Goal: Task Accomplishment & Management: Use online tool/utility

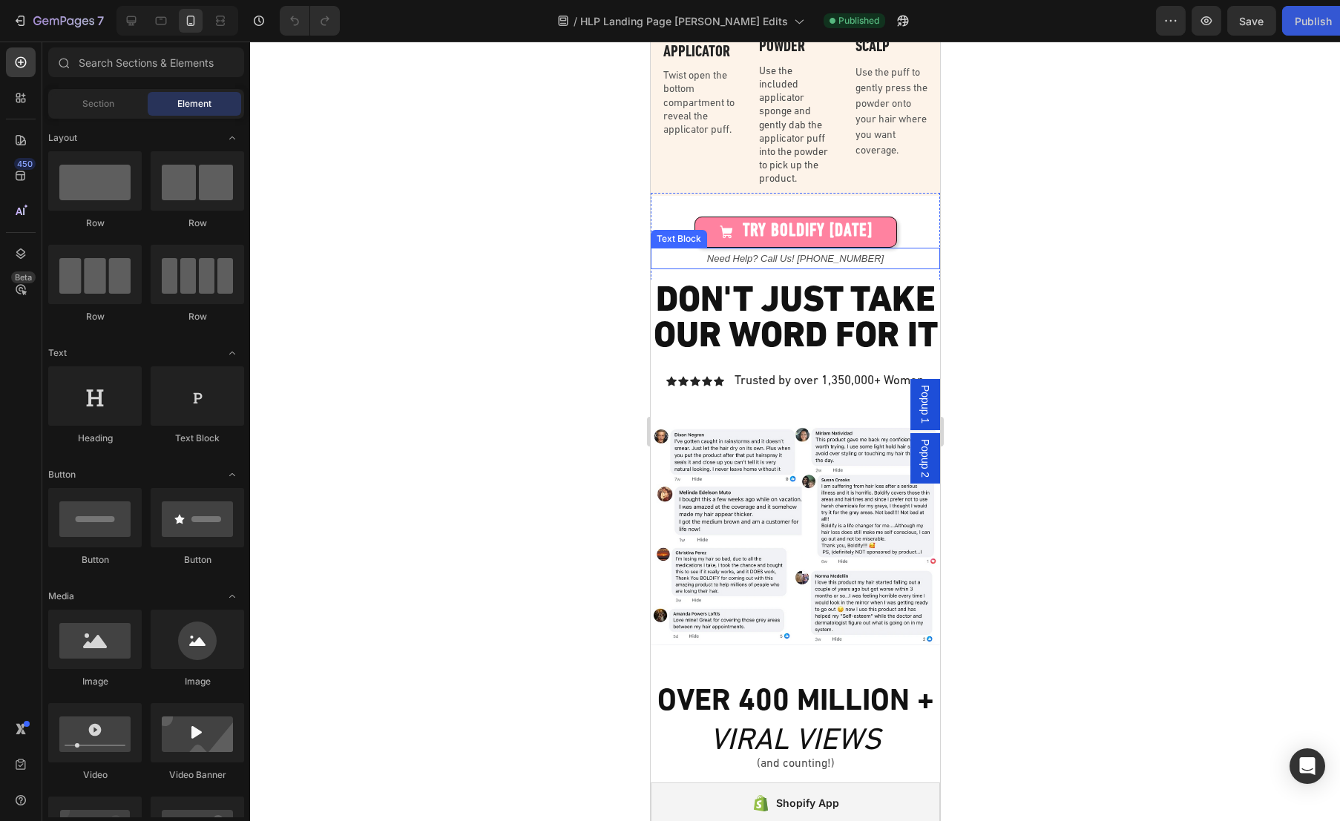
scroll to position [3536, 0]
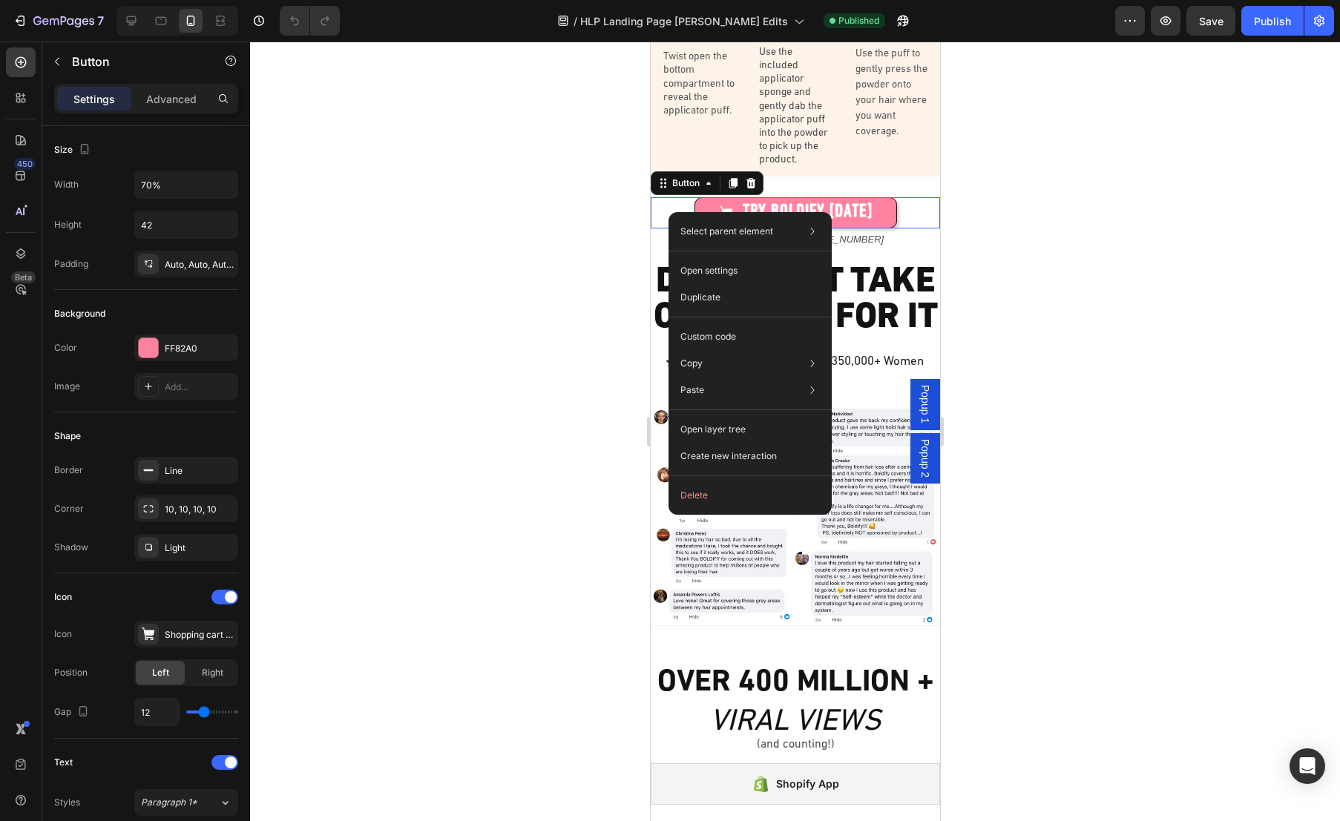
drag, startPoint x: 668, startPoint y: 212, endPoint x: 1318, endPoint y: 254, distance: 651.2
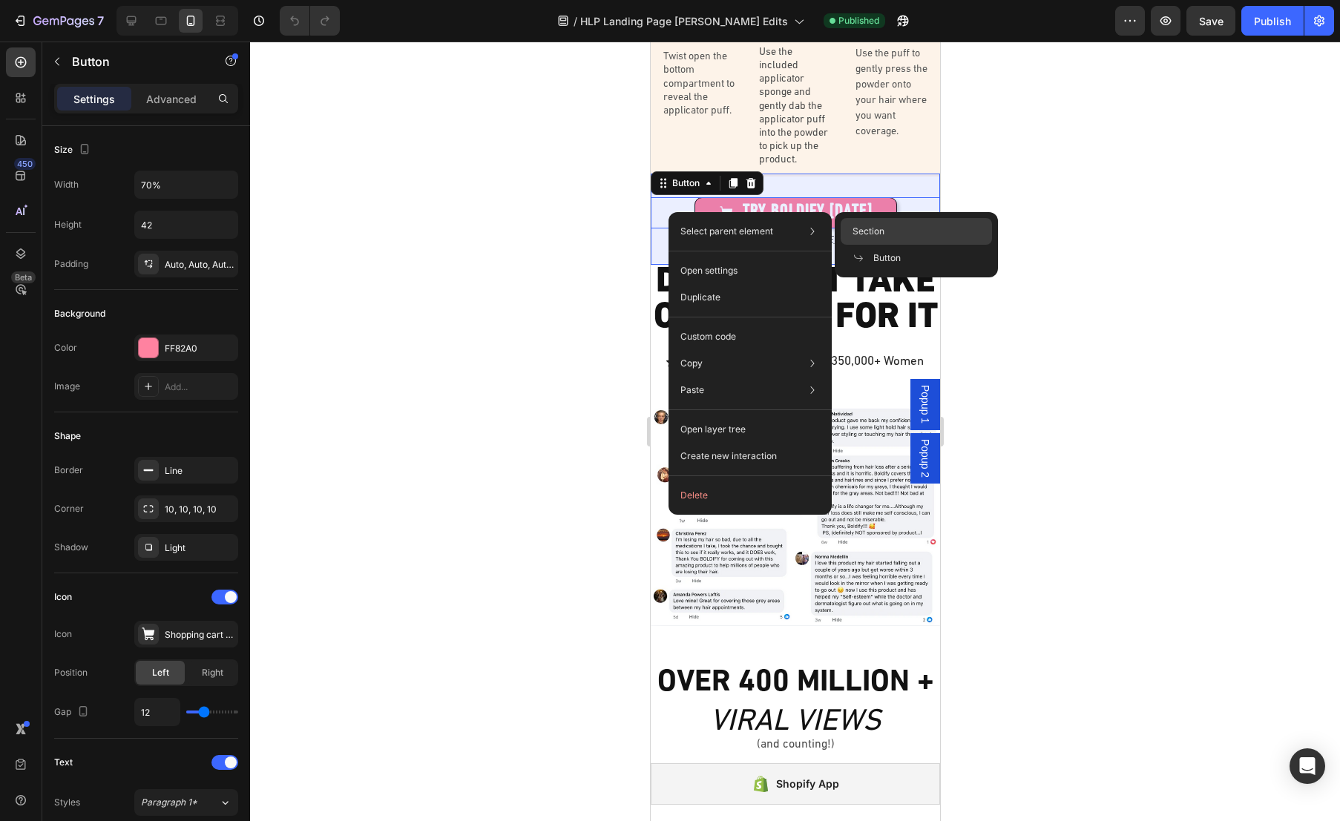
click at [886, 233] on div "Section" at bounding box center [916, 231] width 151 height 27
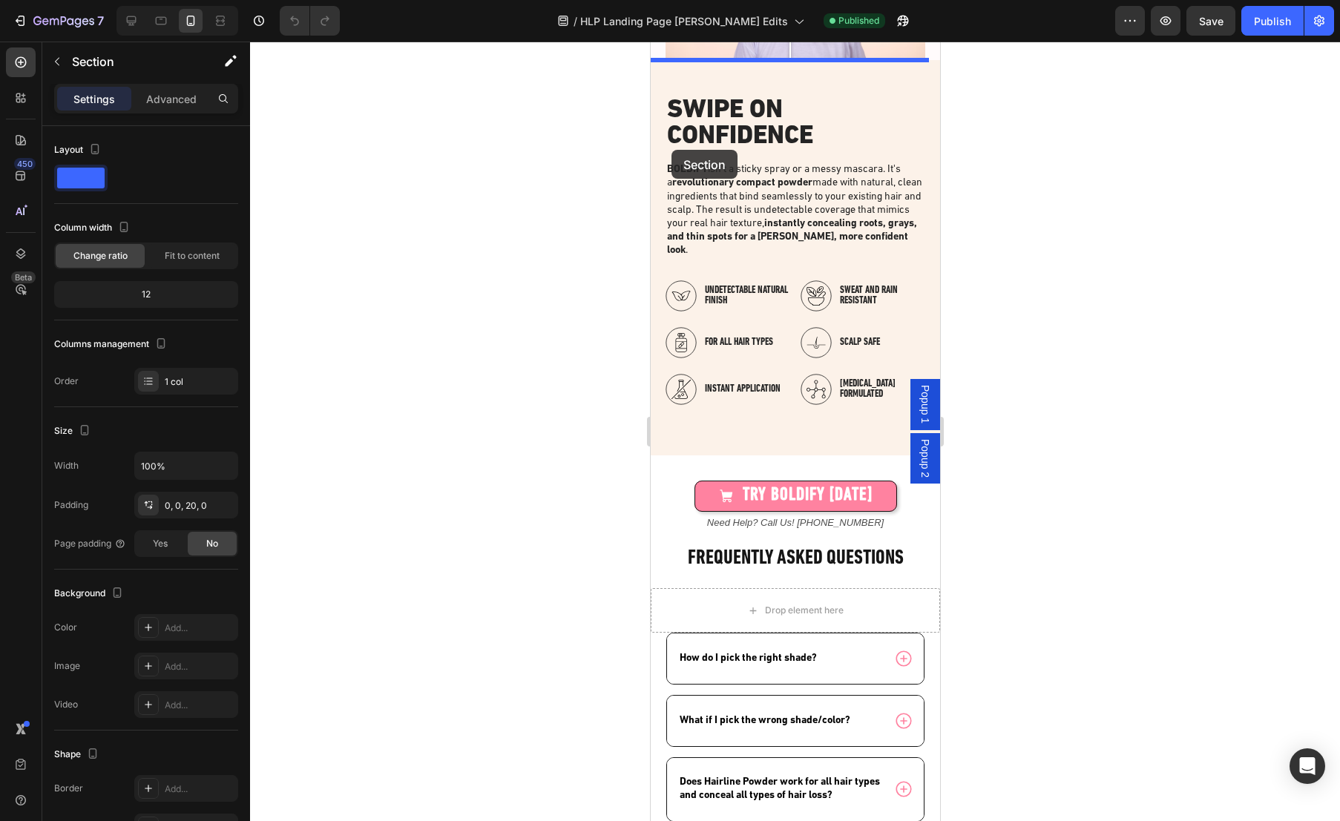
scroll to position [2200, 0]
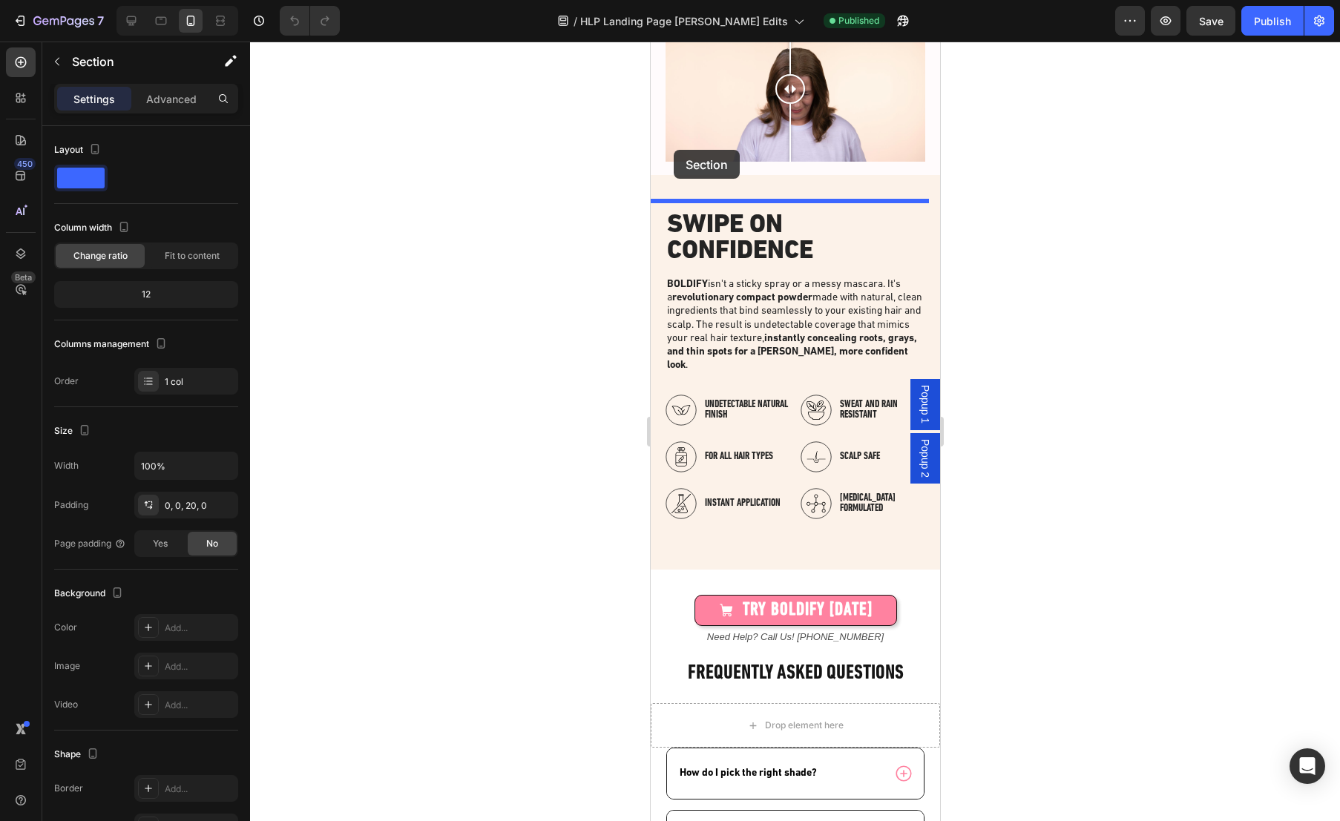
drag, startPoint x: 669, startPoint y: 174, endPoint x: 673, endPoint y: 150, distance: 24.8
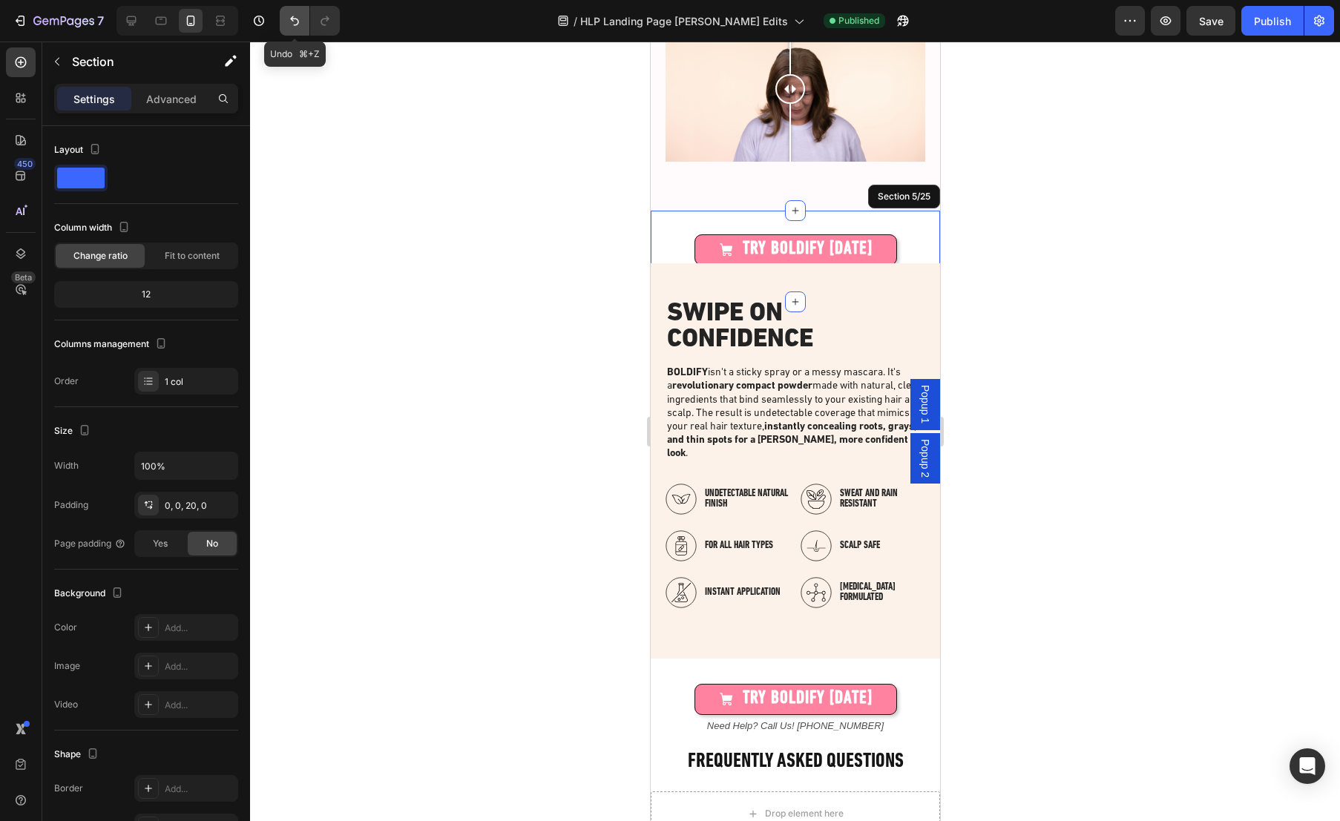
click at [295, 17] on icon "Undo/Redo" at bounding box center [294, 20] width 15 height 15
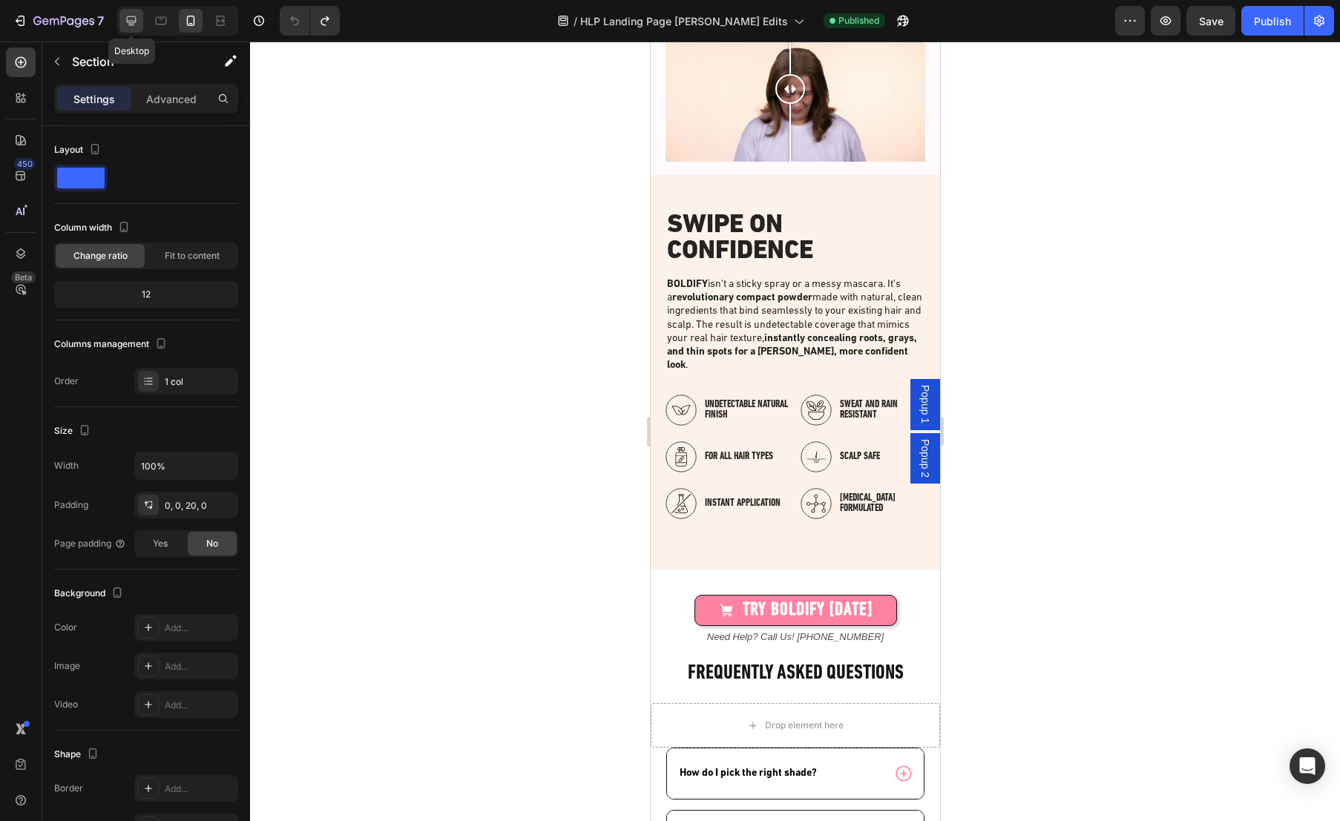
click at [131, 21] on icon at bounding box center [132, 21] width 10 height 10
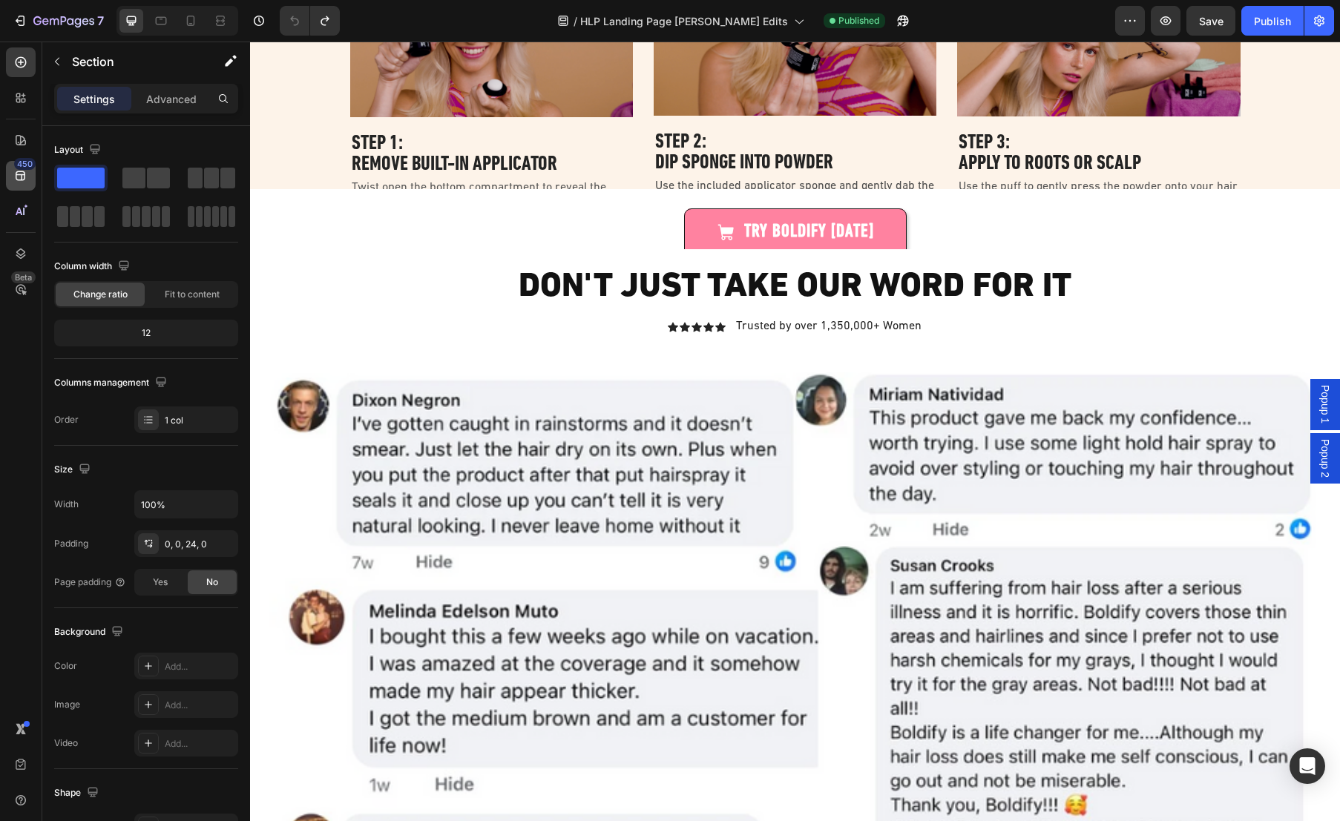
scroll to position [3436, 0]
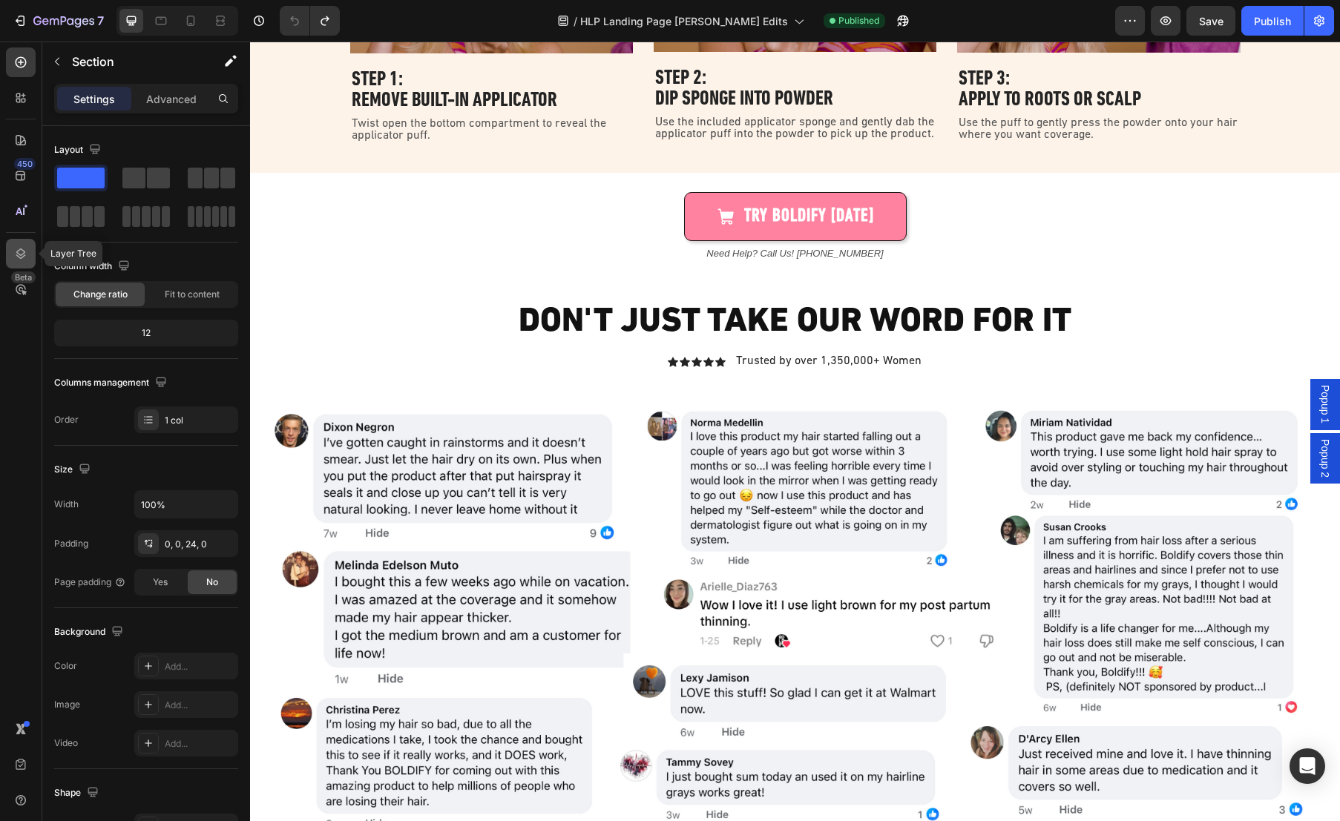
click at [20, 258] on icon at bounding box center [20, 253] width 15 height 15
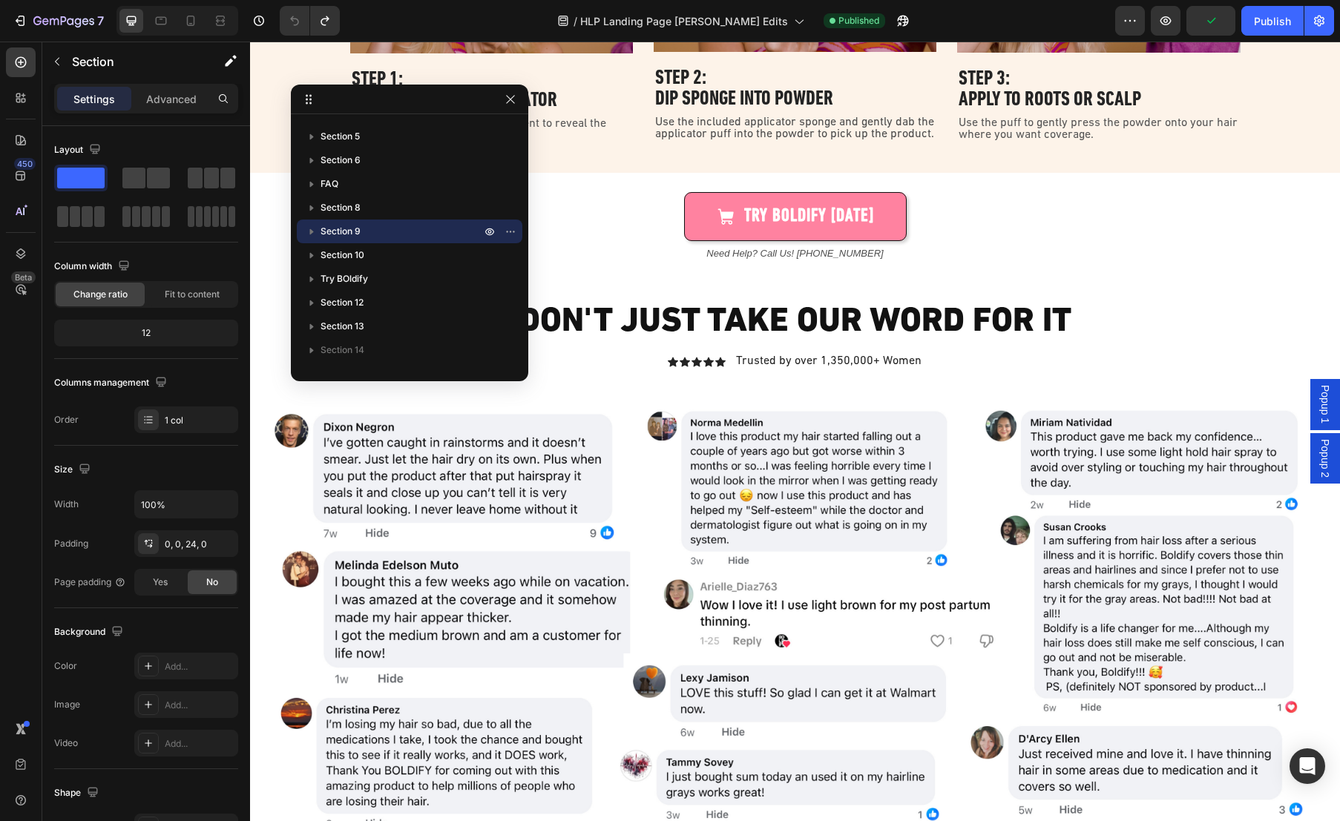
scroll to position [3426, 0]
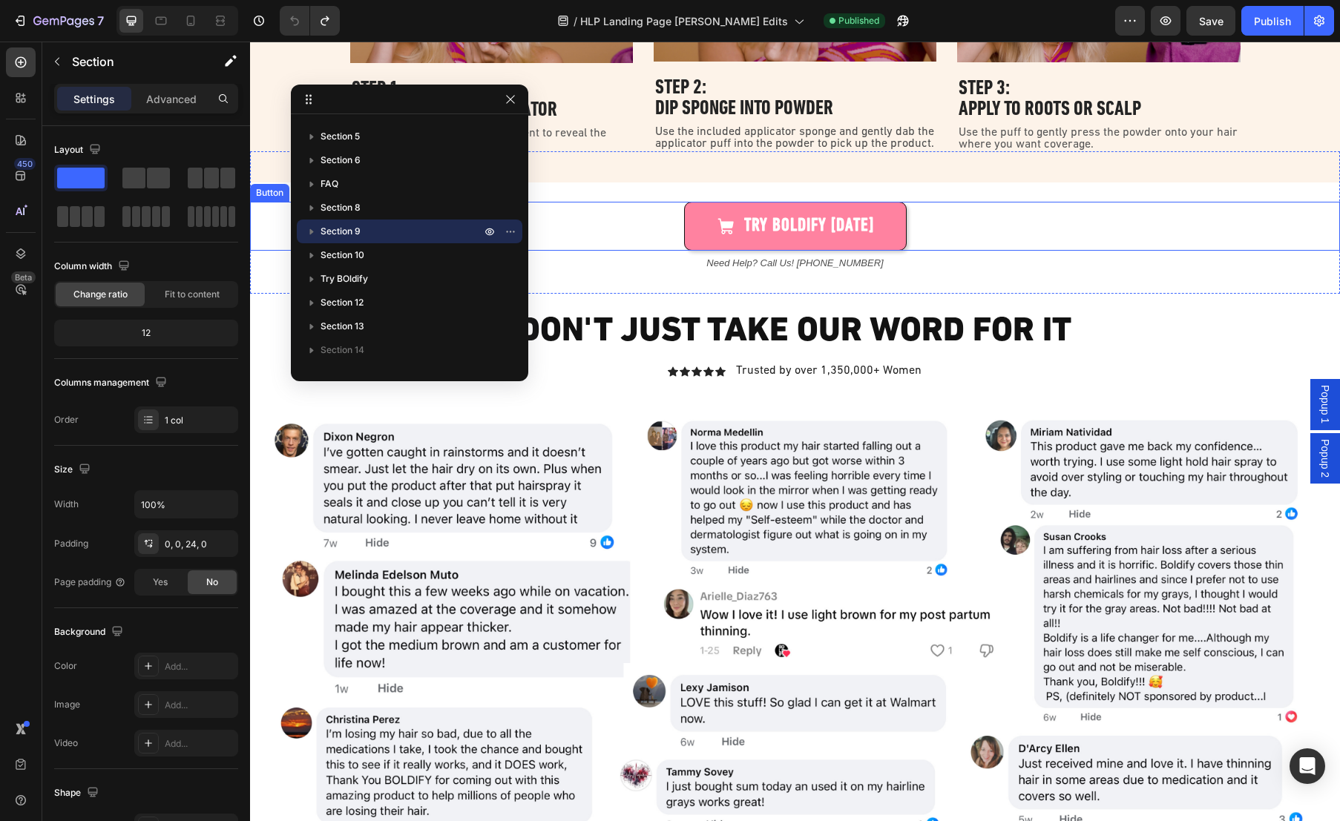
click at [626, 202] on div "TRY BOLDIFY [DATE] Button" at bounding box center [795, 226] width 1090 height 49
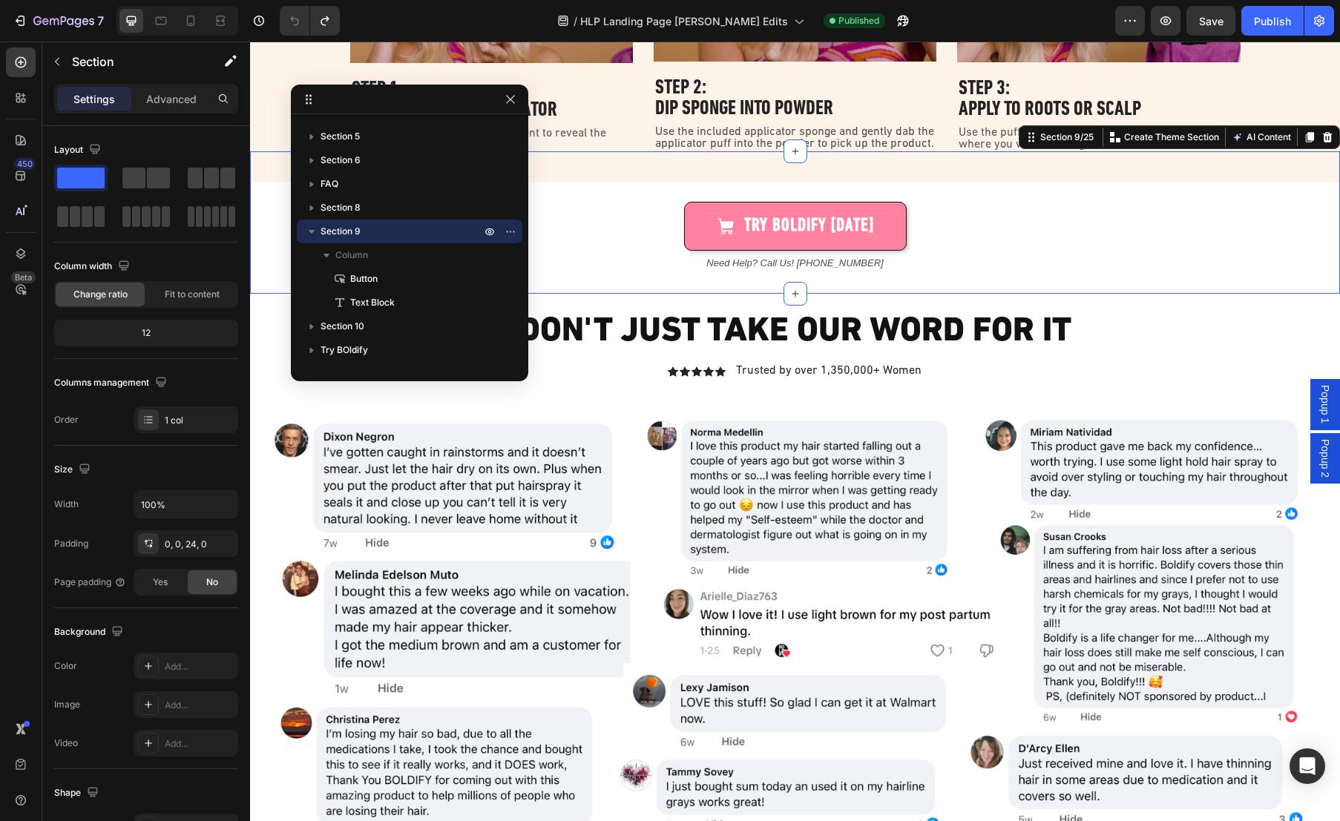
click at [628, 186] on div "TRY BOLDIFY [DATE] Button" at bounding box center [795, 200] width 1090 height 99
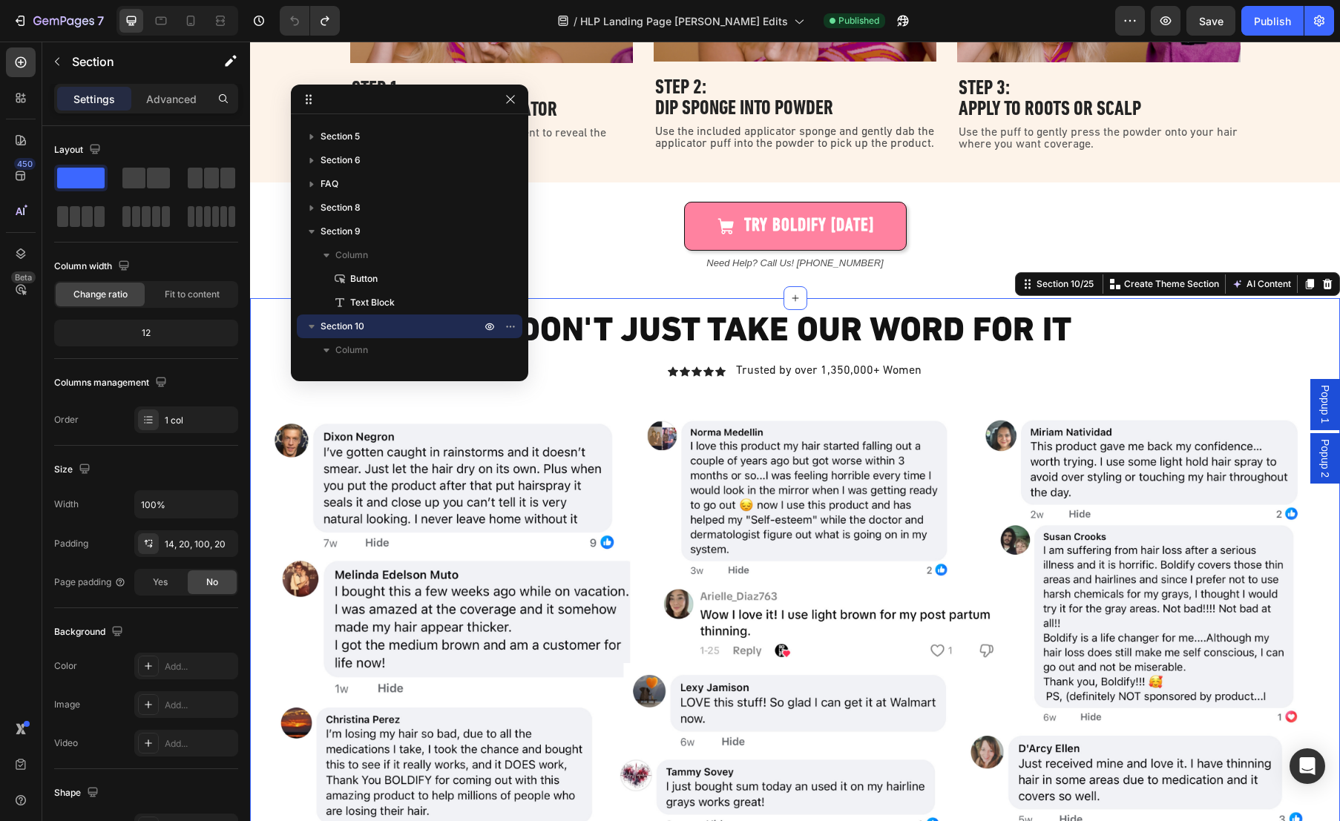
click at [614, 298] on div "Don't Just Take Our Word For It Heading Icon Icon Icon Icon Icon Icon List Trus…" at bounding box center [795, 731] width 1090 height 866
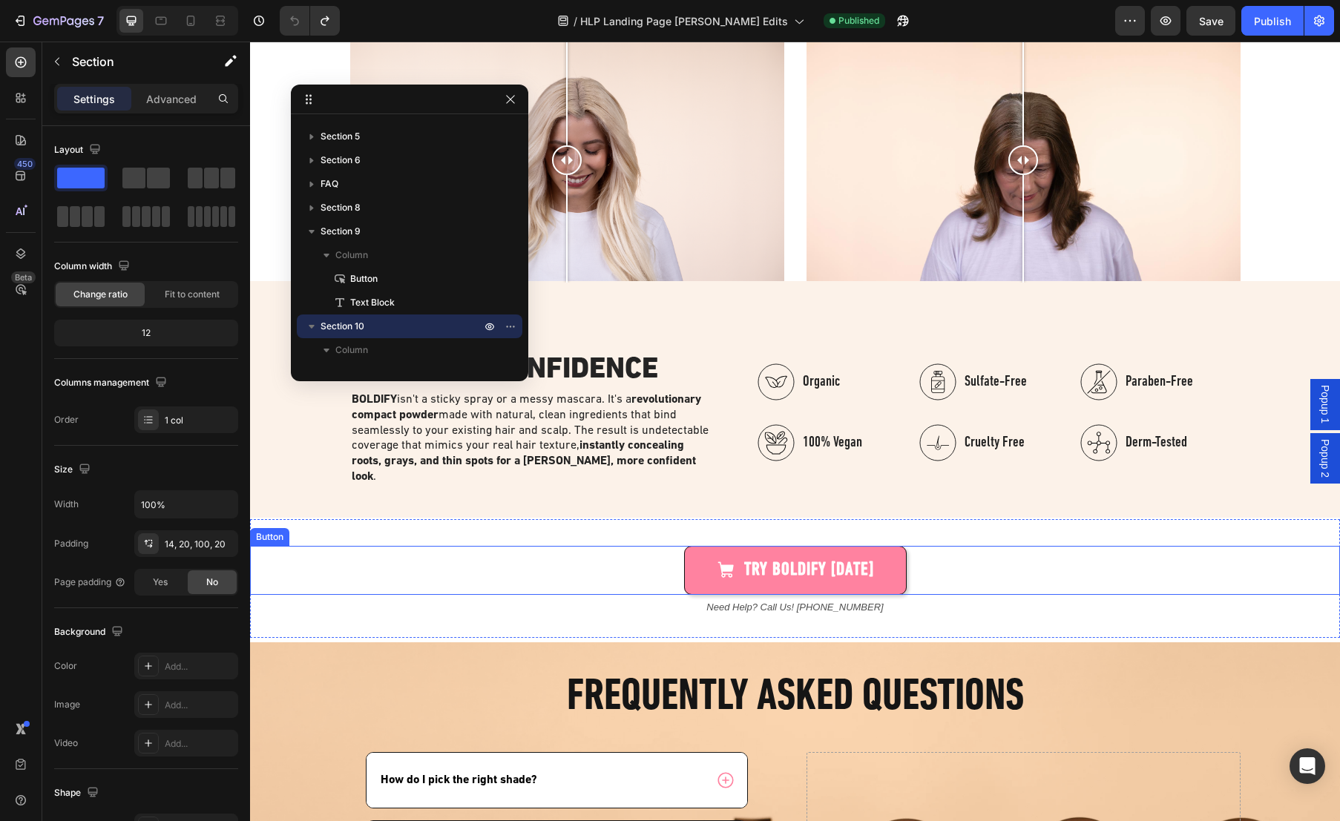
scroll to position [2036, 0]
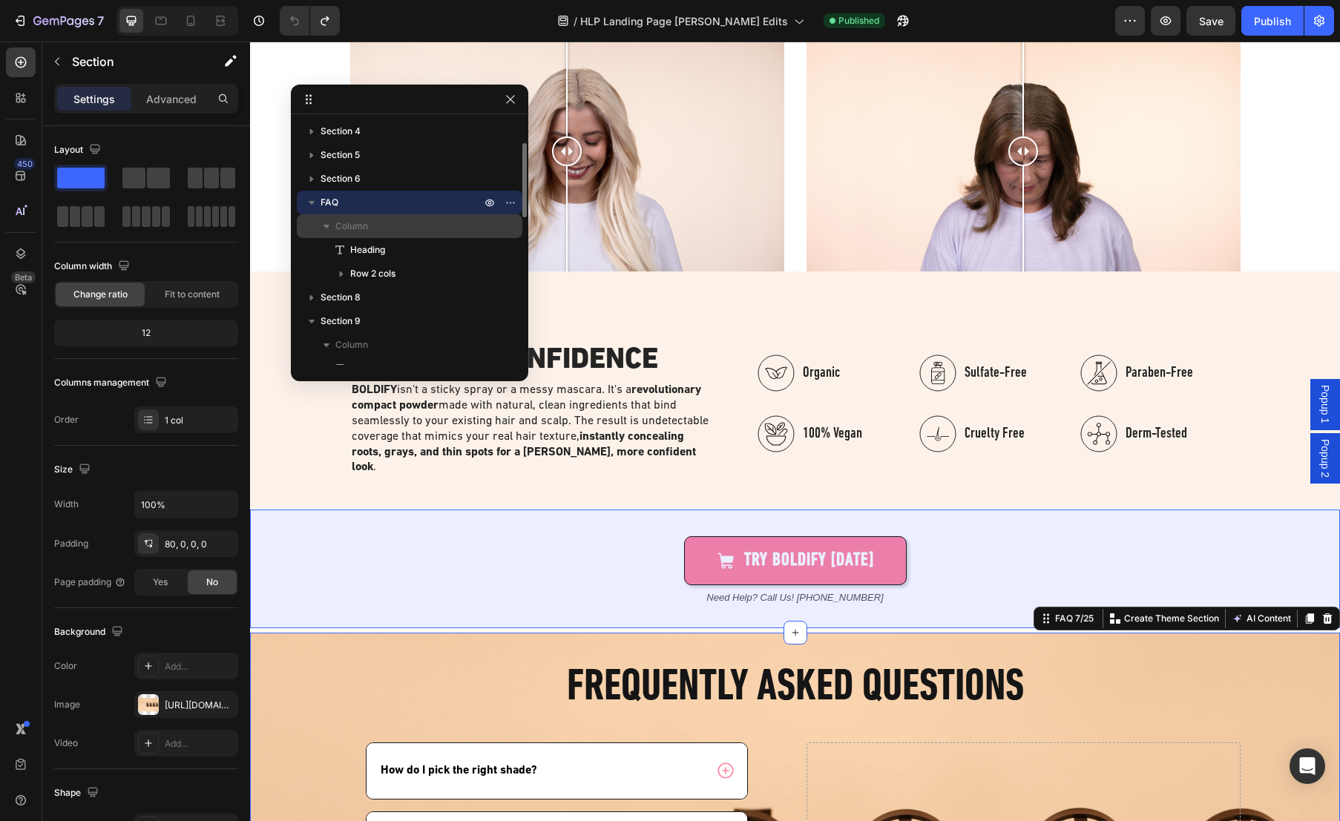
scroll to position [110, 0]
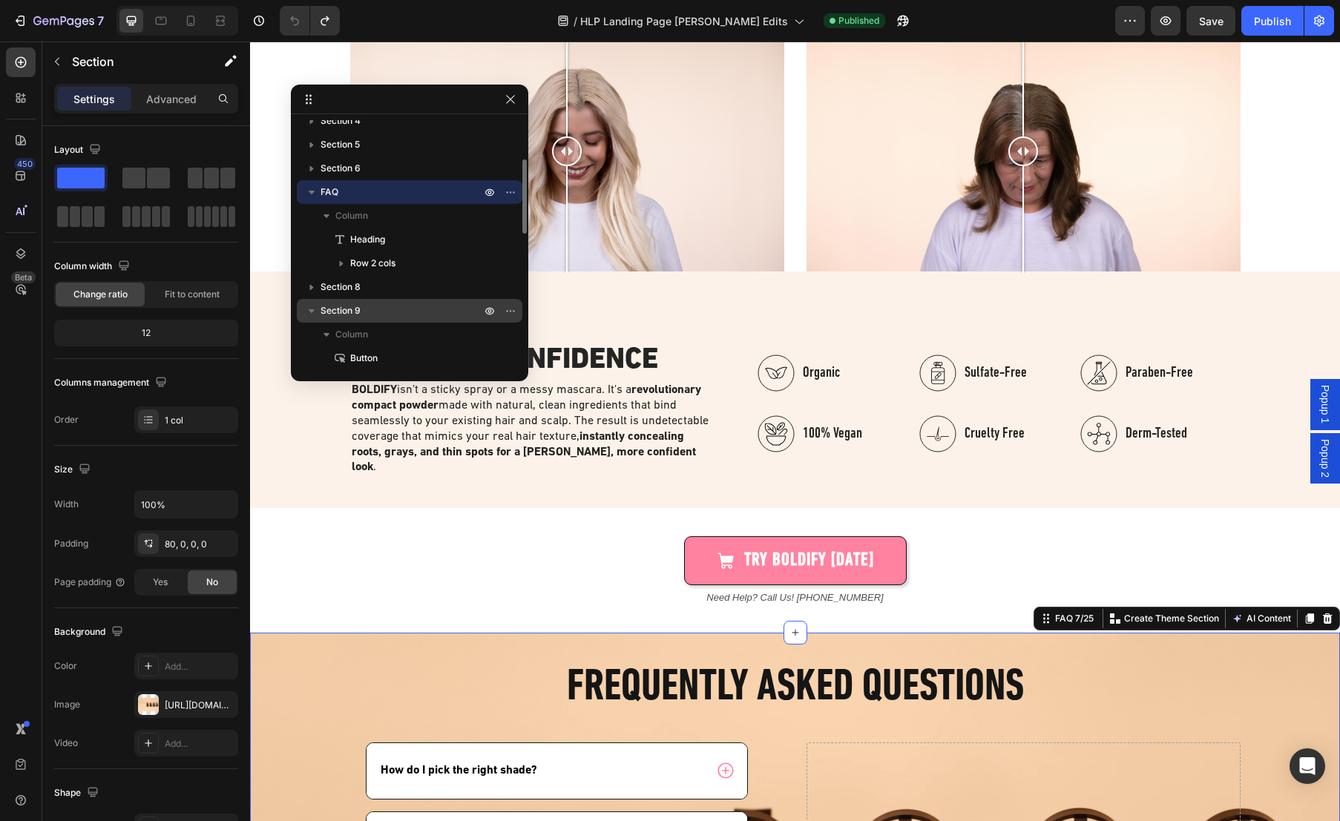
click at [313, 306] on icon "button" at bounding box center [311, 310] width 15 height 15
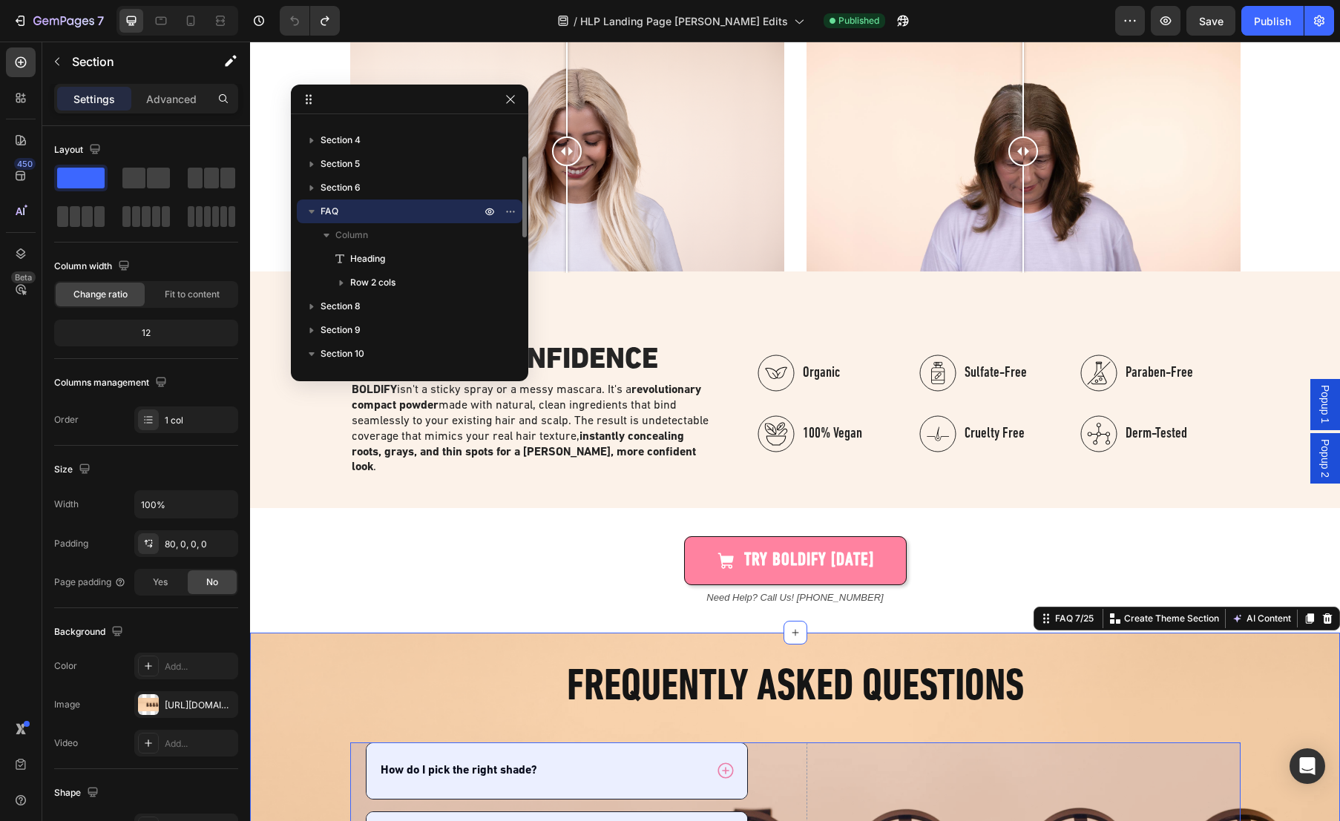
scroll to position [158, 0]
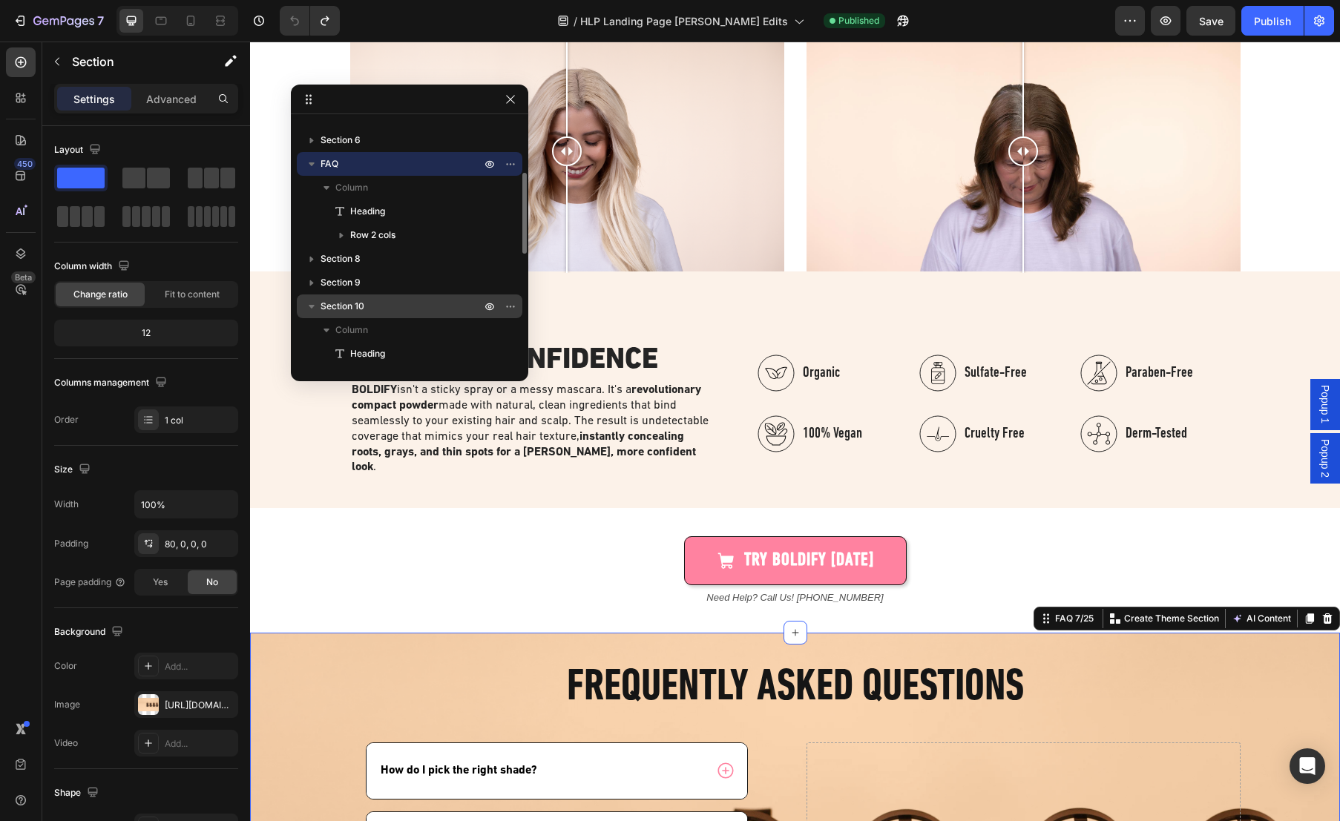
click at [308, 304] on icon "button" at bounding box center [311, 306] width 15 height 15
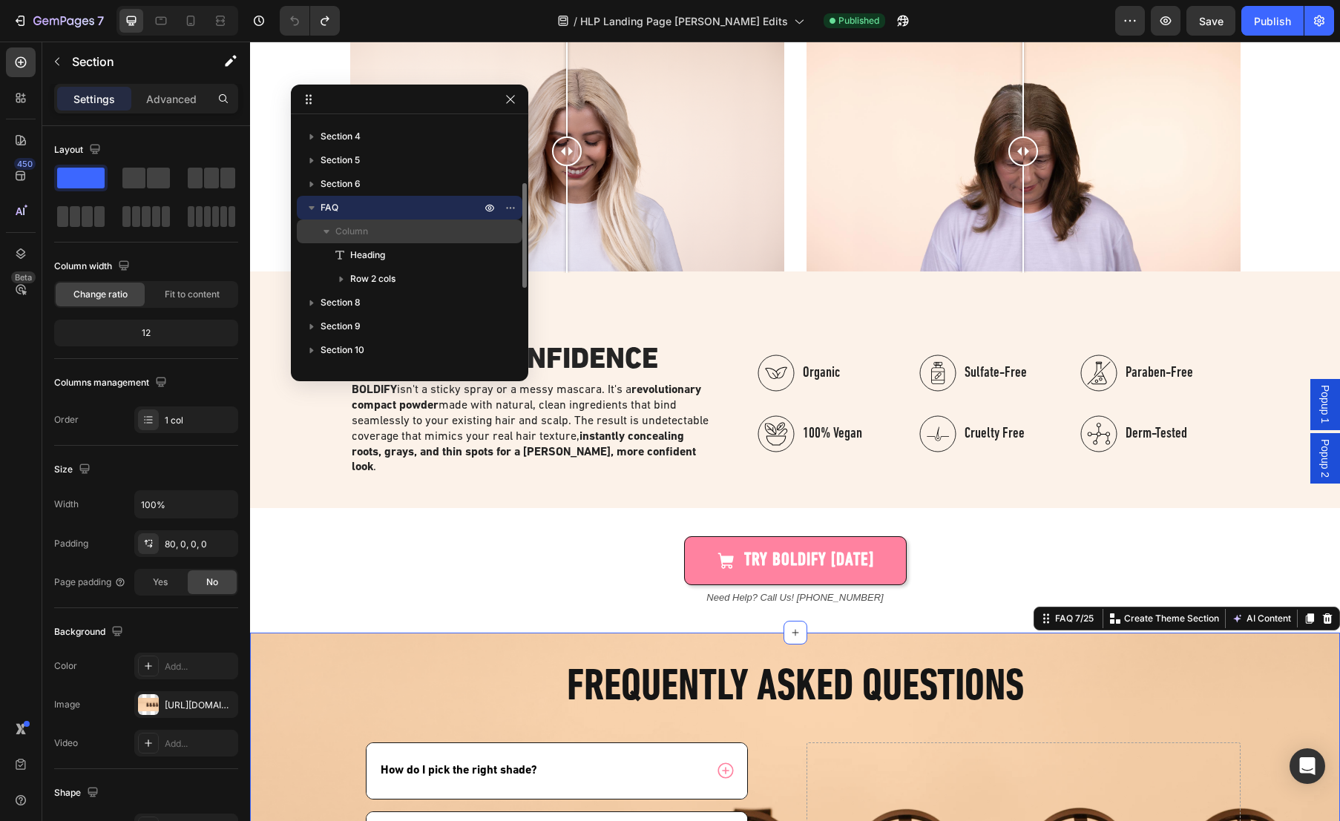
scroll to position [124, 0]
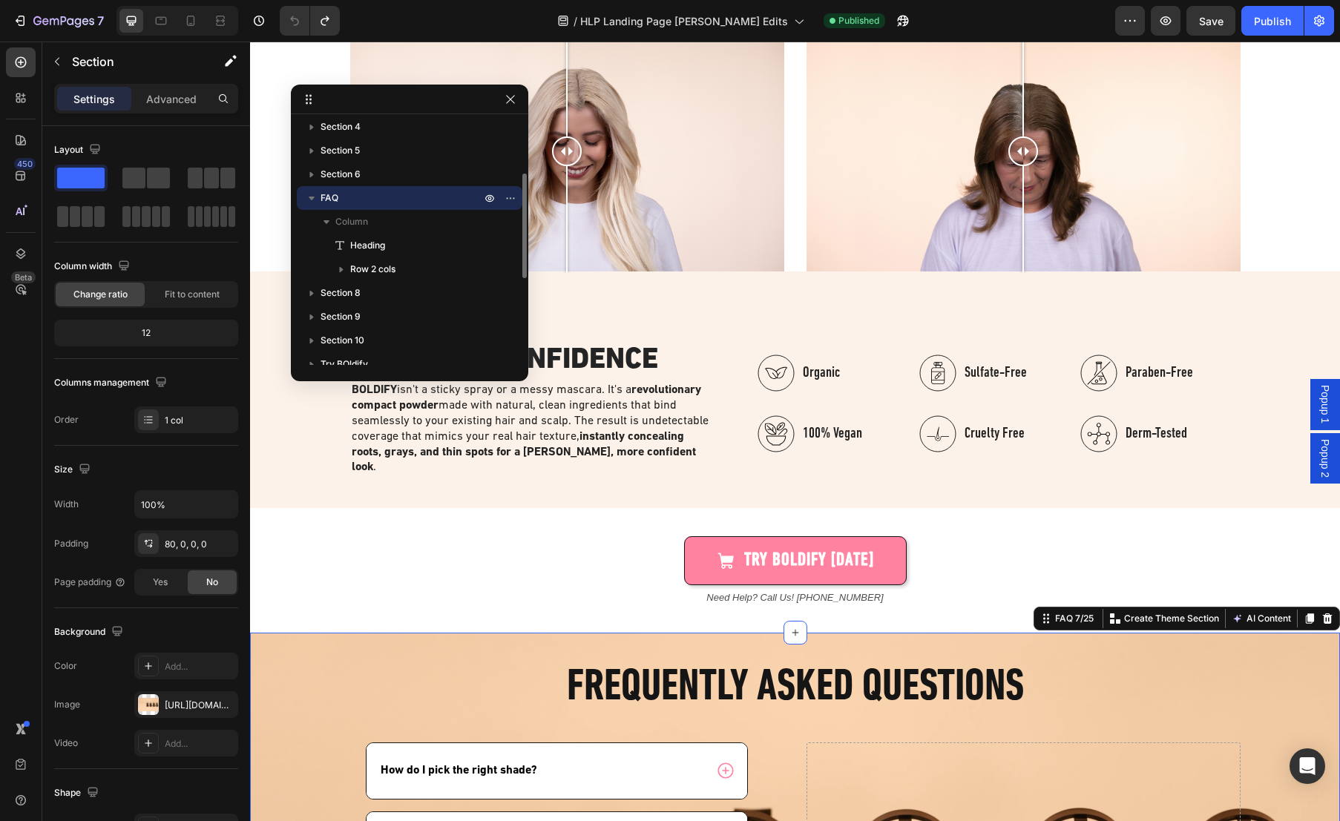
click at [312, 197] on icon "button" at bounding box center [312, 199] width 6 height 4
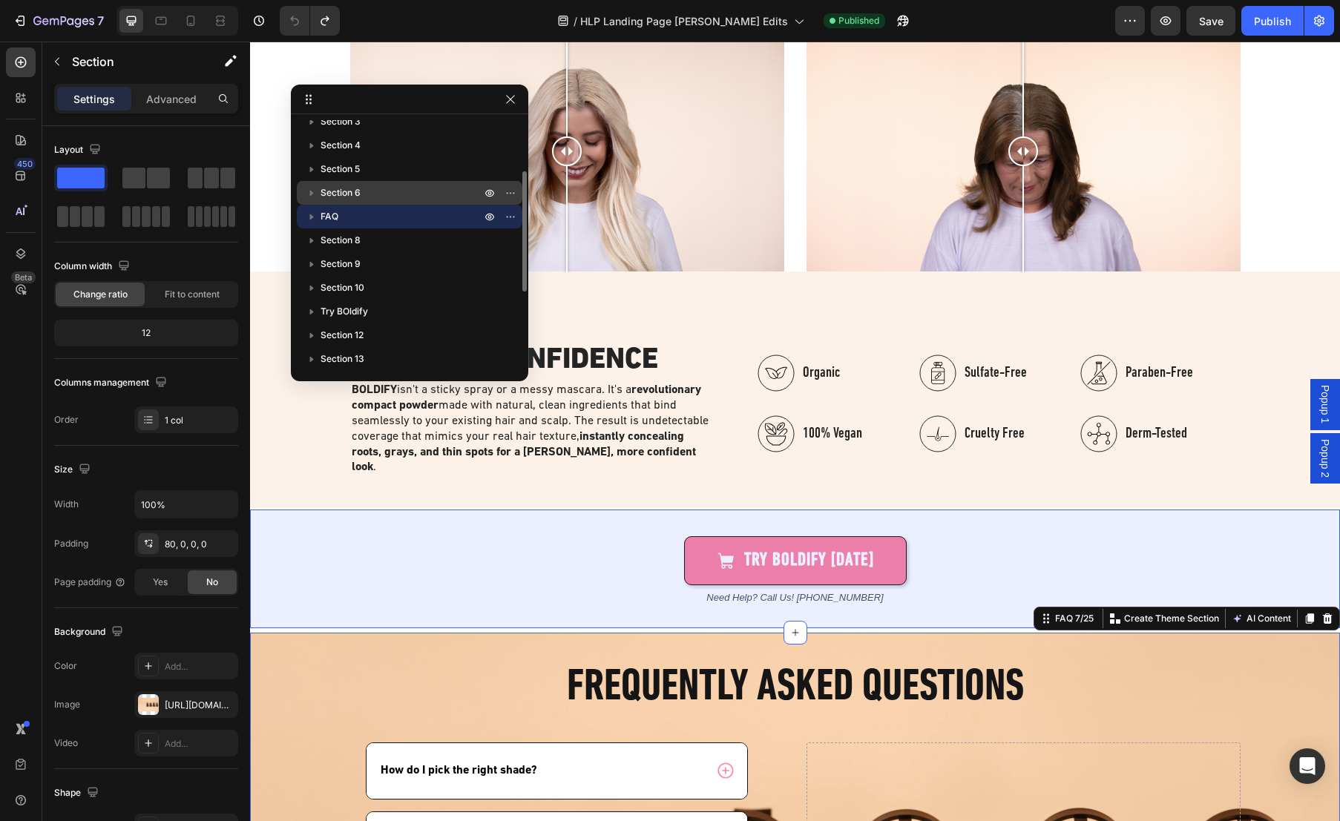
drag, startPoint x: 389, startPoint y: 285, endPoint x: 395, endPoint y: 200, distance: 84.8
click at [395, 200] on div "Popup 1 Popup 2 Section 1 Section 2 Section 3 Section 4 Section 5 Section 6 FAQ…" at bounding box center [409, 242] width 237 height 245
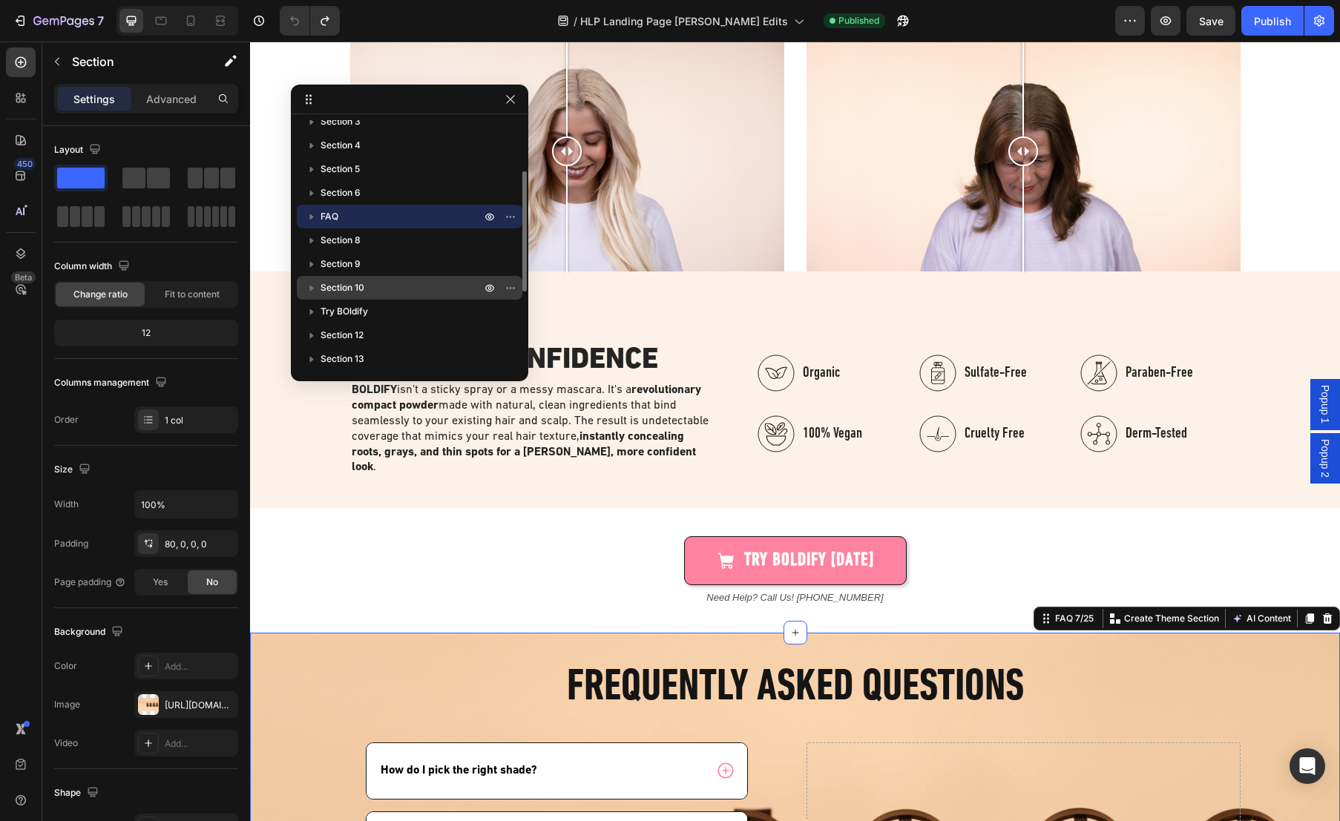
click at [312, 288] on icon "button" at bounding box center [312, 289] width 4 height 6
click at [308, 286] on icon "button" at bounding box center [311, 287] width 15 height 15
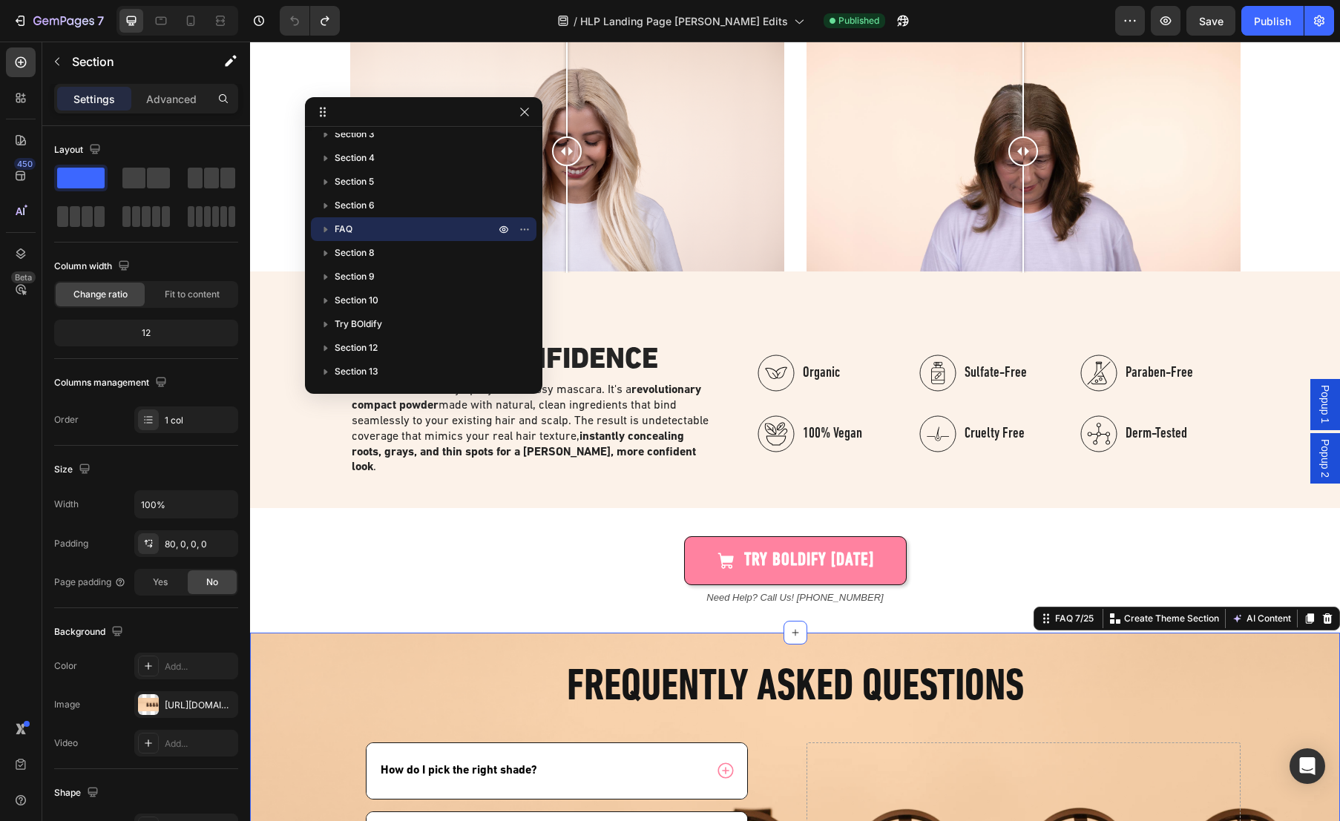
drag, startPoint x: 306, startPoint y: 99, endPoint x: 315, endPoint y: 116, distance: 20.2
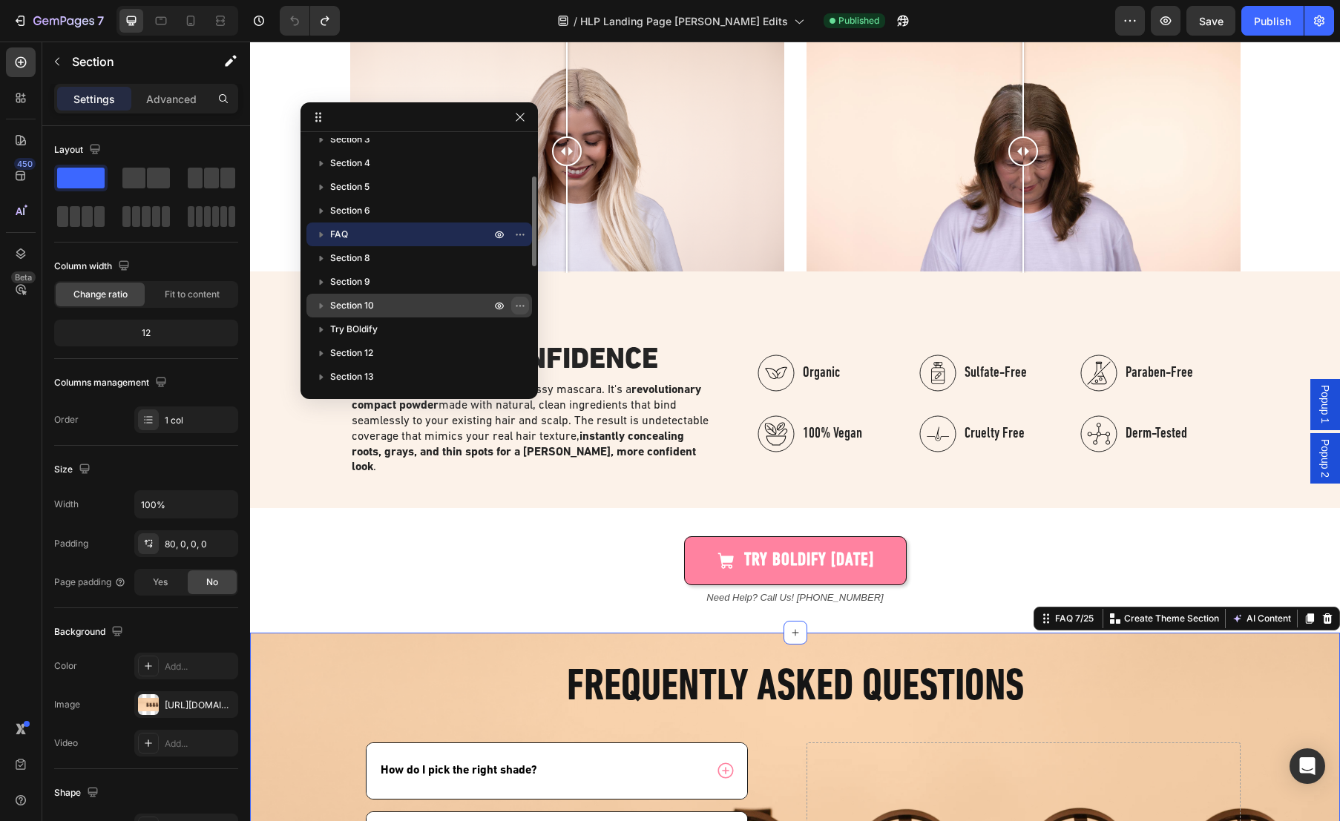
click at [514, 303] on icon "button" at bounding box center [520, 306] width 12 height 12
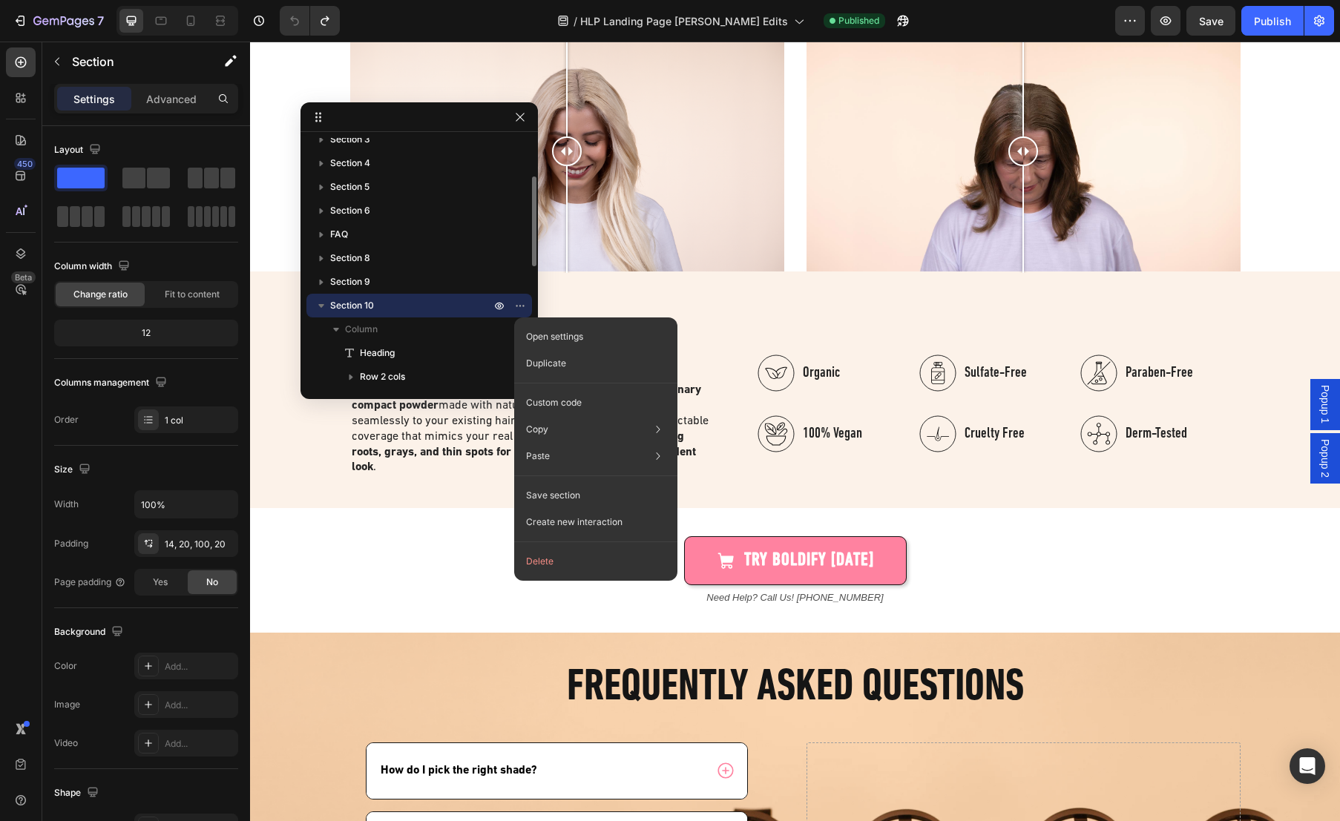
click at [360, 301] on span "Section 10" at bounding box center [352, 305] width 44 height 15
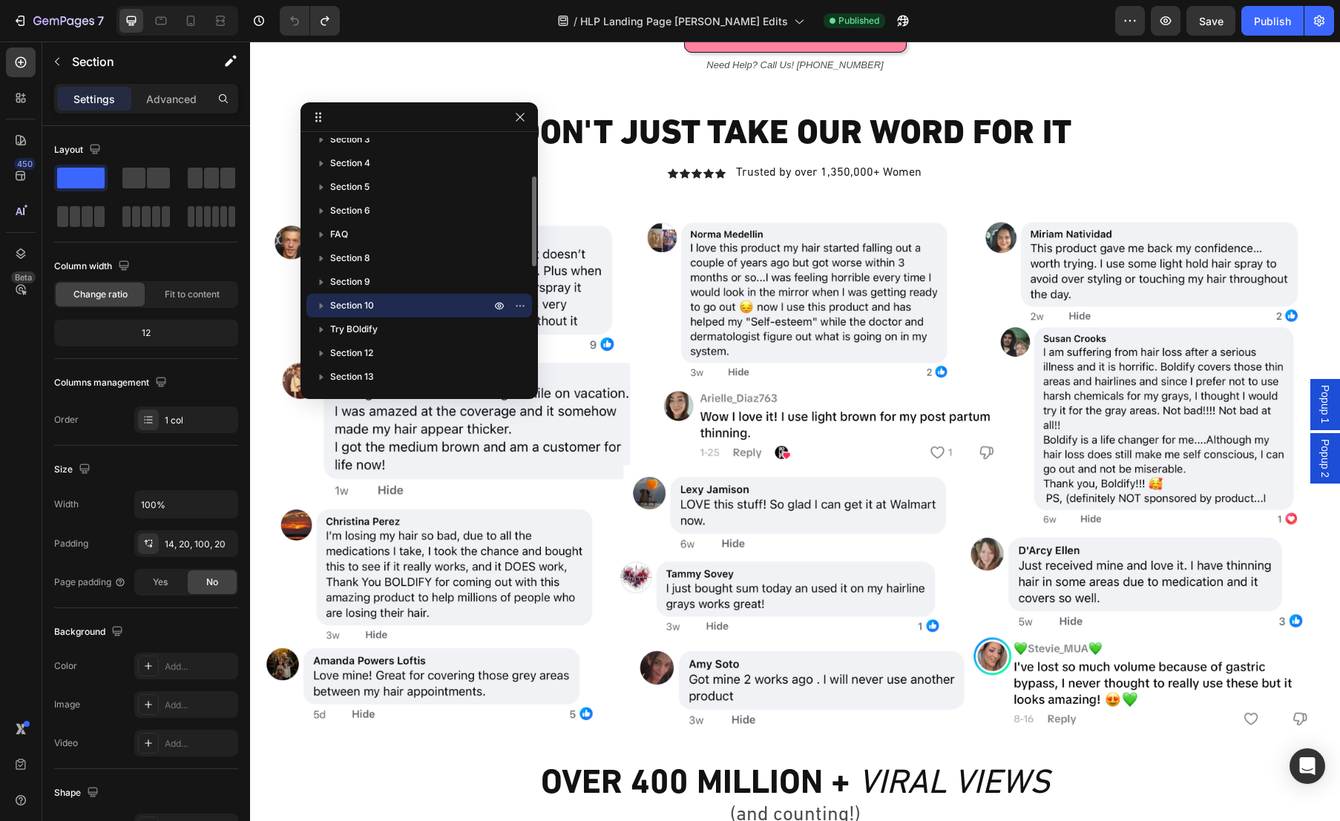
scroll to position [3643, 0]
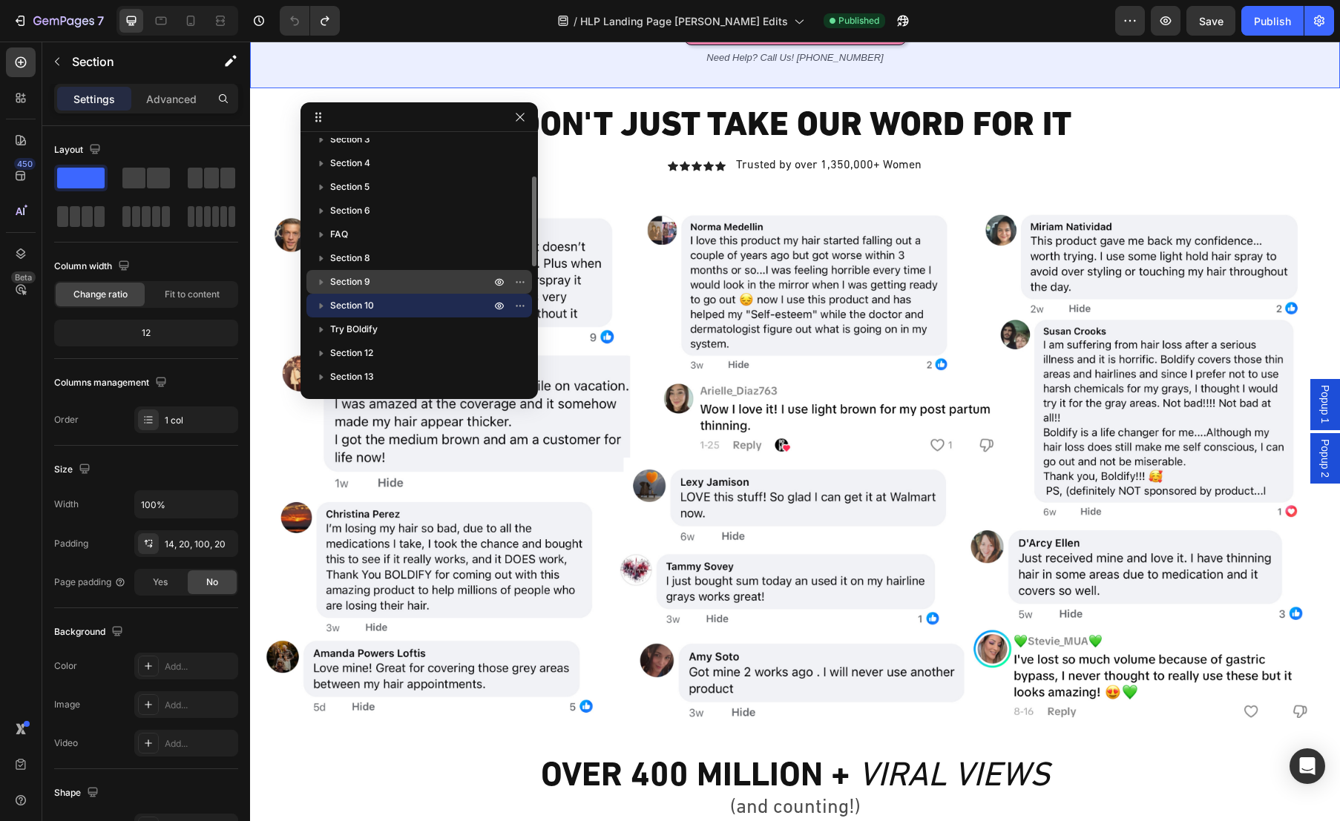
drag, startPoint x: 355, startPoint y: 303, endPoint x: 357, endPoint y: 273, distance: 29.7
click at [357, 273] on div "Popup 1 Popup 2 Section 1 Section 2 Section 3 Section 4 Section 5 Section 6 FAQ…" at bounding box center [418, 260] width 237 height 245
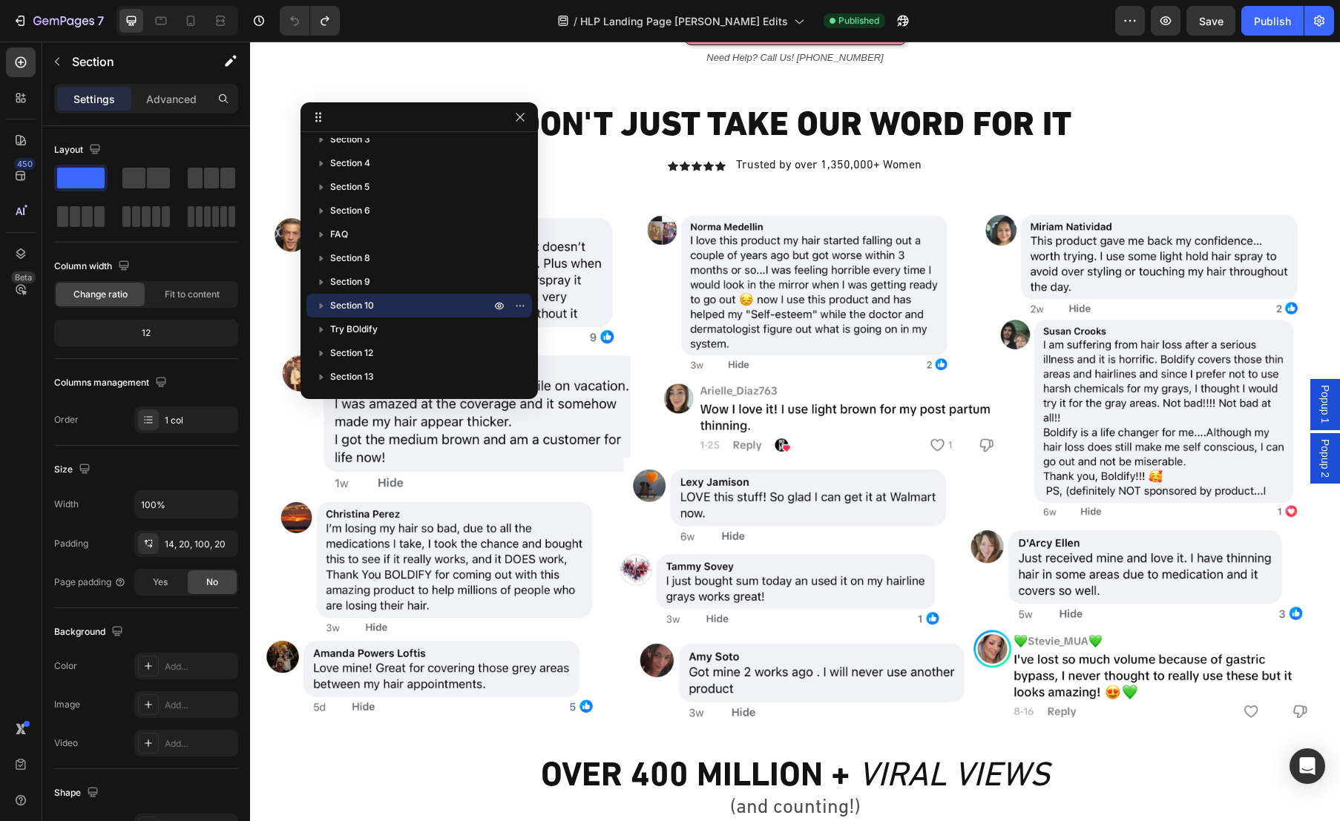
drag, startPoint x: 319, startPoint y: 303, endPoint x: 323, endPoint y: 234, distance: 68.4
click at [323, 234] on div "Popup 1 Popup 2 Section 1 Section 2 Section 3 Section 4 Section 5 Section 6 FAQ…" at bounding box center [418, 260] width 237 height 245
click at [518, 116] on icon "button" at bounding box center [520, 117] width 12 height 12
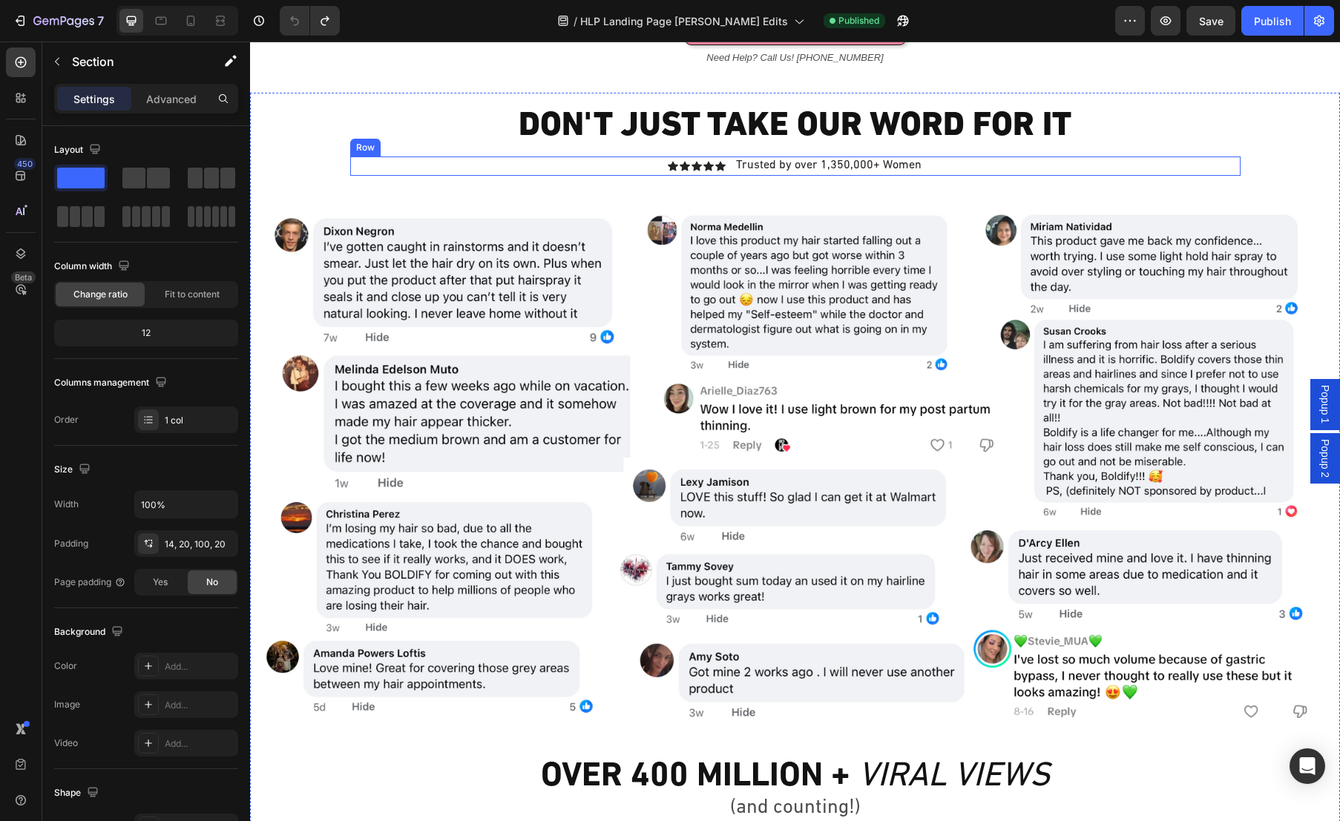
scroll to position [3514, 0]
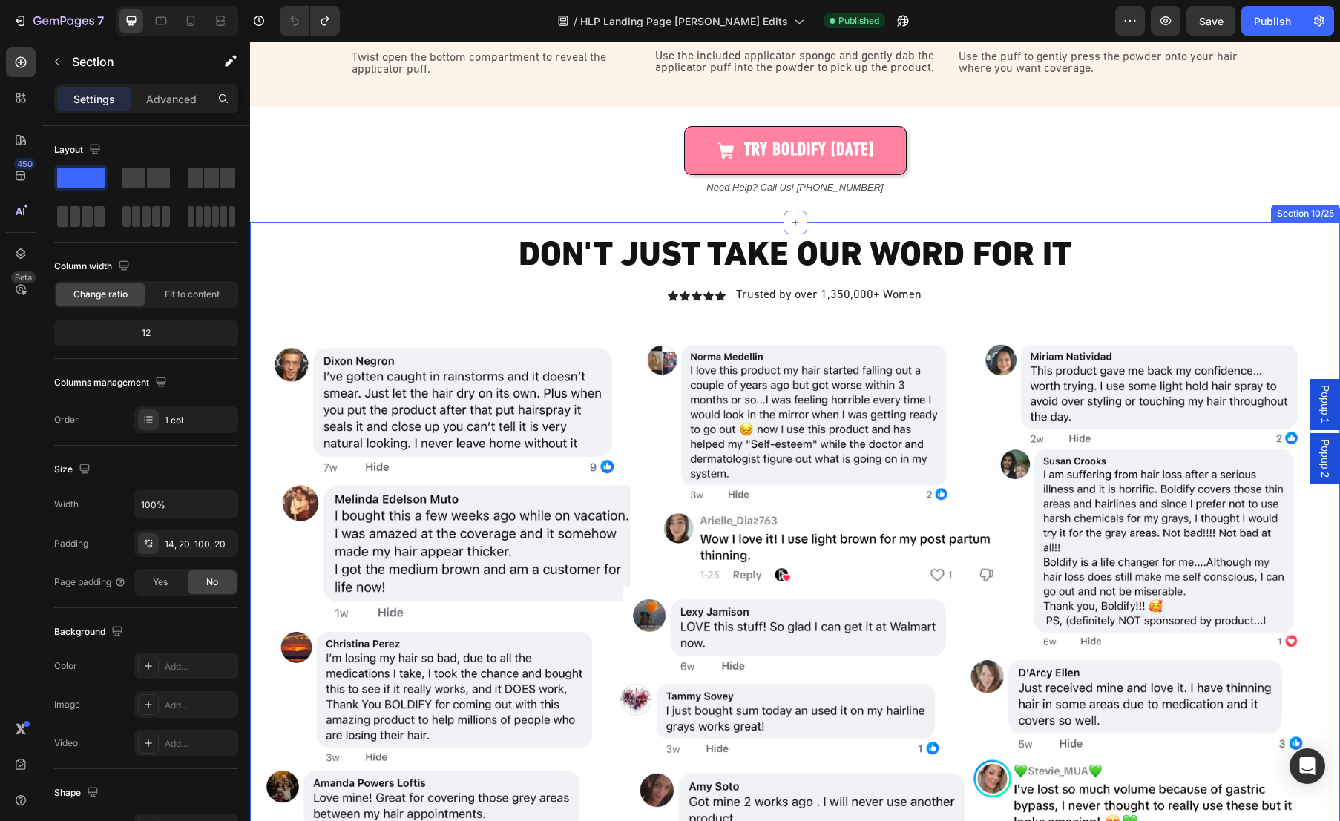
click at [330, 226] on div "Don't Just Take Our Word For It Heading Icon Icon Icon Icon Icon Icon List Trus…" at bounding box center [795, 656] width 1090 height 866
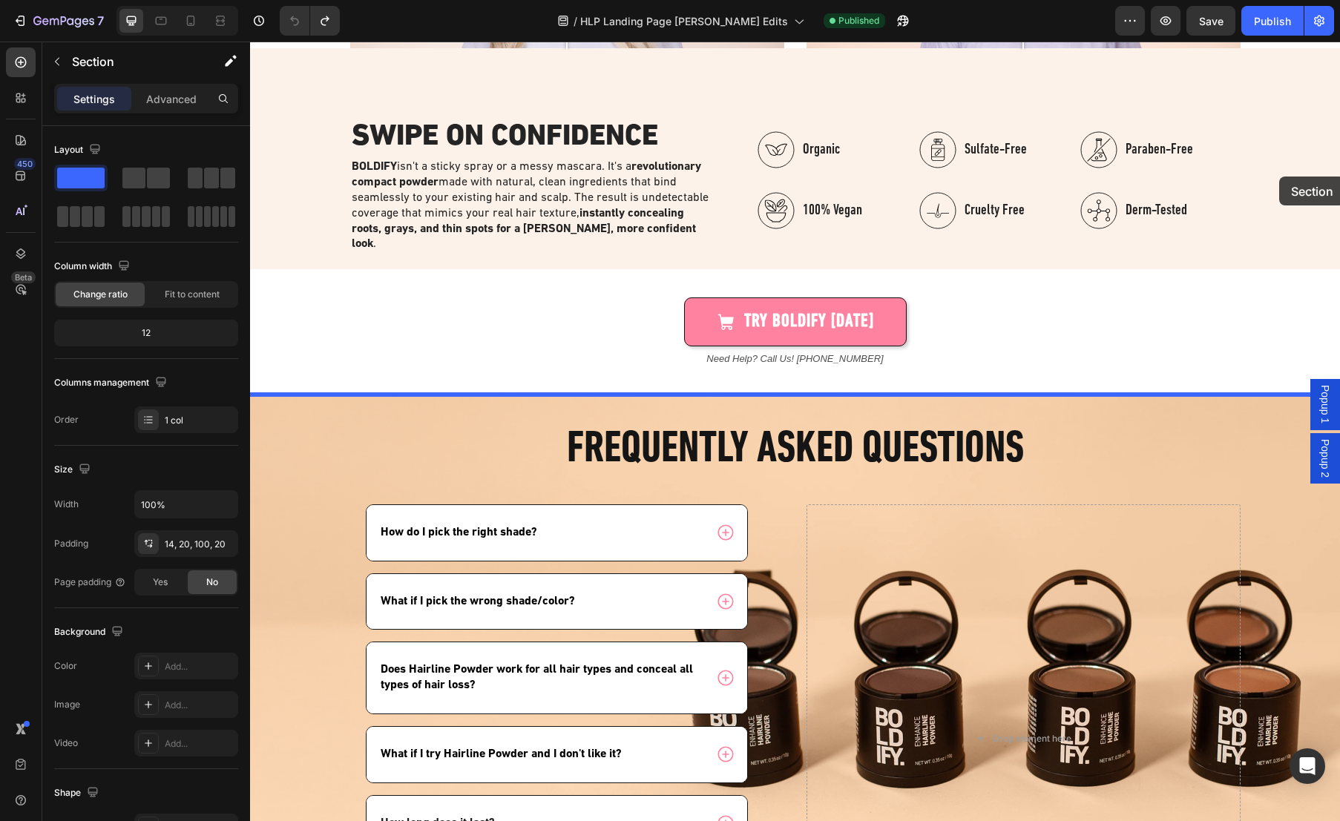
scroll to position [2268, 0]
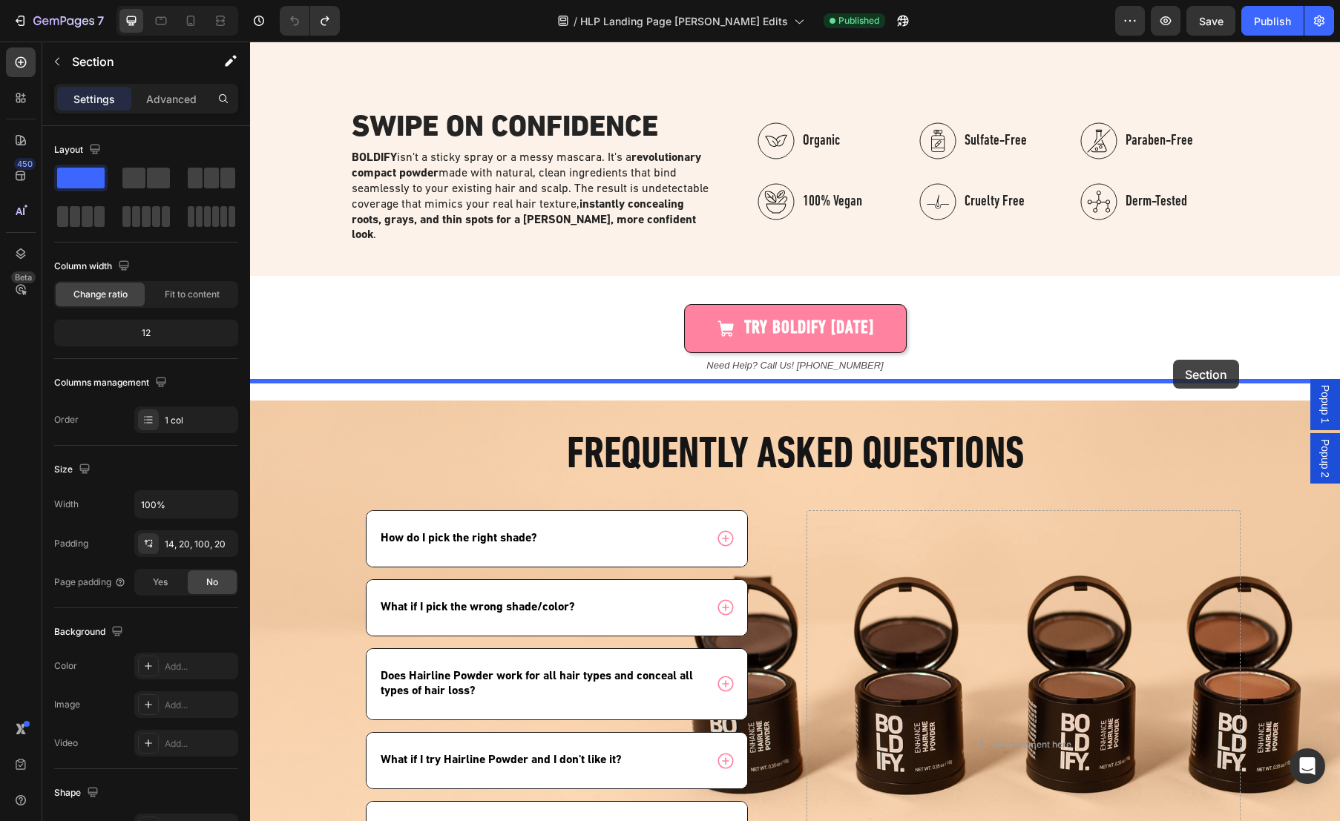
drag, startPoint x: 1287, startPoint y: 214, endPoint x: 1173, endPoint y: 360, distance: 184.9
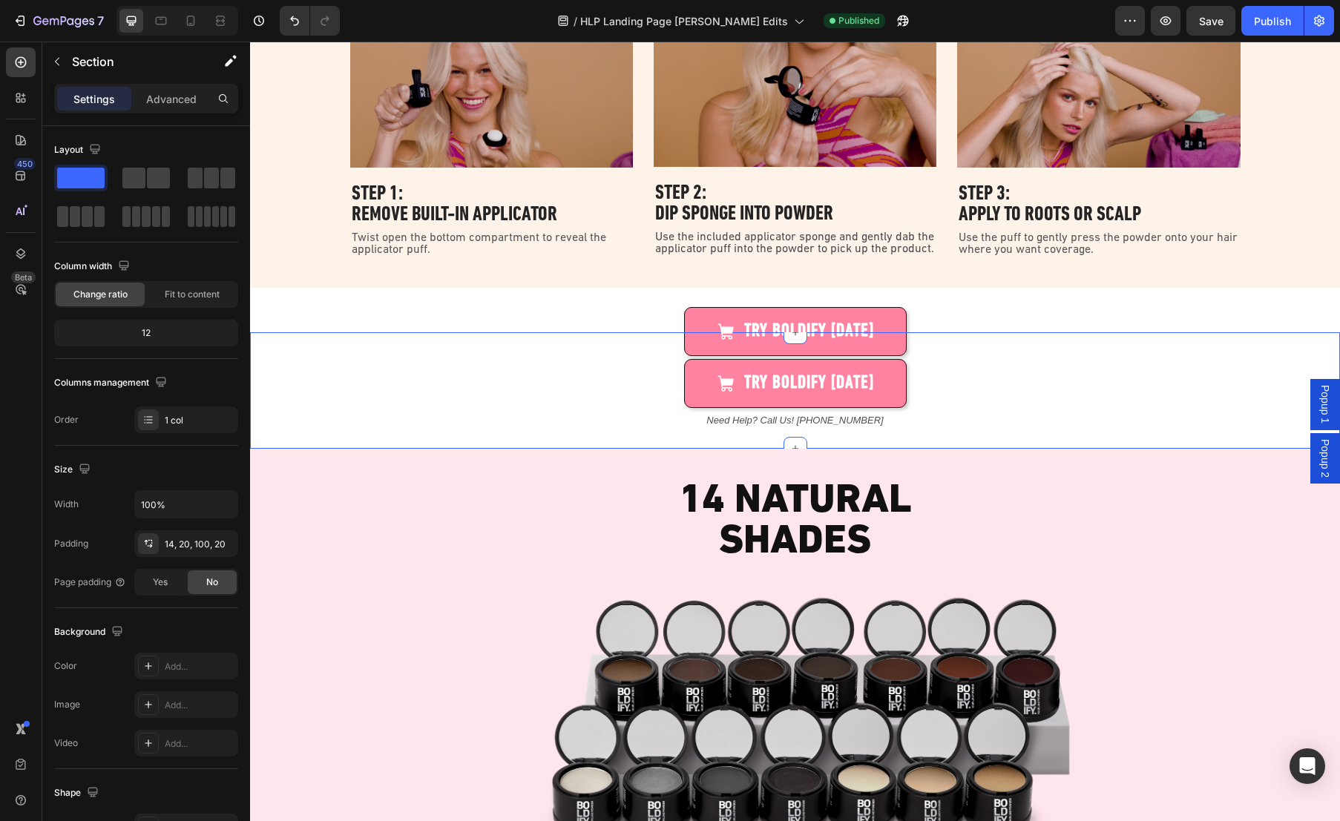
scroll to position [4106, 0]
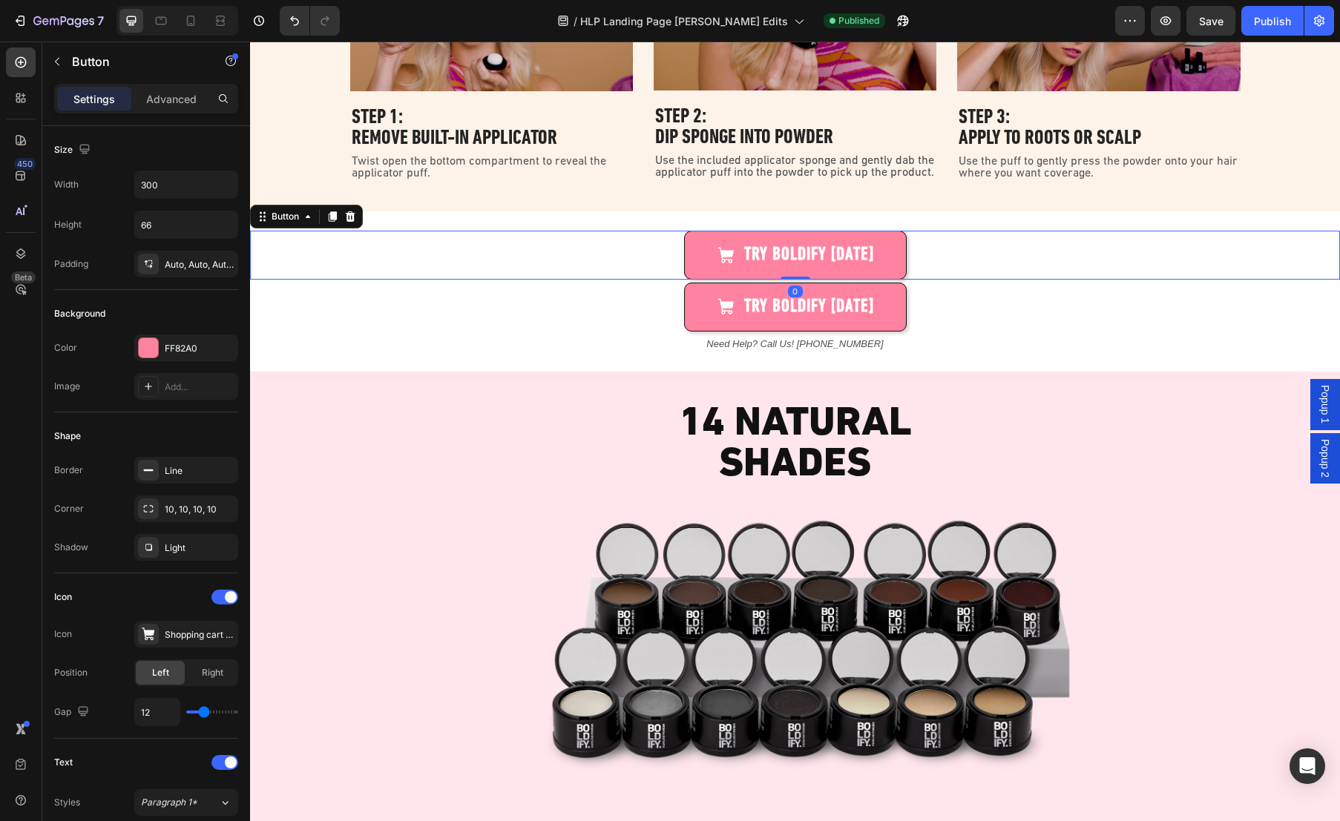
click at [1025, 246] on div "TRY BOLDIFY [DATE] Button 0" at bounding box center [795, 255] width 1090 height 49
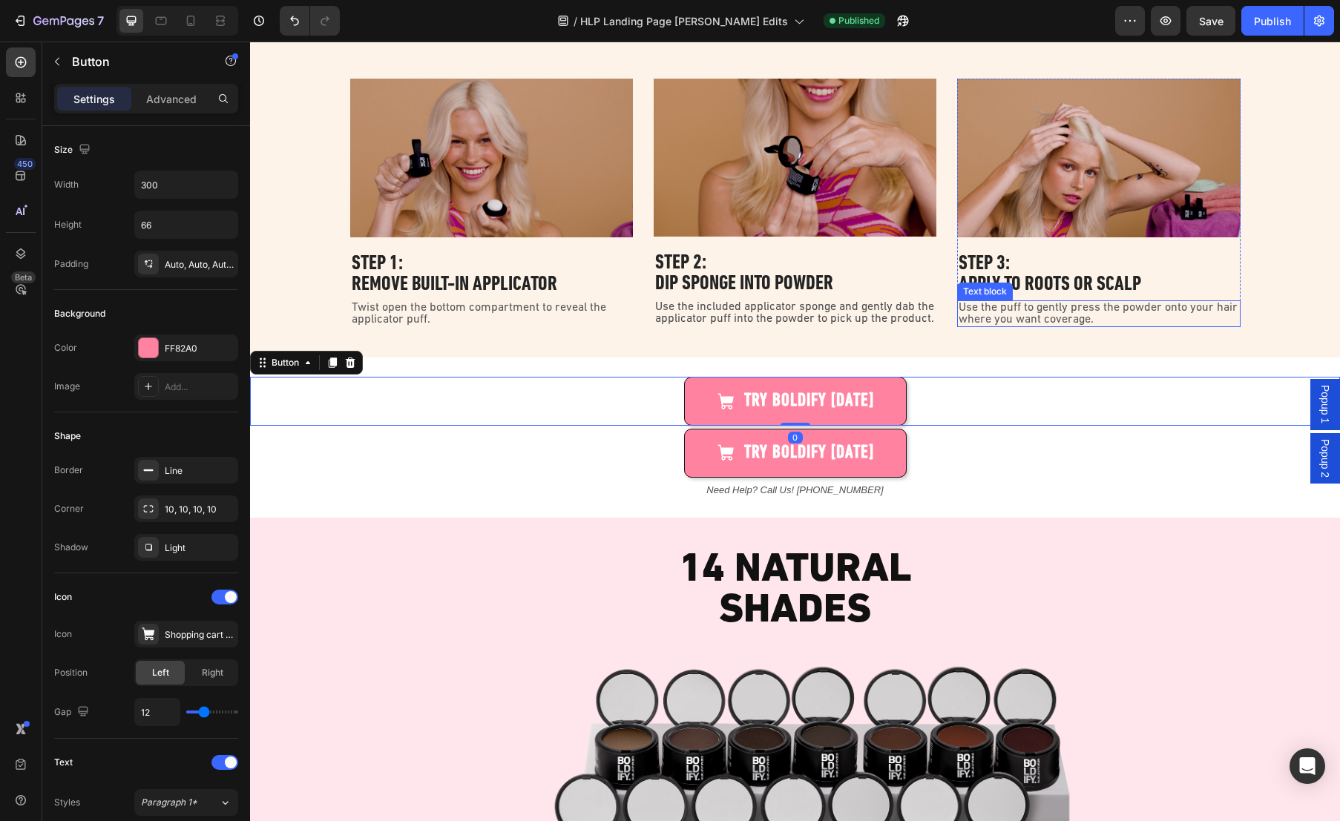
scroll to position [3979, 0]
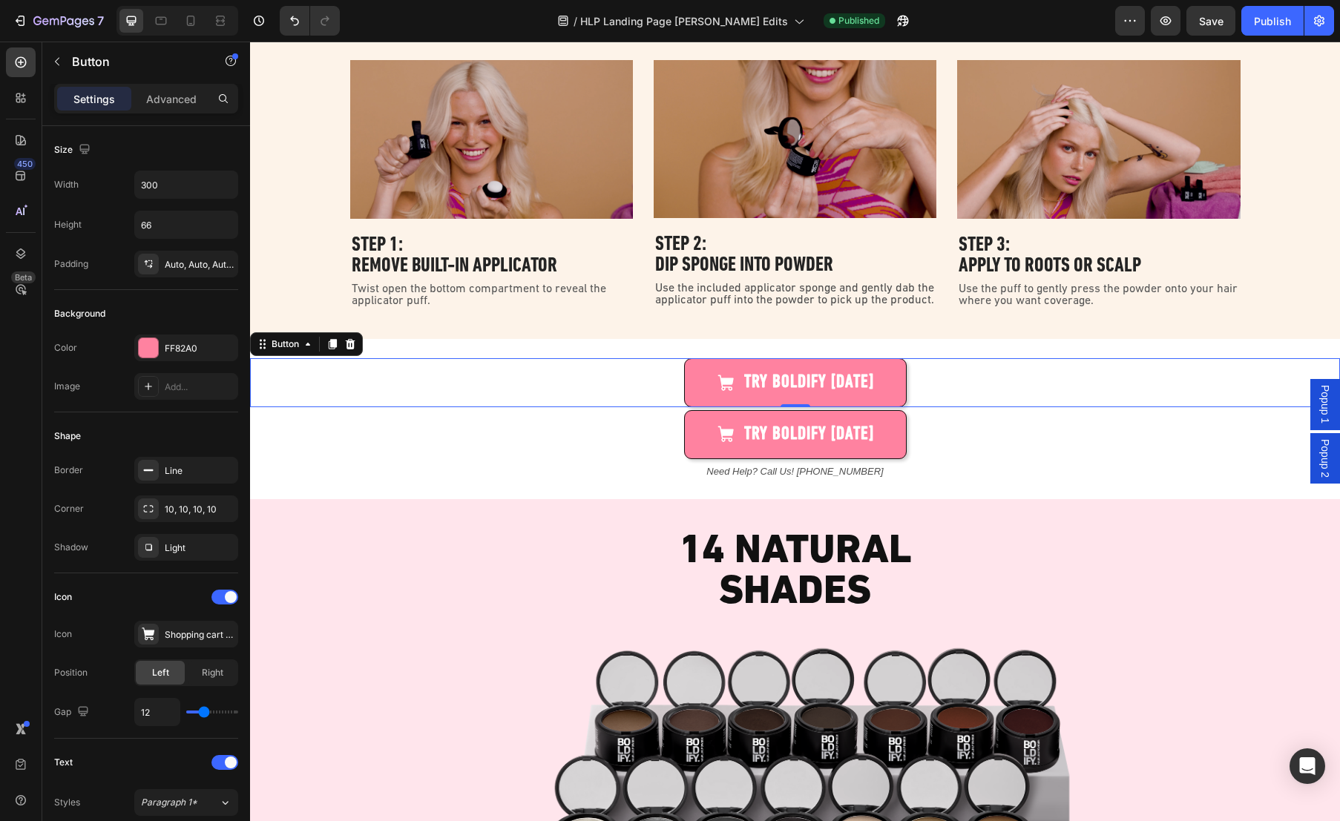
click at [381, 365] on div "TRY BOLDIFY [DATE] Button 0" at bounding box center [795, 382] width 1090 height 49
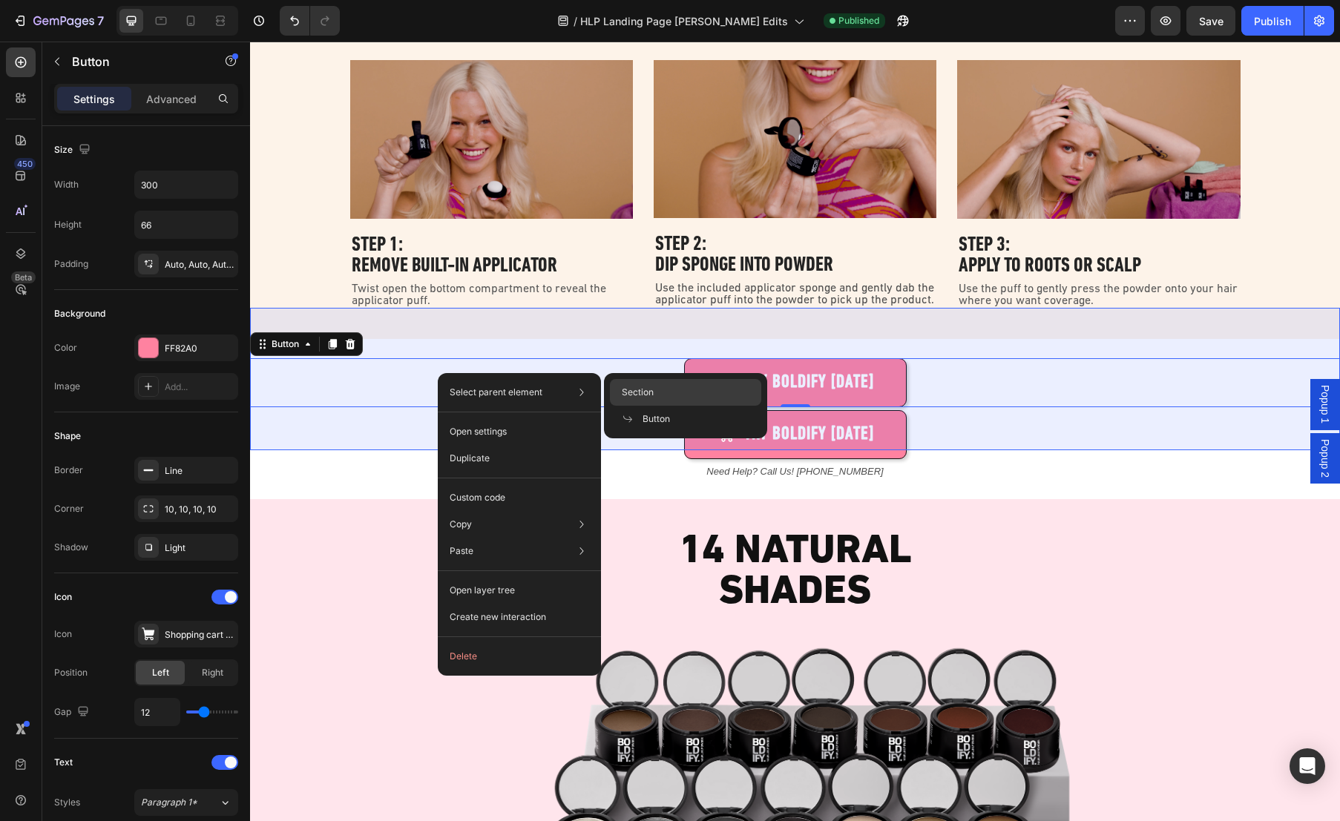
click at [726, 387] on div "Section" at bounding box center [685, 392] width 151 height 27
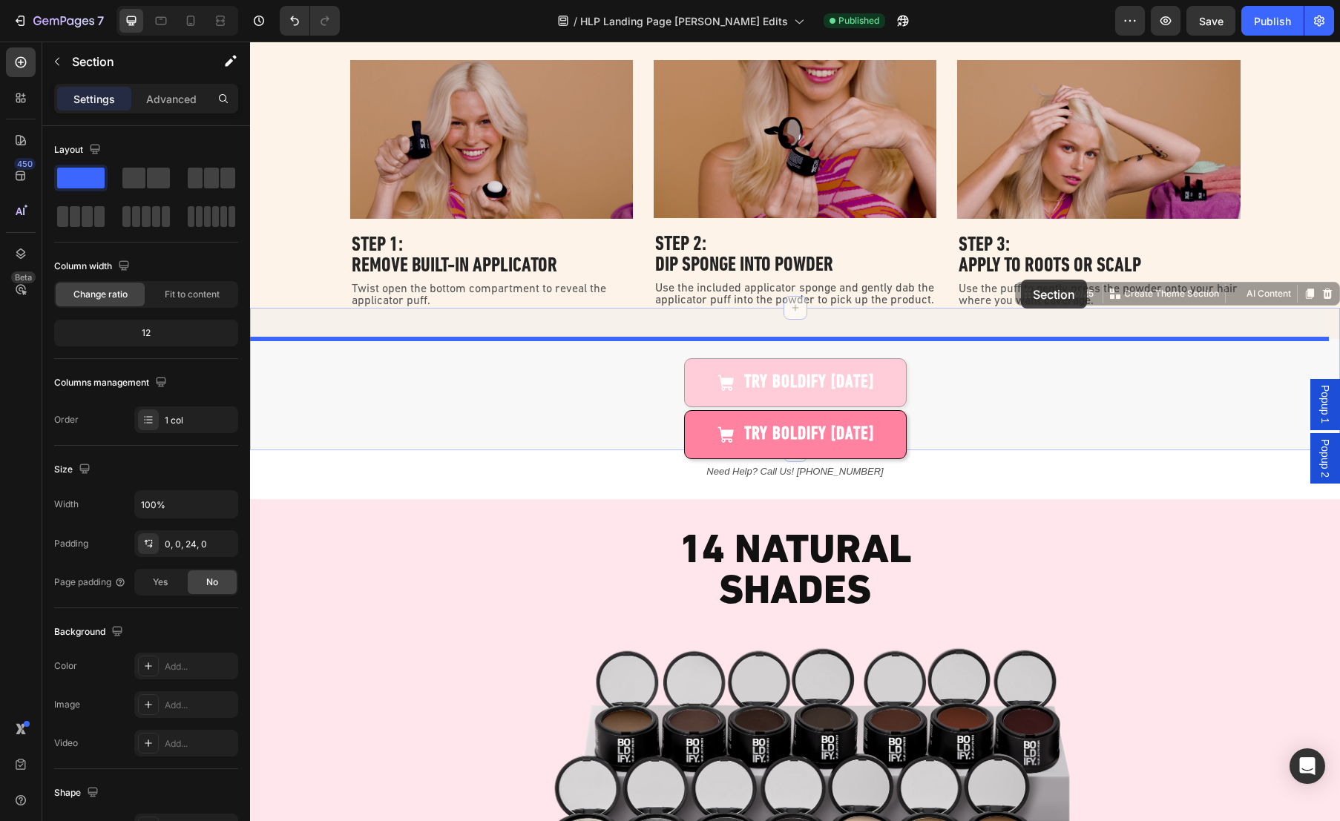
drag, startPoint x: 1016, startPoint y: 295, endPoint x: 1021, endPoint y: 280, distance: 16.4
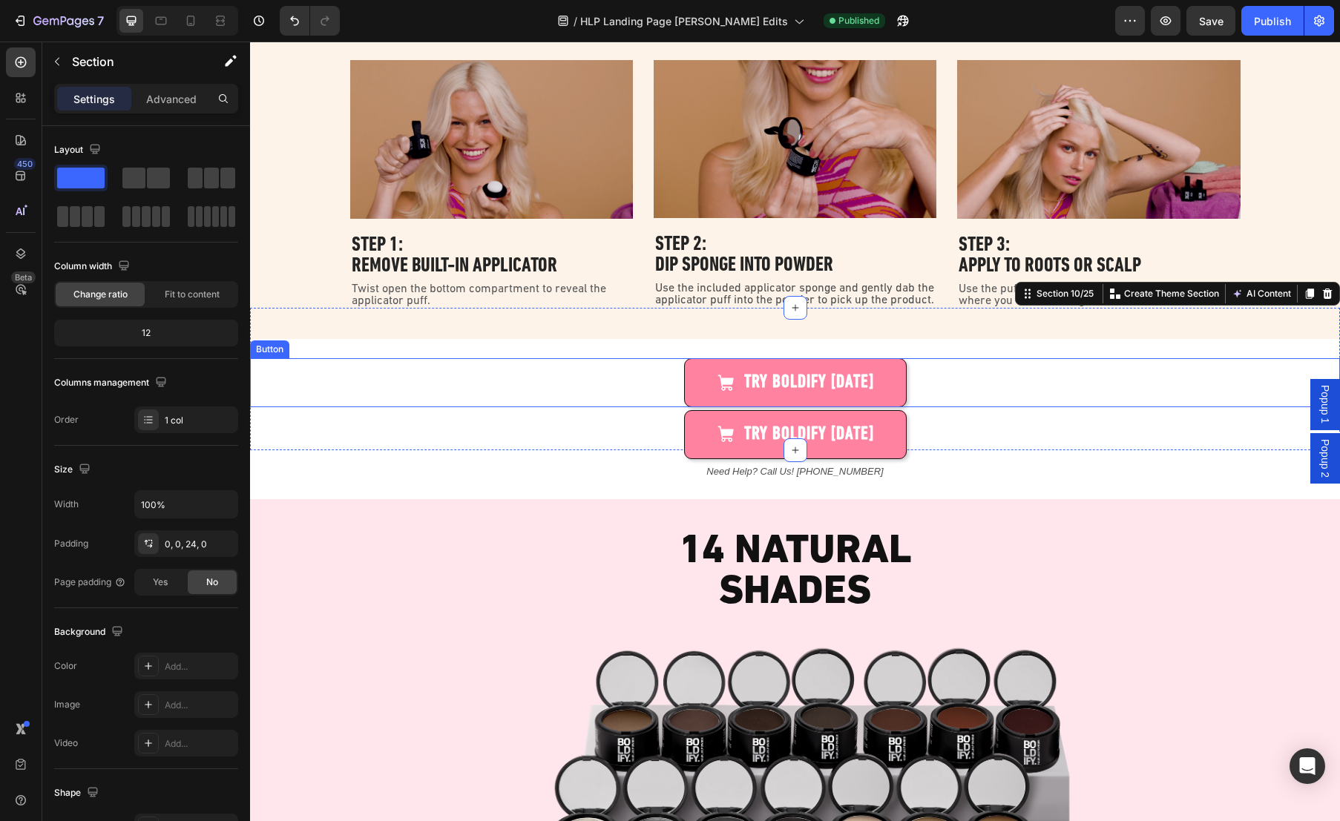
click at [987, 369] on div "TRY BOLDIFY [DATE] Button" at bounding box center [795, 382] width 1090 height 49
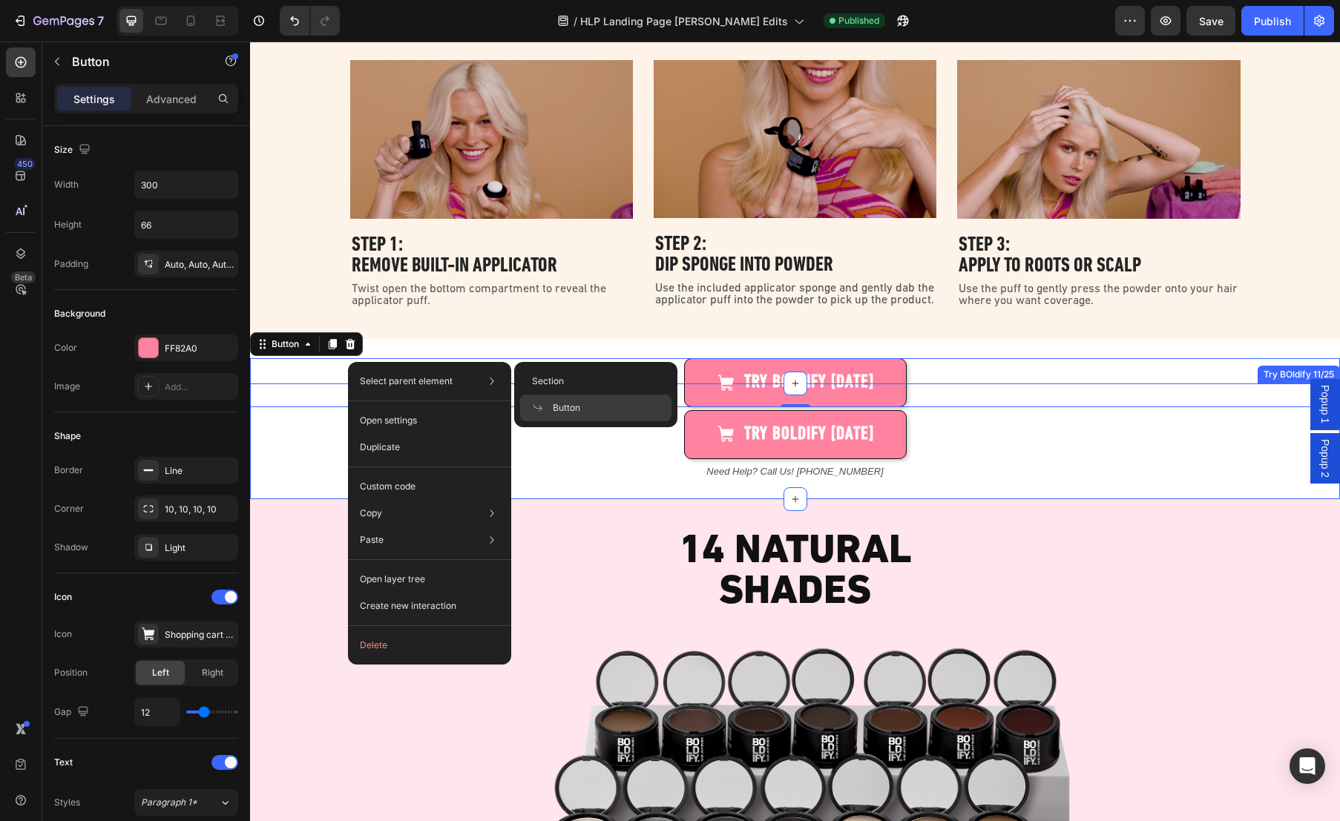
click at [297, 385] on div "TRY BOLDIFY [DATE] Button" at bounding box center [795, 422] width 1090 height 76
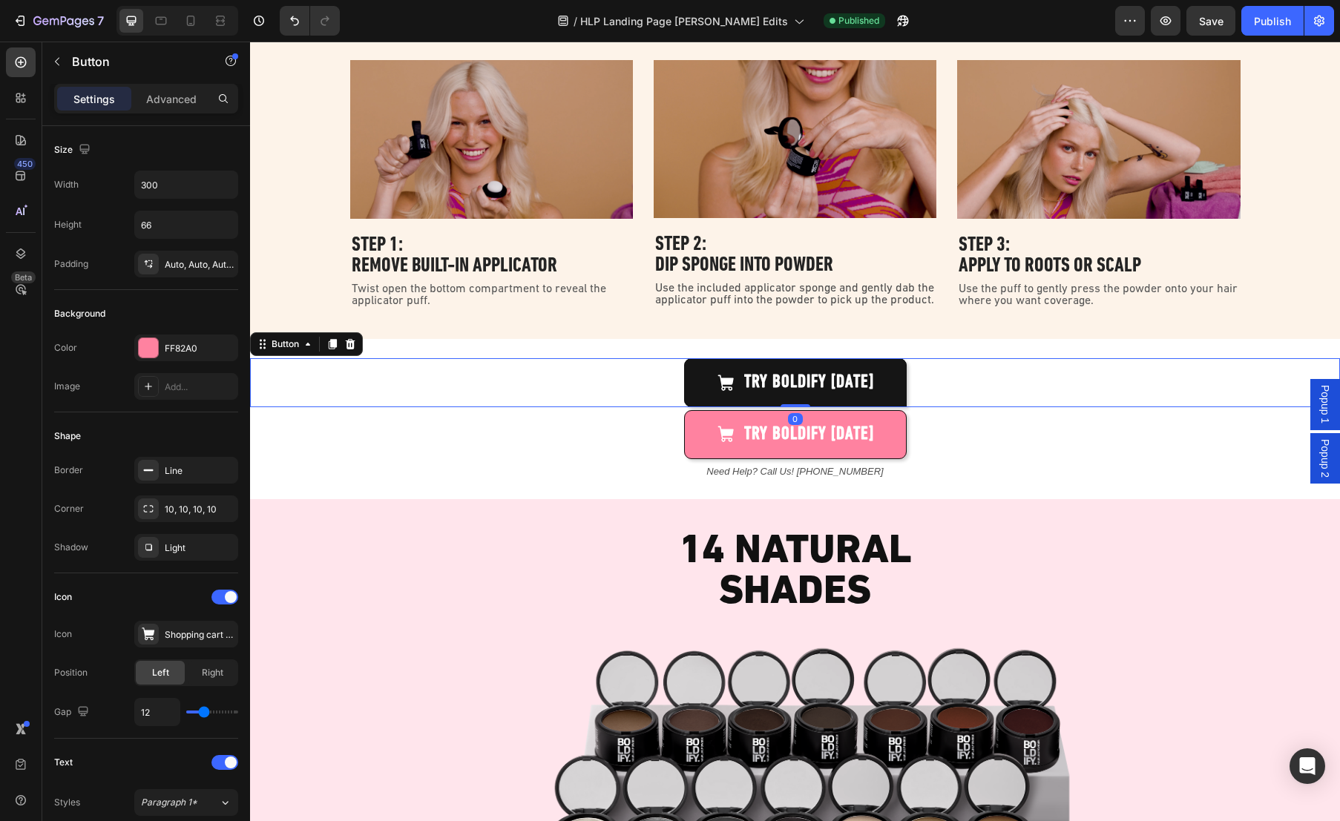
click at [727, 369] on link "TRY BOLDIFY [DATE]" at bounding box center [795, 382] width 223 height 49
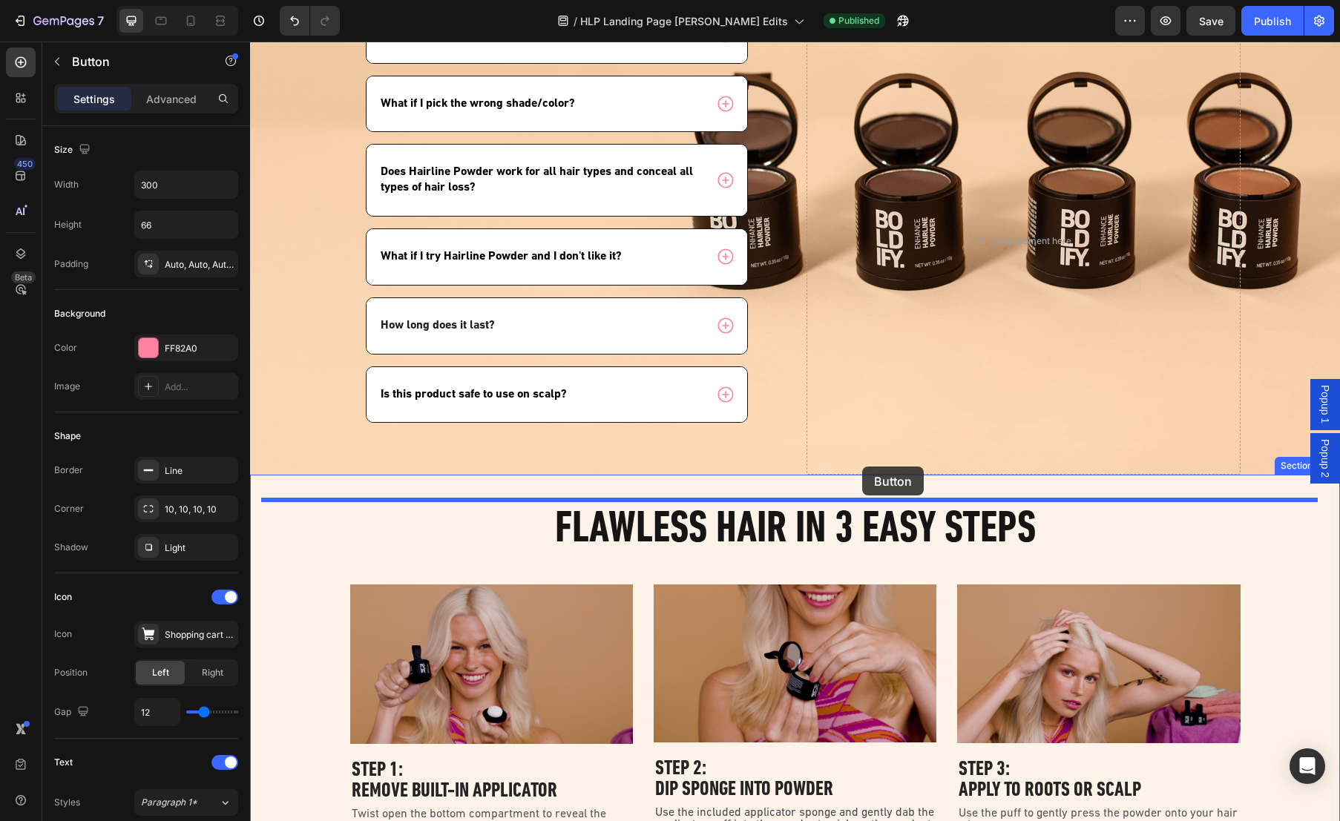
scroll to position [2695, 0]
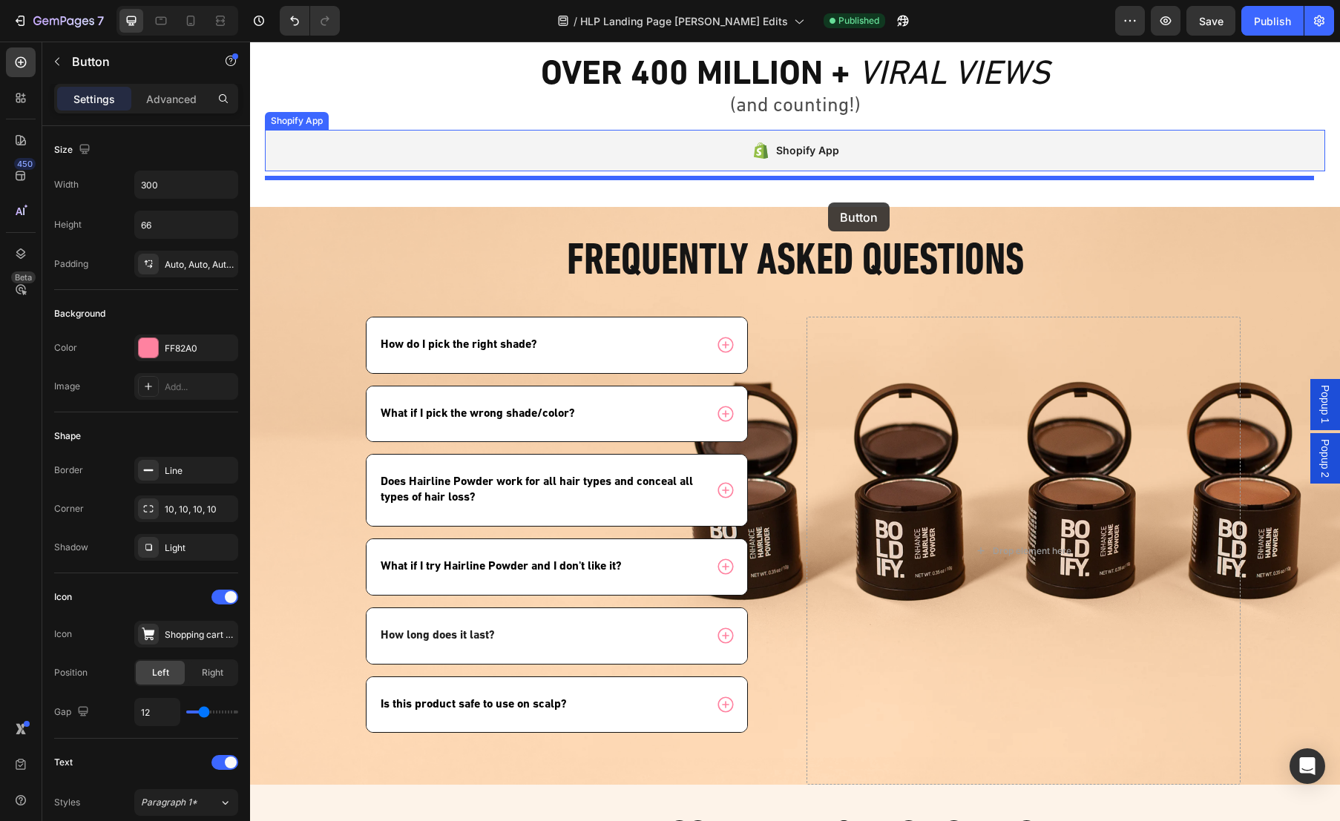
drag, startPoint x: 878, startPoint y: 571, endPoint x: 828, endPoint y: 202, distance: 372.1
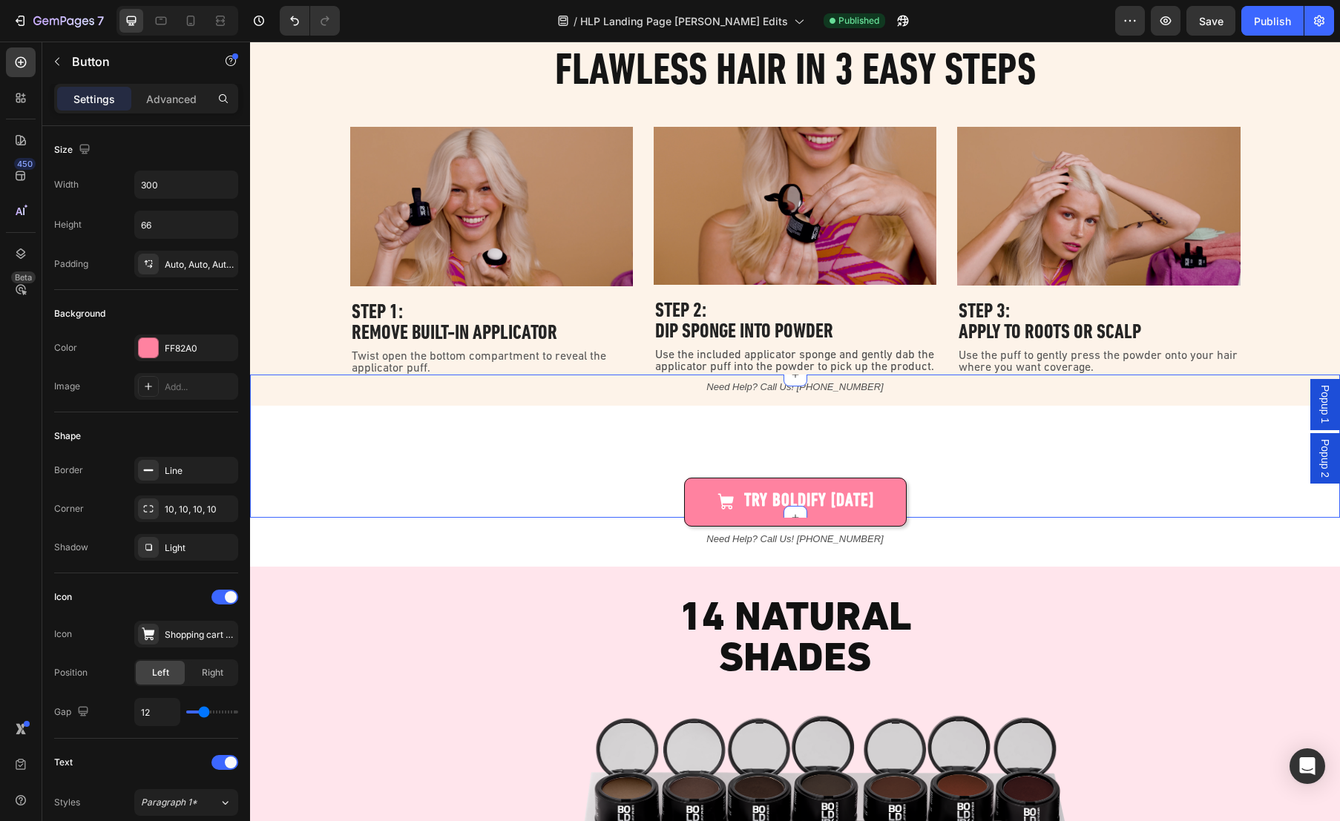
scroll to position [3567, 0]
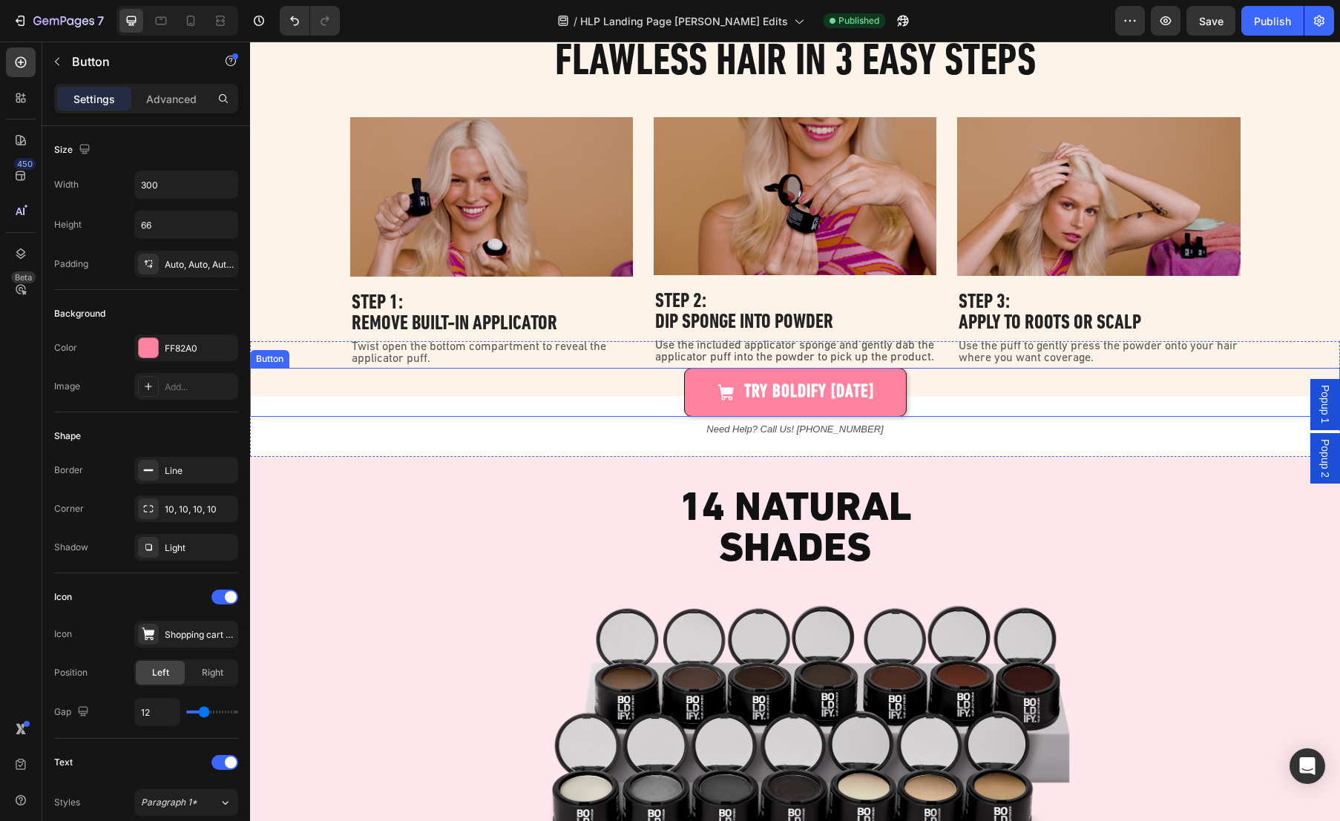
click at [607, 408] on div "TRY BOLDIFY [DATE] Button" at bounding box center [795, 392] width 1090 height 49
click at [168, 96] on p "Advanced" at bounding box center [171, 99] width 50 height 16
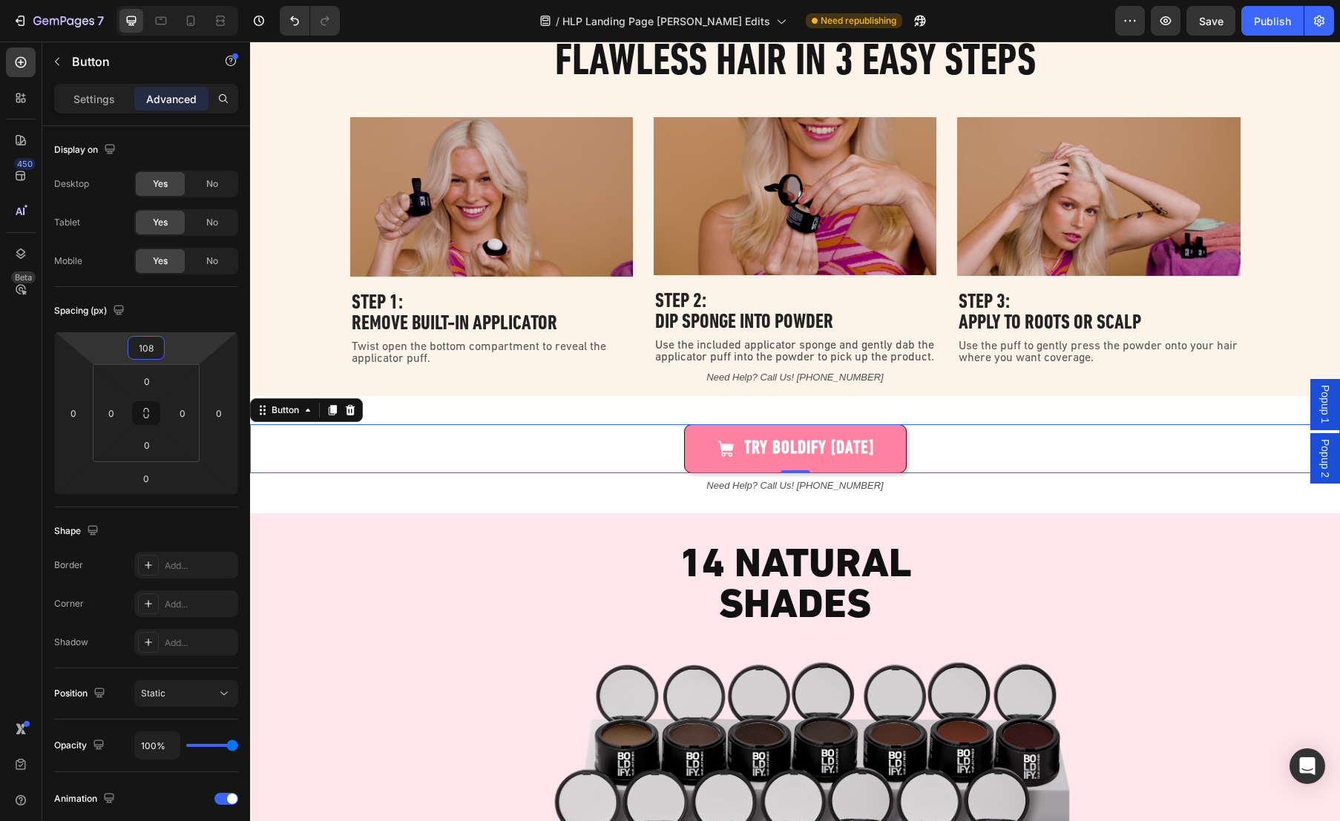
type input "106"
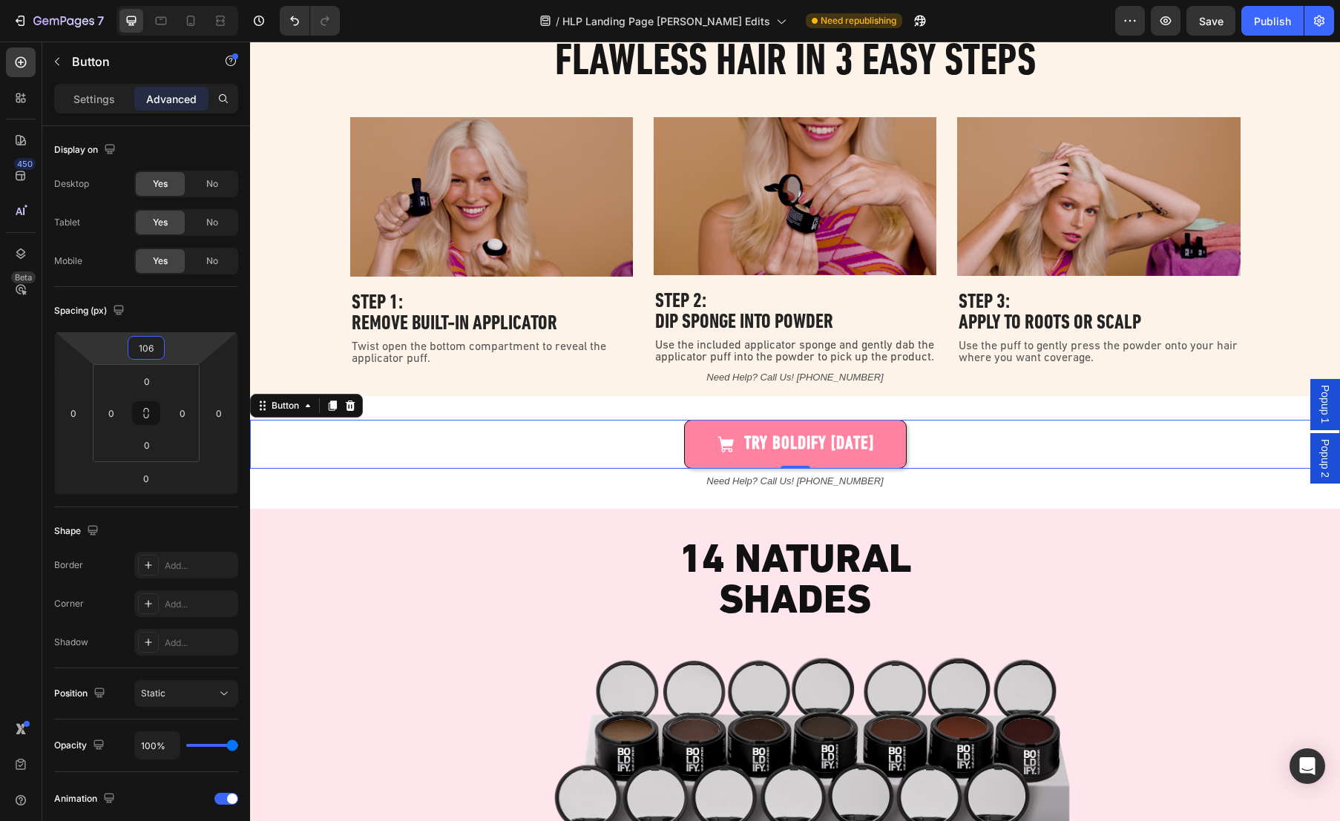
drag, startPoint x: 185, startPoint y: 353, endPoint x: 196, endPoint y: 321, distance: 33.5
click at [196, 0] on html "7 Version history / HLP Landing Page [PERSON_NAME] Edits Need republishing Prev…" at bounding box center [670, 0] width 1340 height 0
click at [898, 478] on p "Need Help? Call Us! [PHONE_NUMBER]" at bounding box center [794, 481] width 1087 height 22
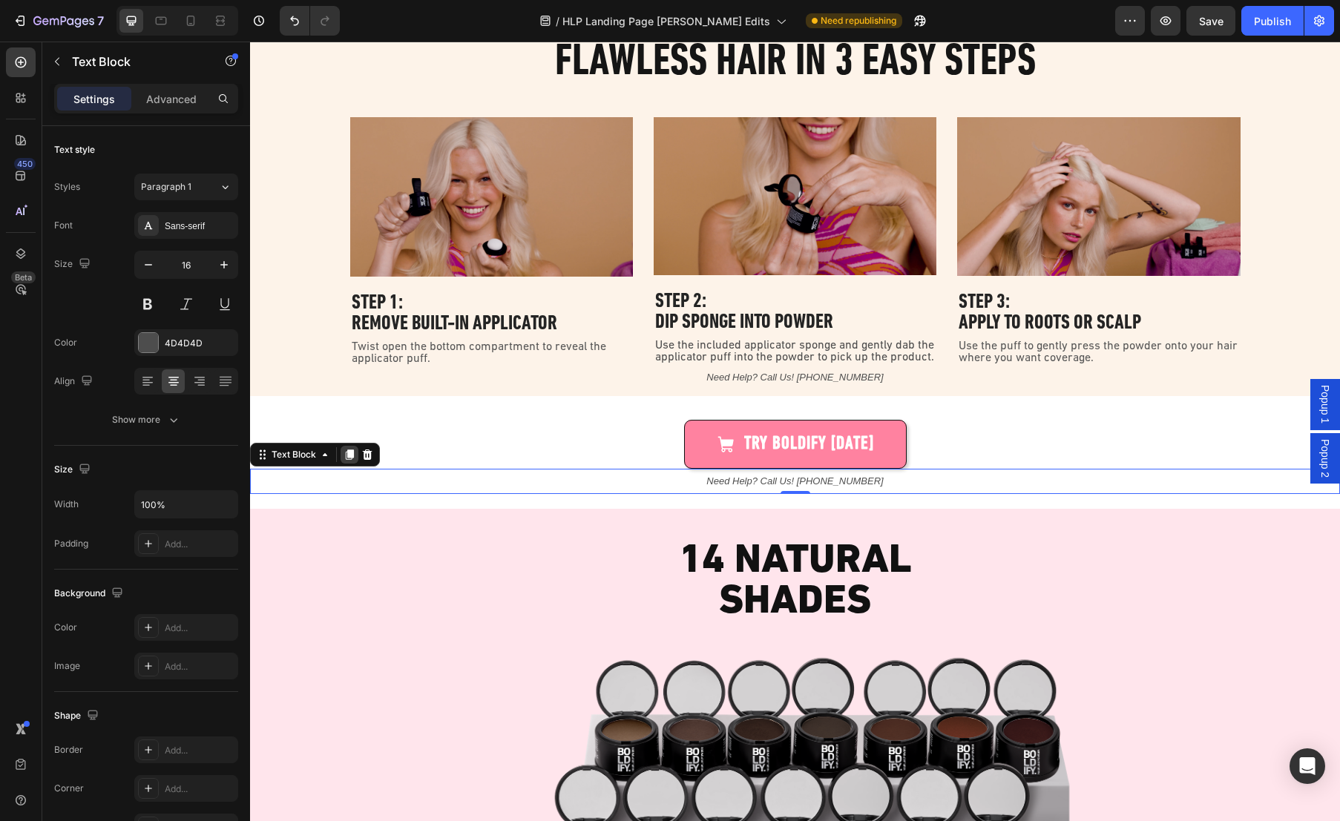
click at [344, 453] on icon at bounding box center [349, 455] width 12 height 12
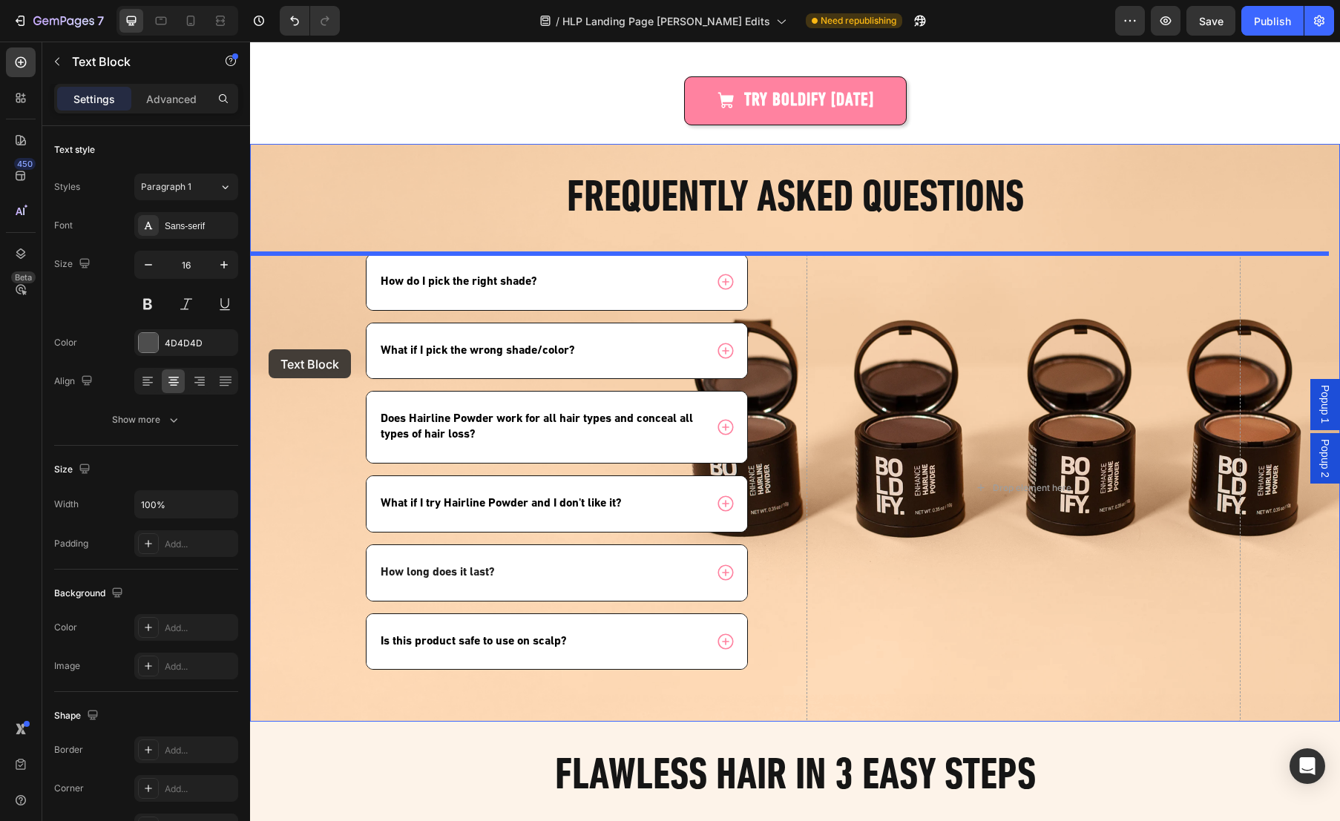
scroll to position [2722, 0]
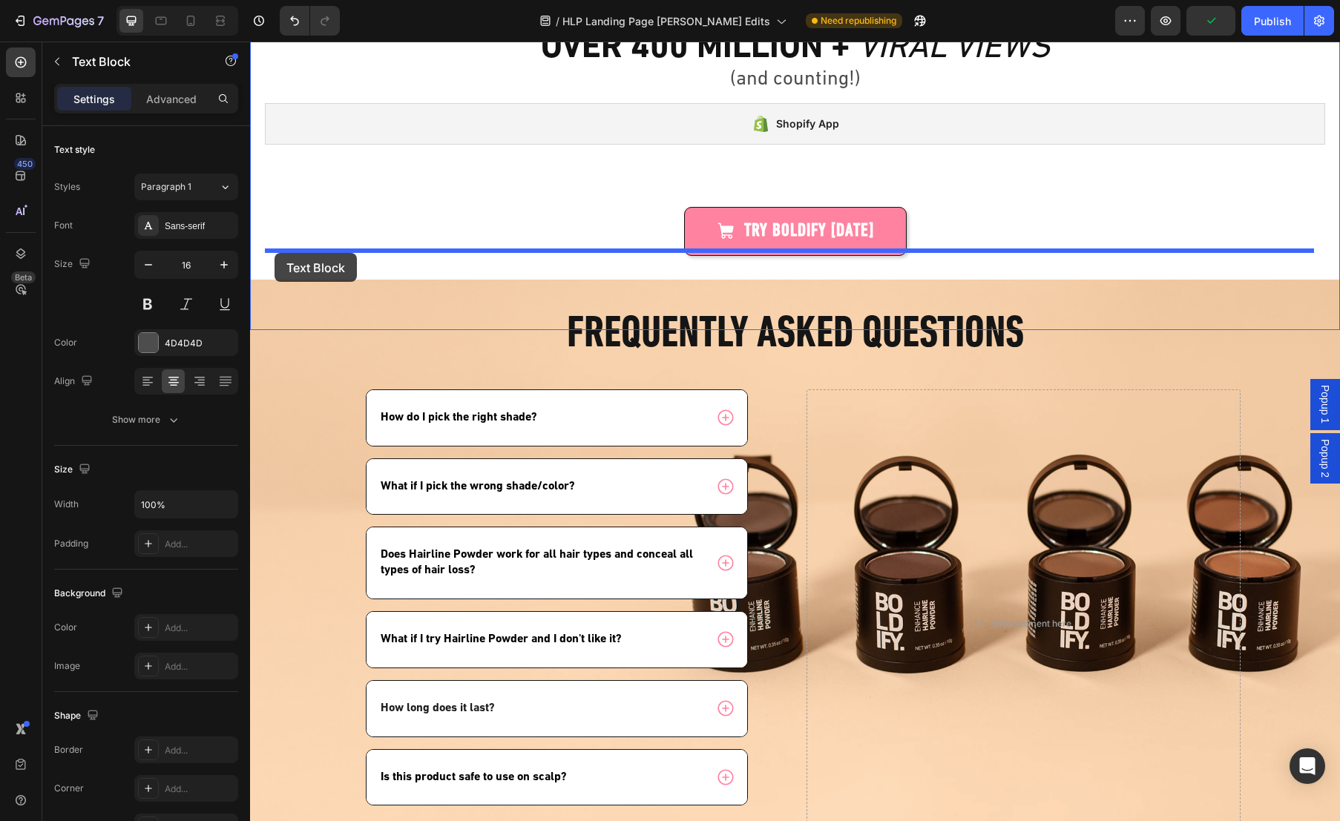
drag, startPoint x: 260, startPoint y: 470, endPoint x: 274, endPoint y: 253, distance: 217.8
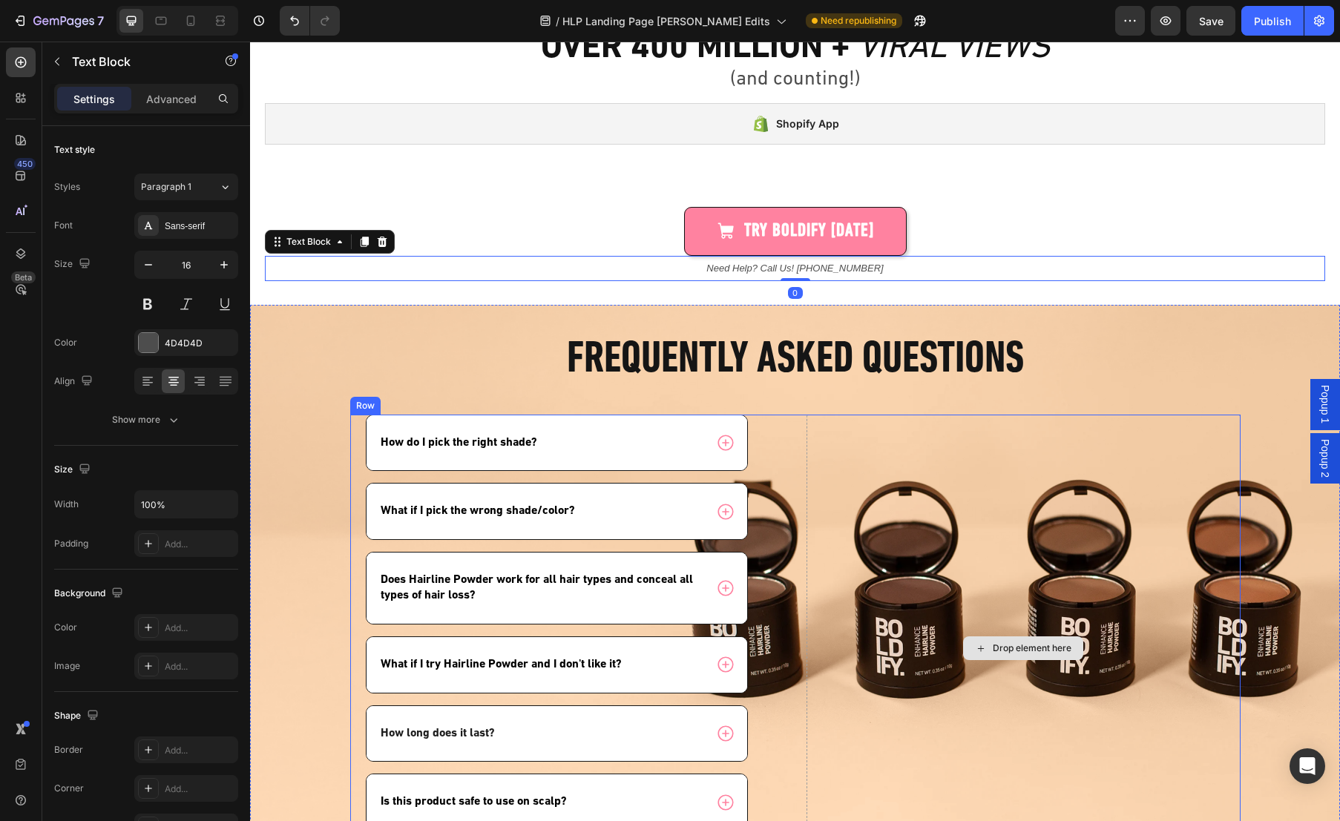
scroll to position [0, 0]
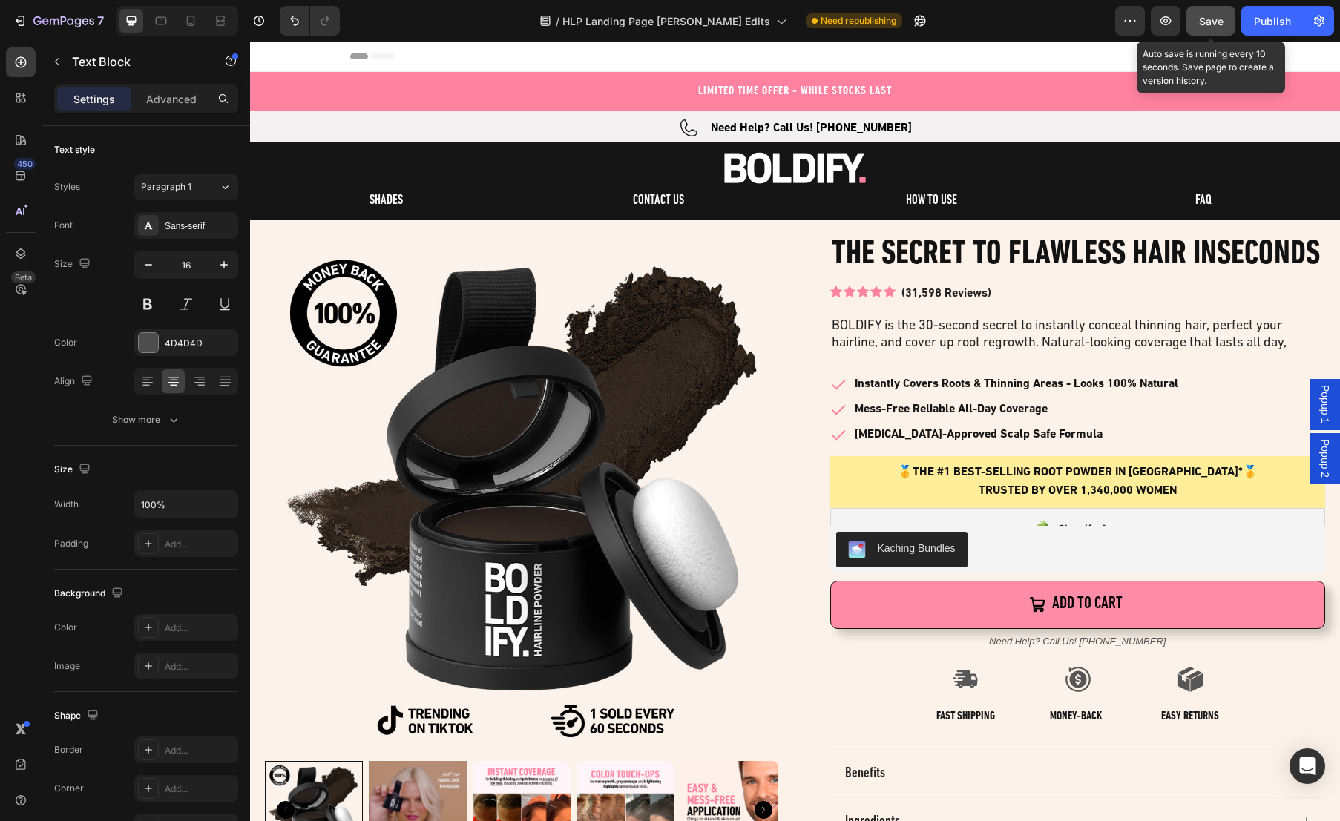
click at [1210, 15] on span "Save" at bounding box center [1211, 21] width 24 height 13
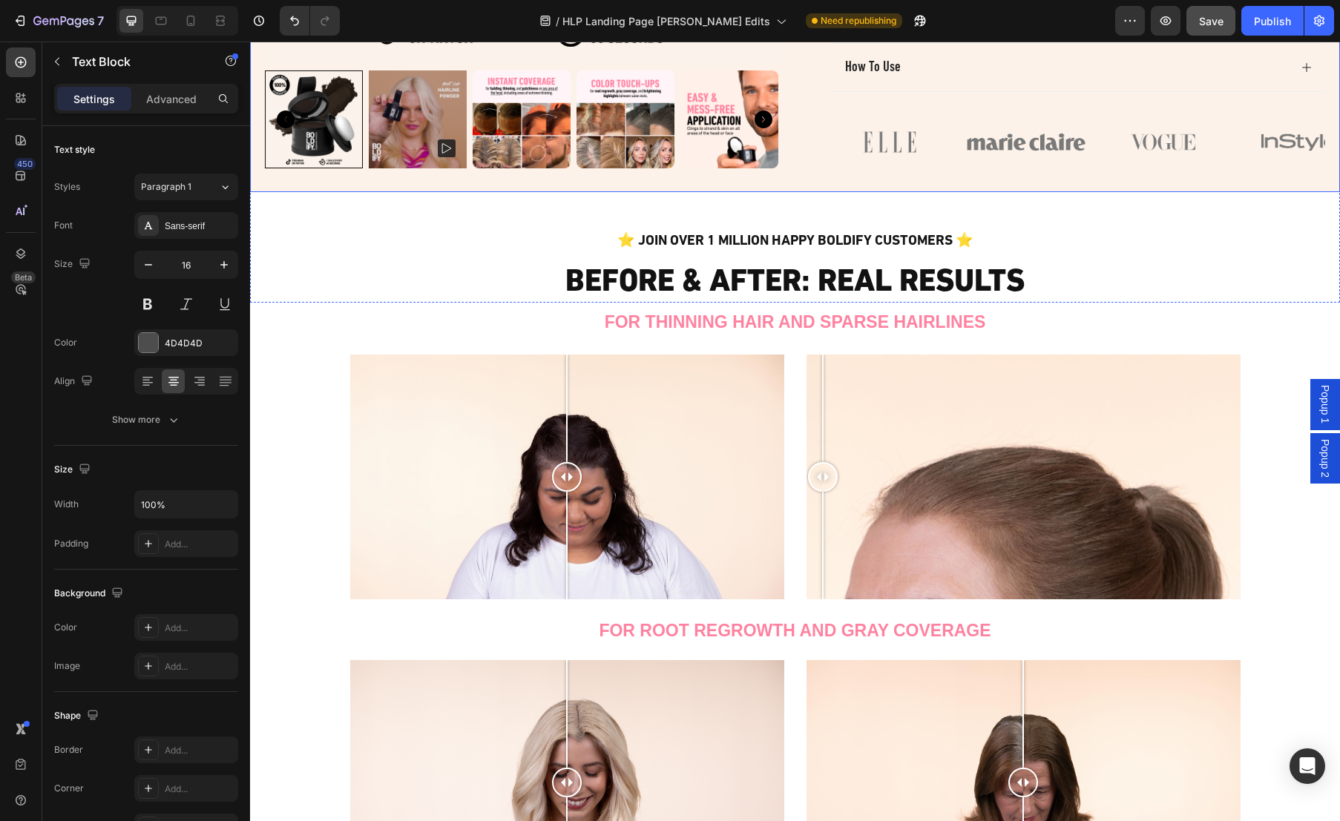
scroll to position [727, 0]
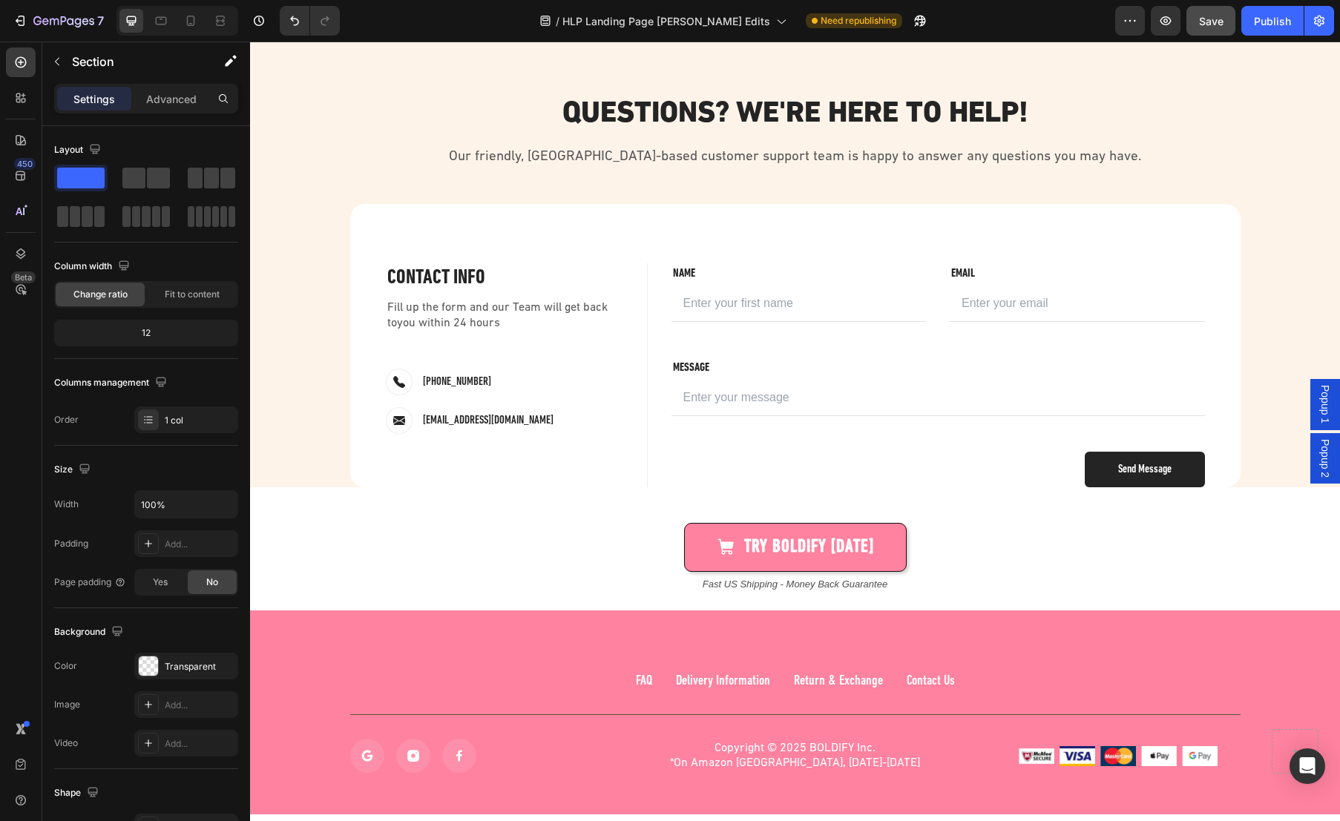
scroll to position [6389, 0]
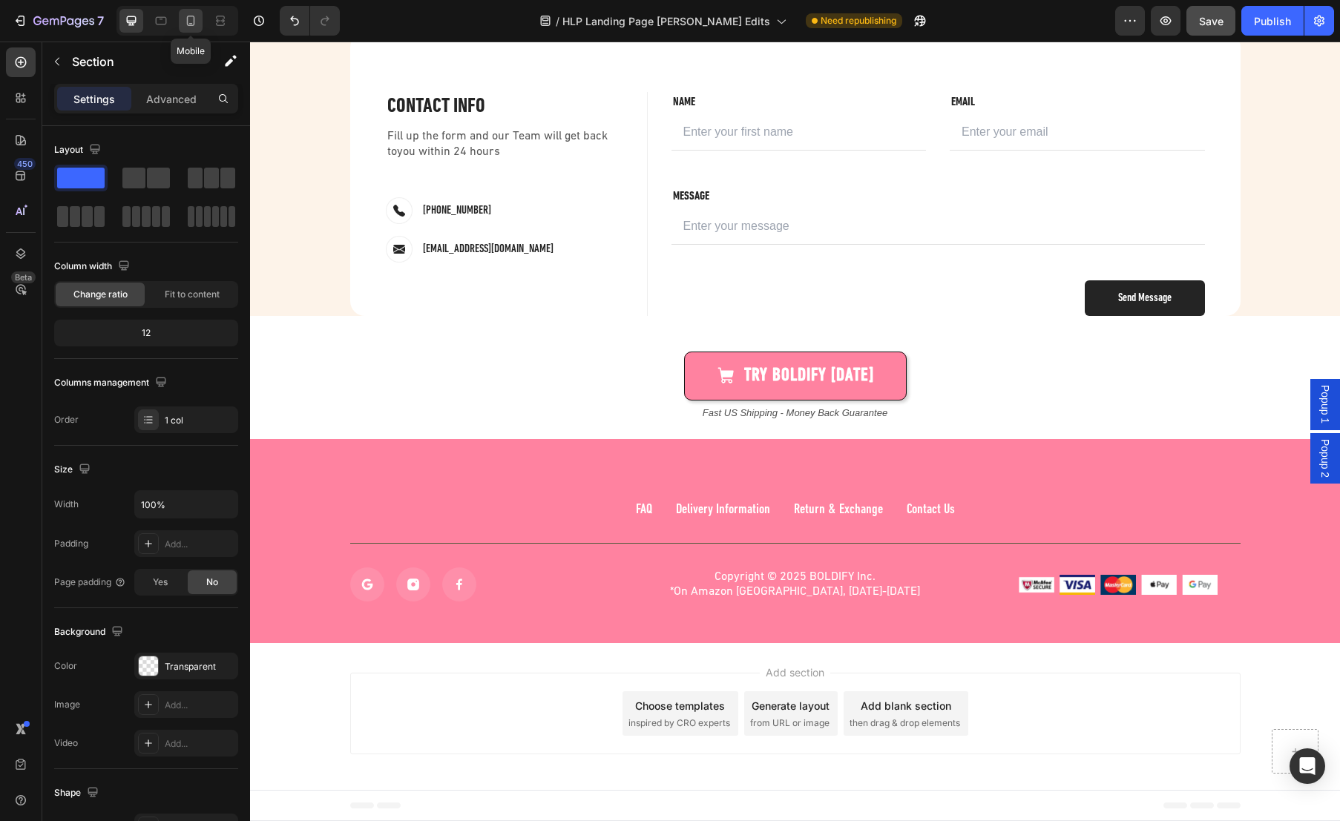
click at [187, 22] on icon at bounding box center [191, 21] width 8 height 10
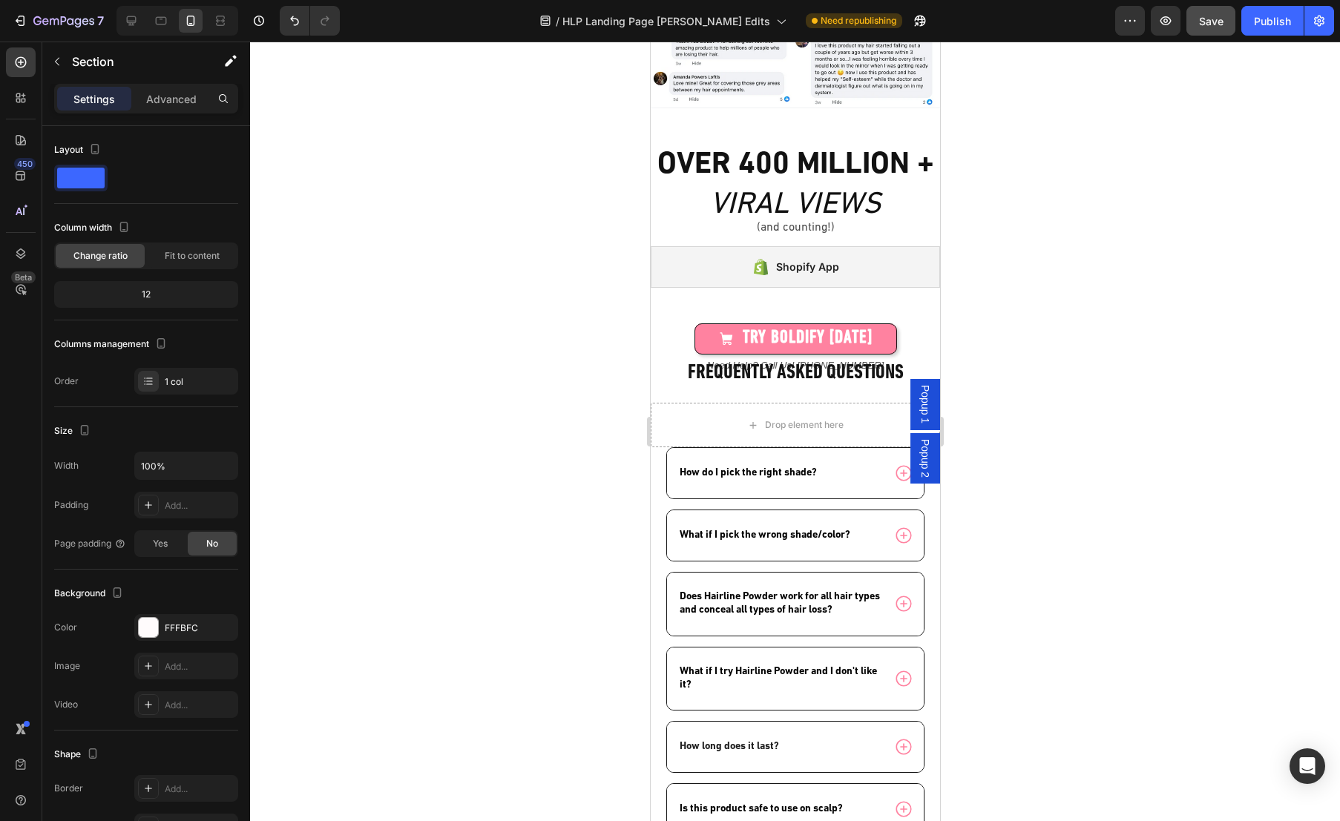
scroll to position [3338, 0]
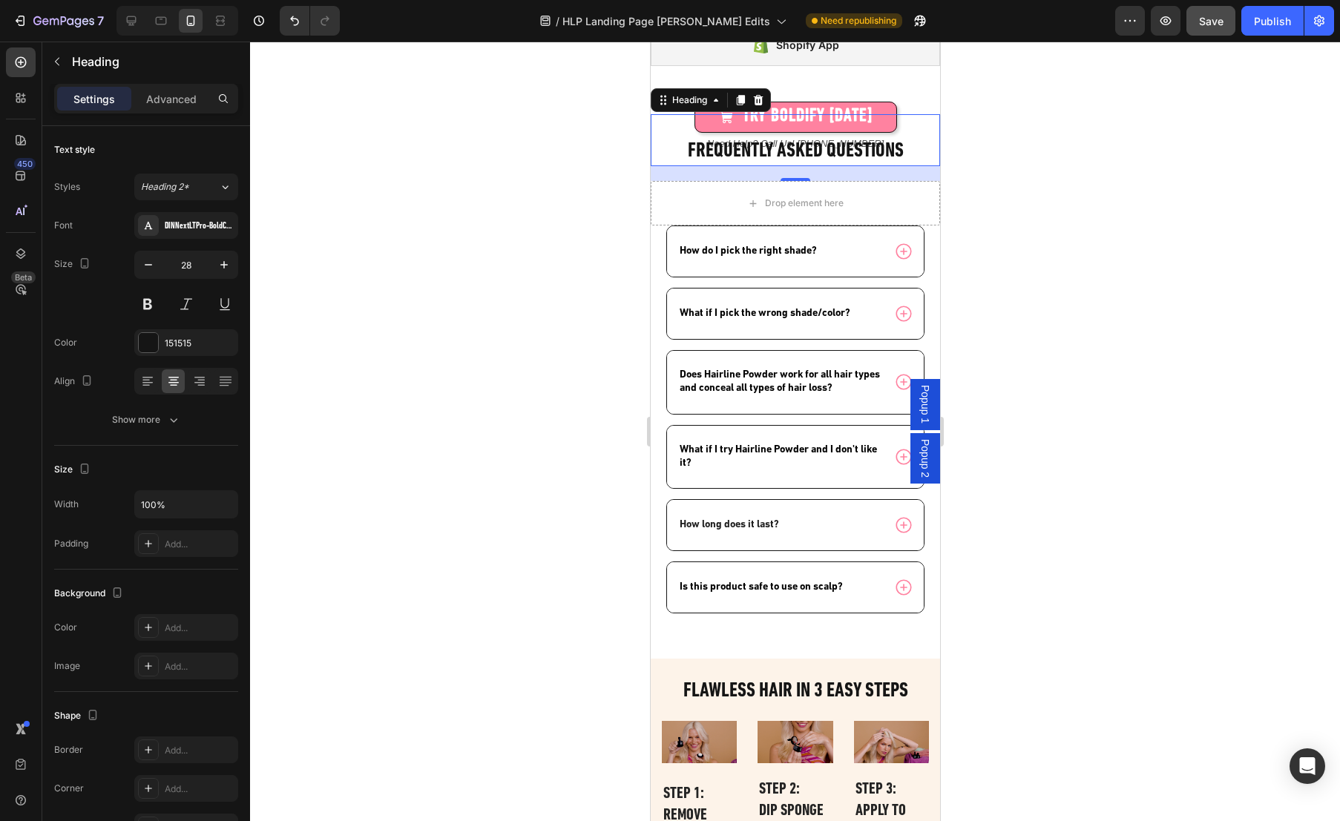
click at [915, 151] on div "Frequently asked questions Heading 0" at bounding box center [794, 140] width 289 height 52
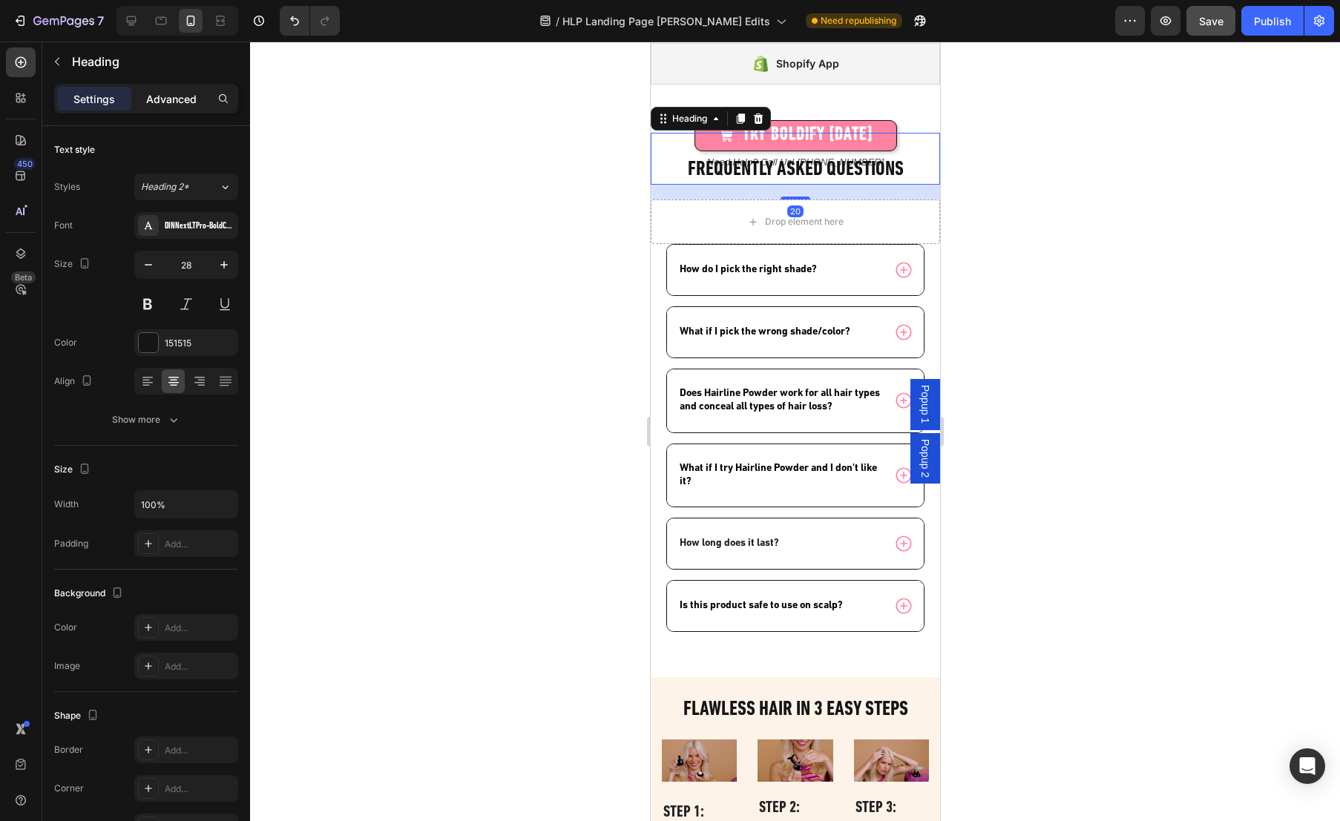
click at [188, 90] on div "Advanced" at bounding box center [171, 99] width 74 height 24
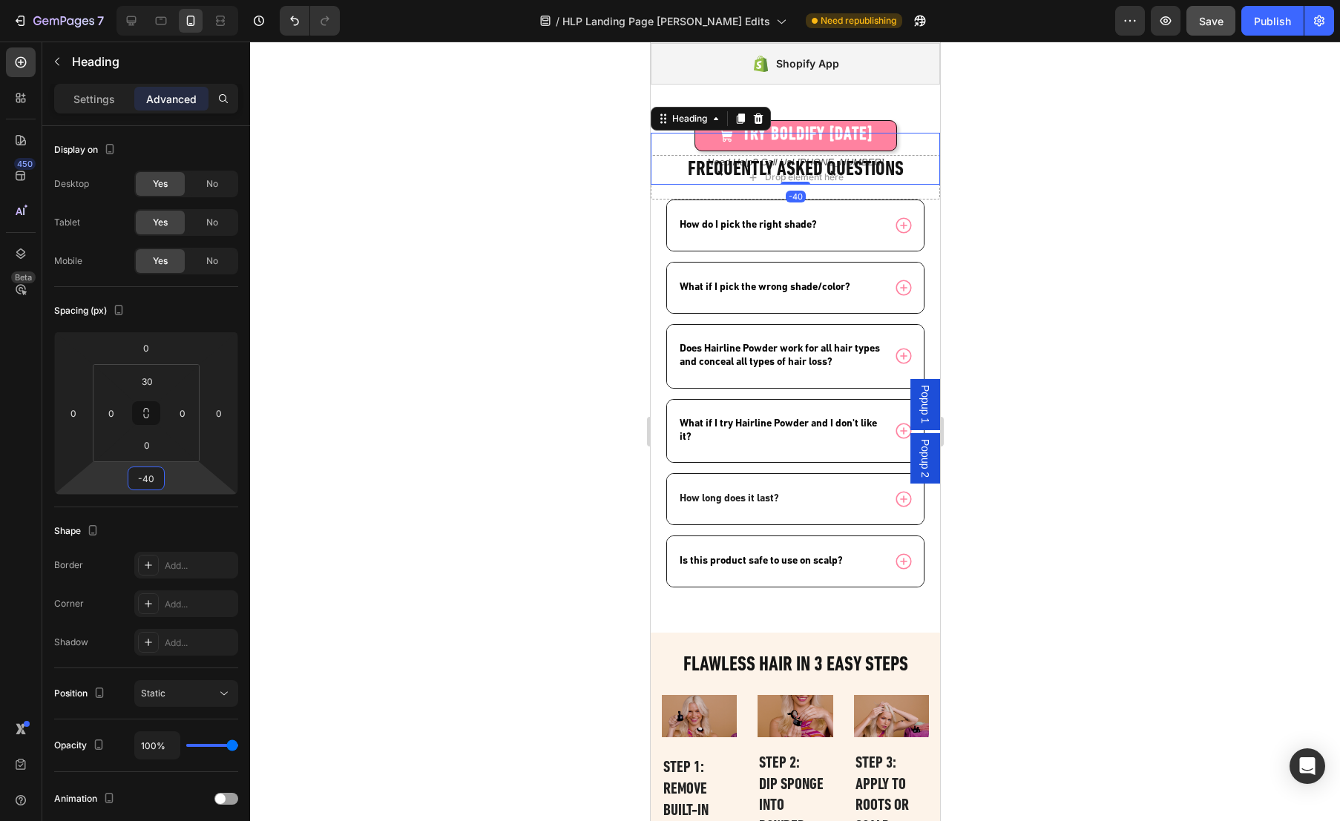
type input "-38"
drag, startPoint x: 186, startPoint y: 479, endPoint x: 187, endPoint y: 501, distance: 21.5
click at [187, 0] on html "7 Version history / HLP Landing Page [PERSON_NAME] Edits Need republishing Prev…" at bounding box center [670, 0] width 1340 height 0
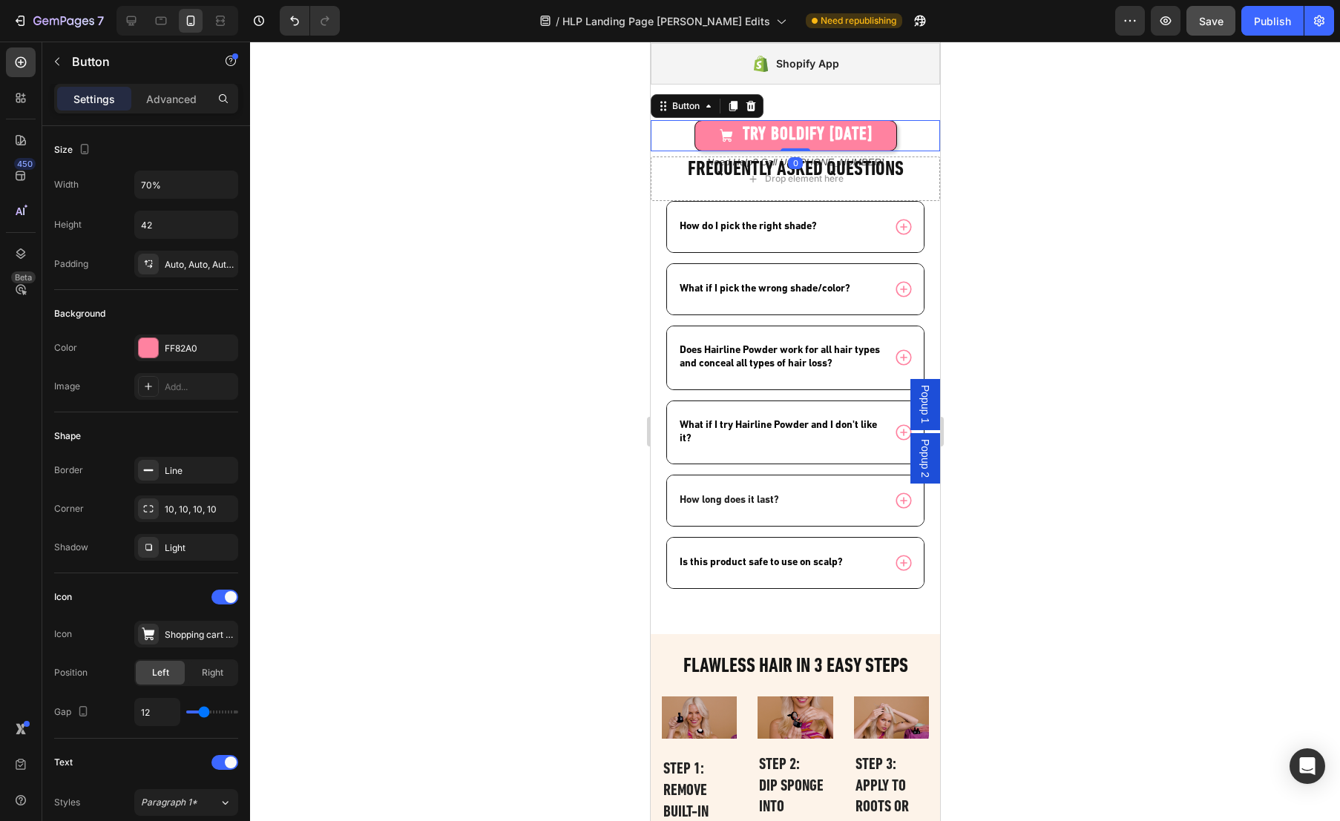
click at [911, 147] on div "TRY BOLDIFY [DATE] Button 0" at bounding box center [794, 135] width 289 height 31
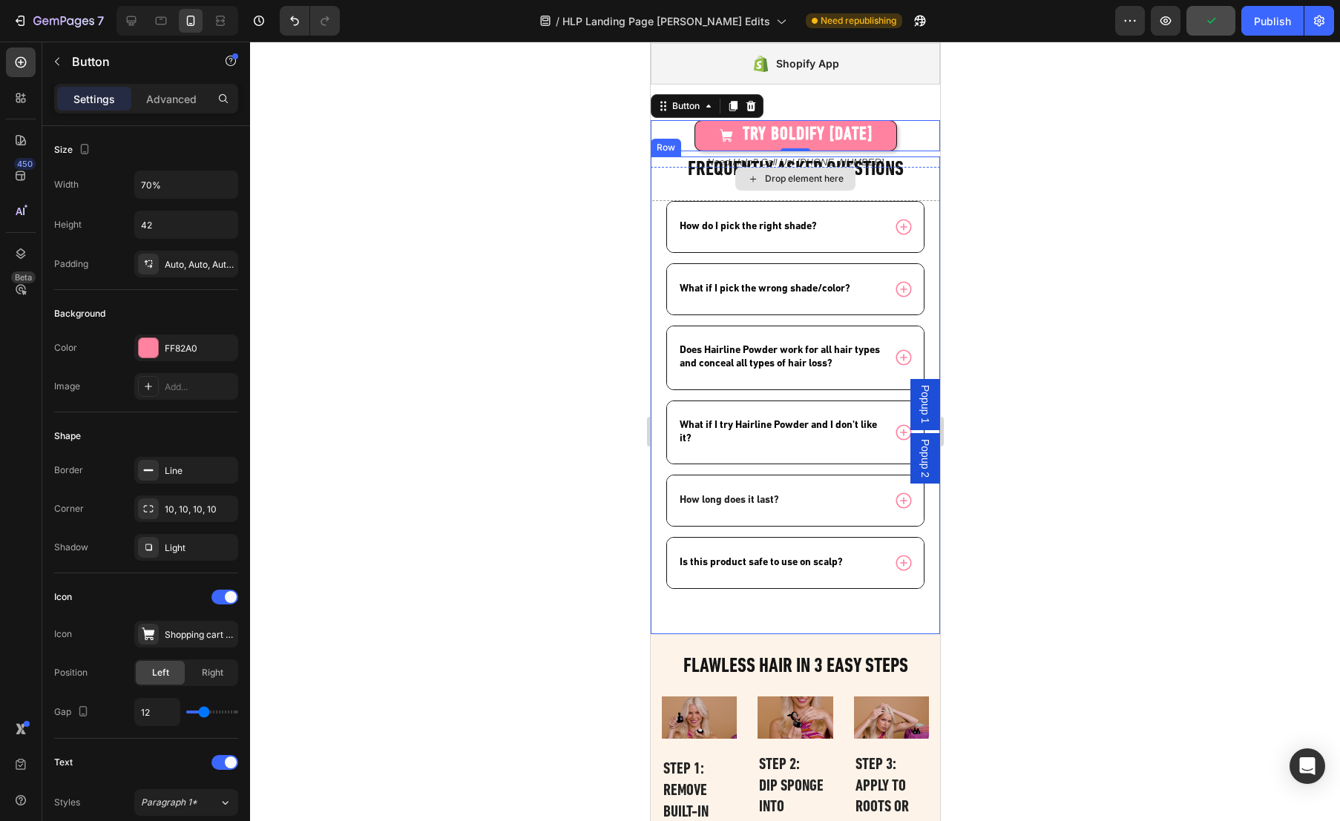
click at [914, 192] on div "Drop element here" at bounding box center [794, 179] width 289 height 45
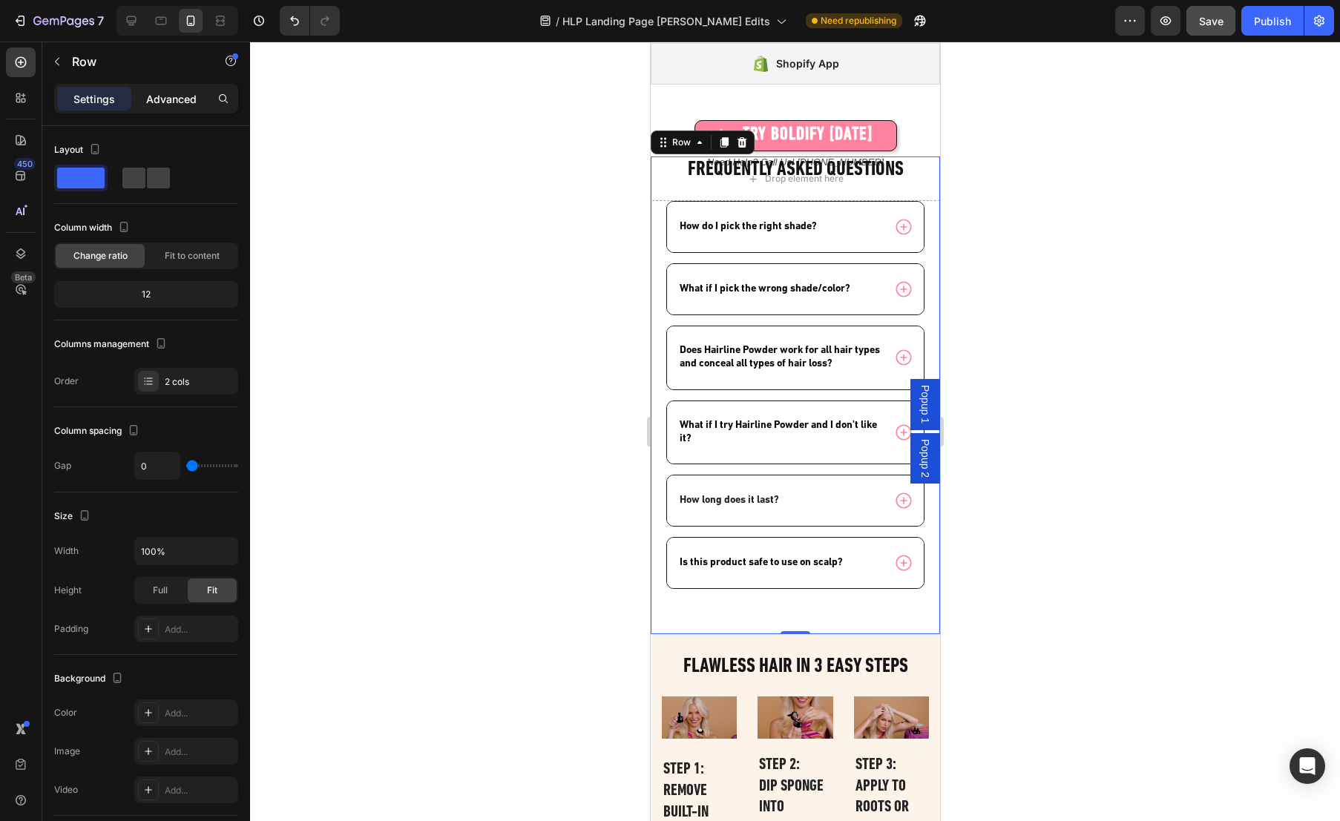
click at [182, 98] on p "Advanced" at bounding box center [171, 99] width 50 height 16
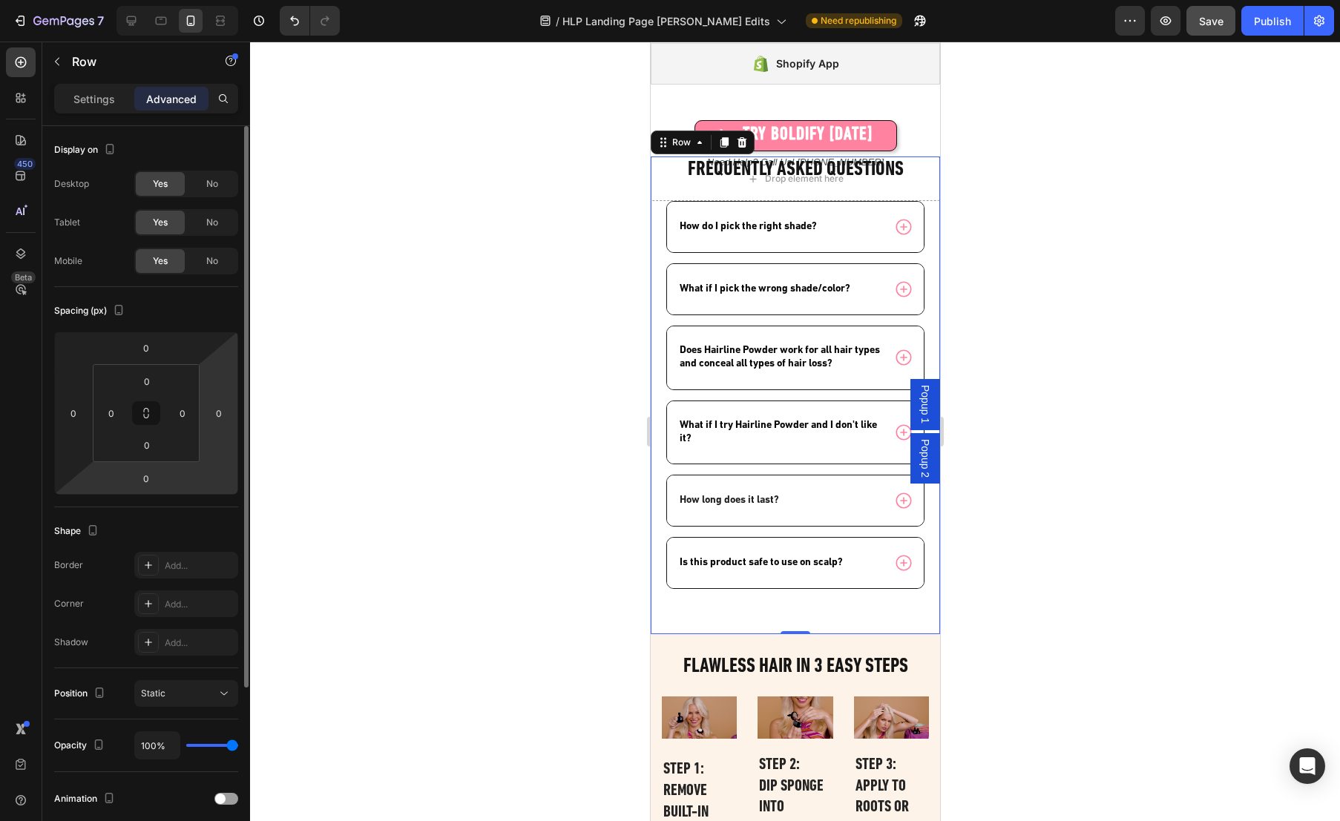
scroll to position [19, 0]
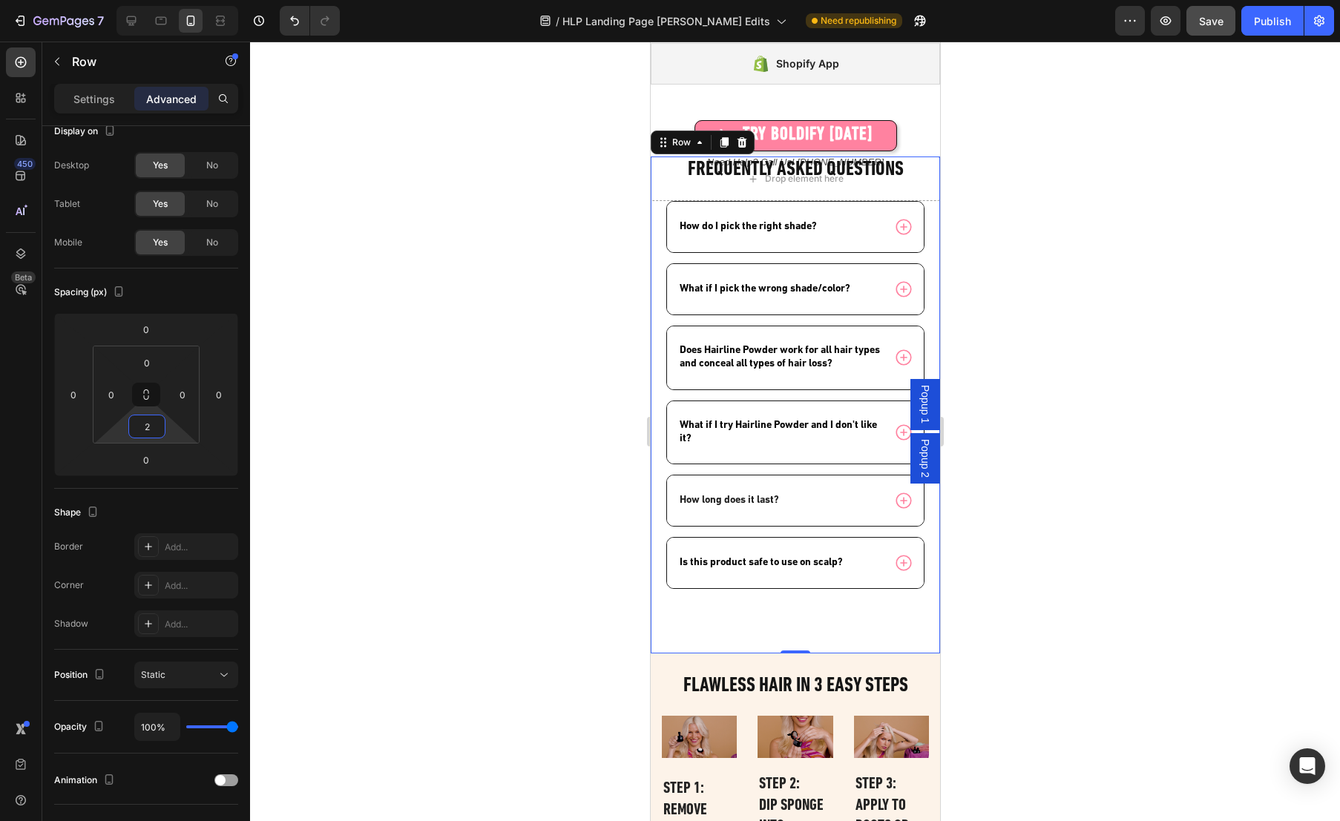
type input "0"
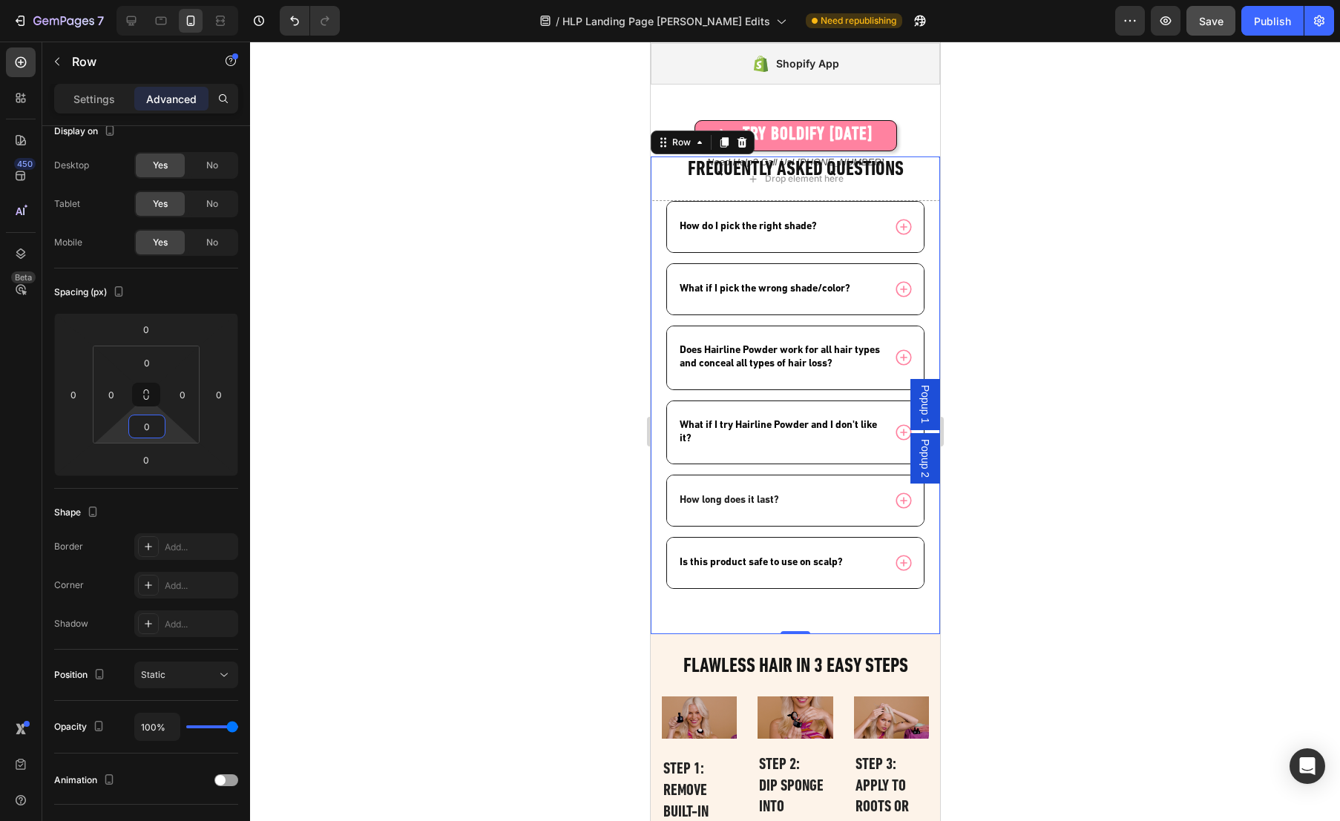
drag, startPoint x: 168, startPoint y: 427, endPoint x: 172, endPoint y: 441, distance: 15.5
click at [172, 0] on html "7 Version history / HLP Landing Page [PERSON_NAME] Edits Need republishing Prev…" at bounding box center [670, 0] width 1340 height 0
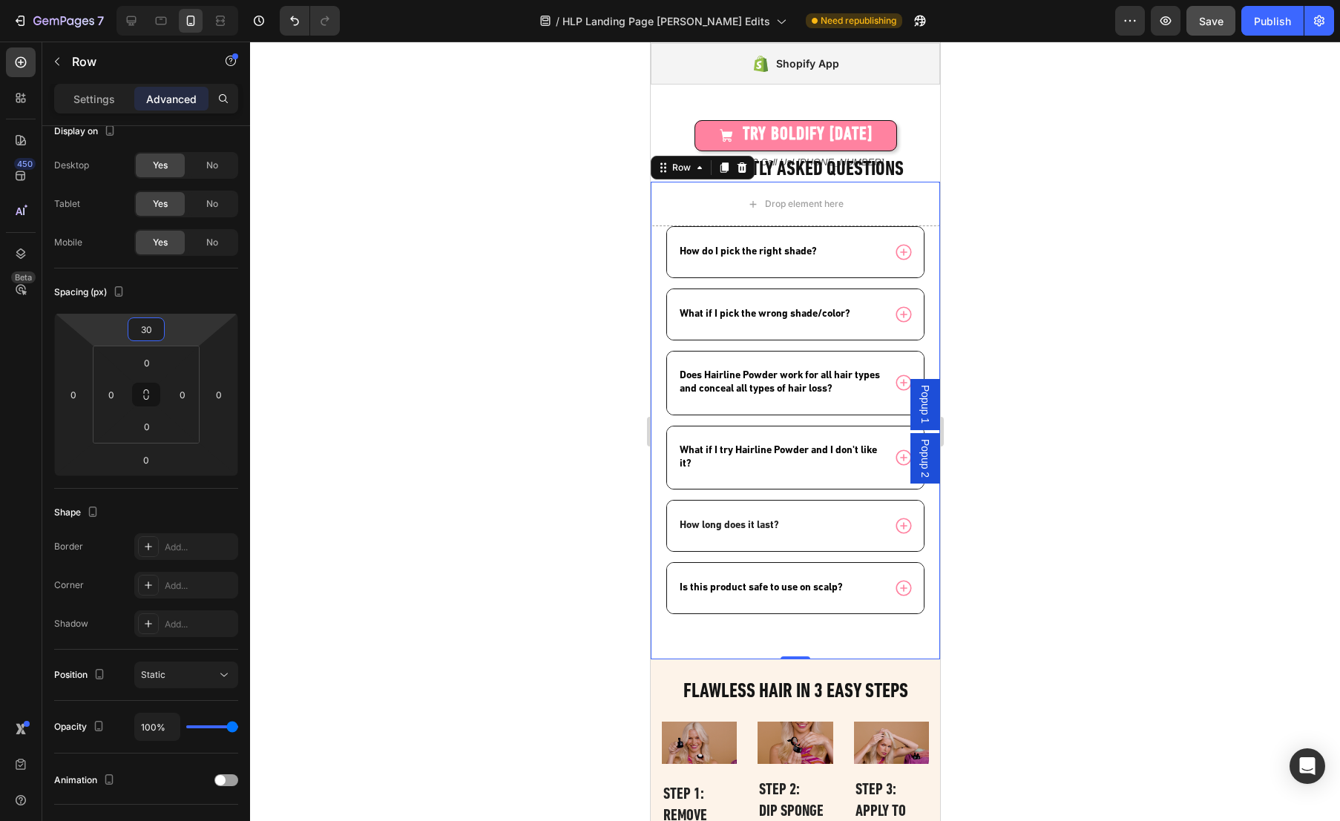
type input "28"
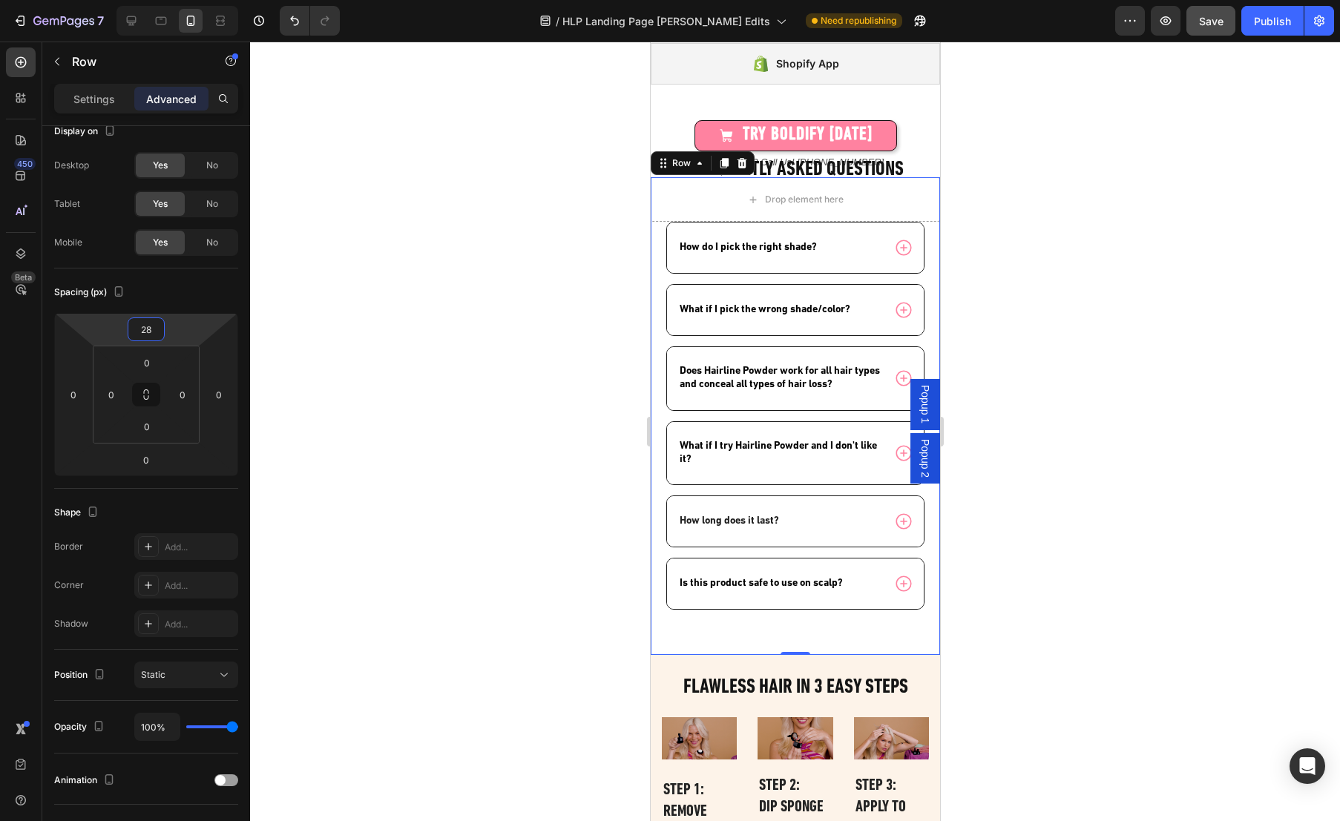
drag, startPoint x: 174, startPoint y: 326, endPoint x: 194, endPoint y: 316, distance: 23.2
click at [194, 0] on html "7 Version history / HLP Landing Page [PERSON_NAME] Edits Need republishing Prev…" at bounding box center [670, 0] width 1340 height 0
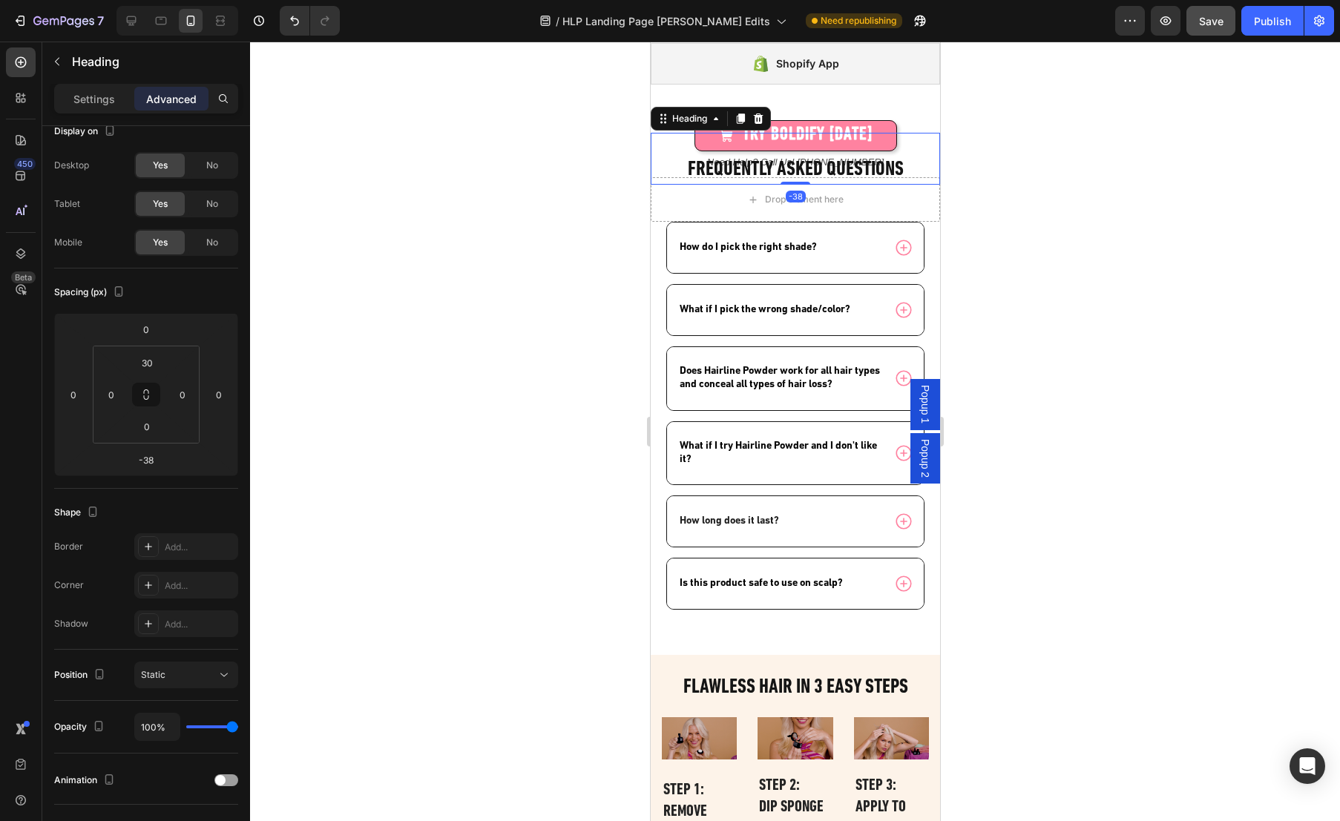
click at [906, 185] on h2 "Frequently asked questions" at bounding box center [794, 170] width 289 height 30
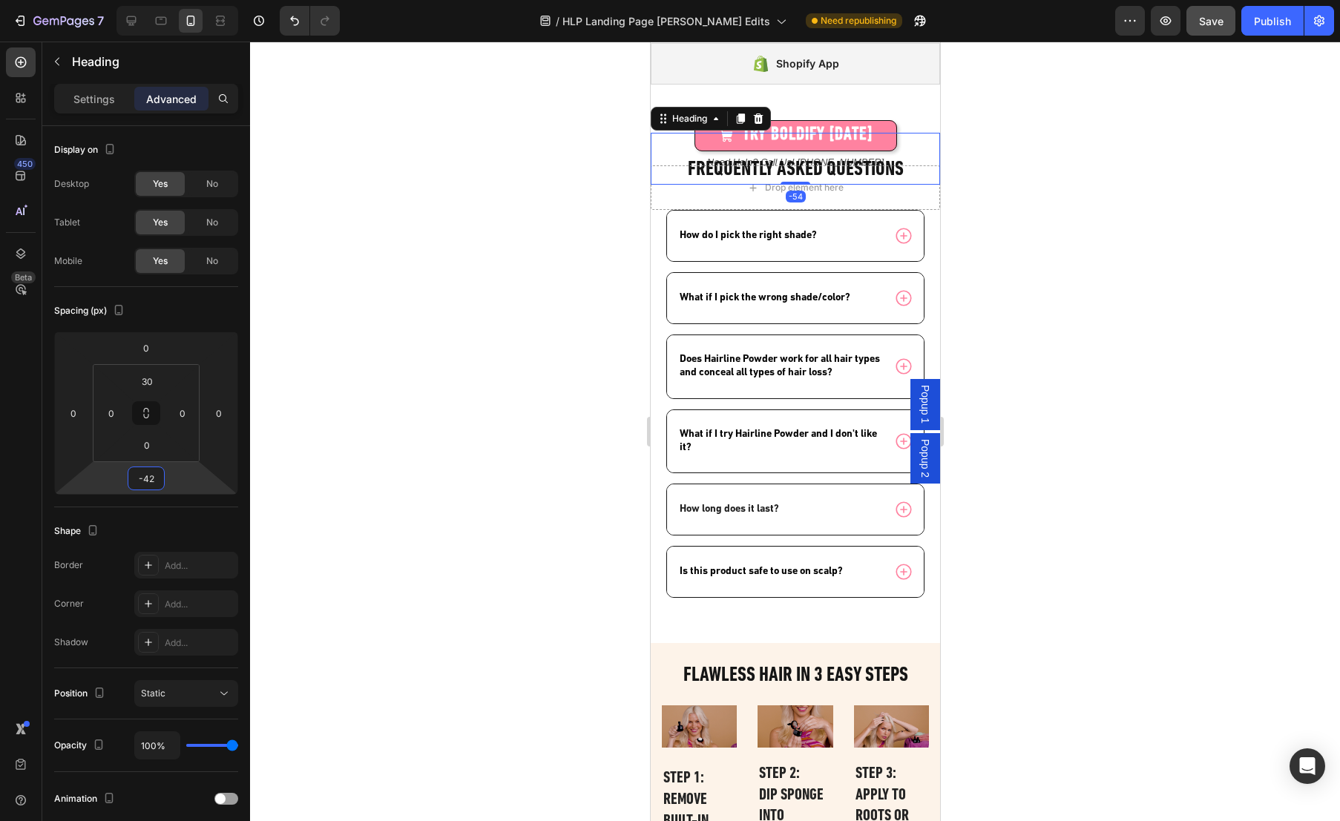
type input "-40"
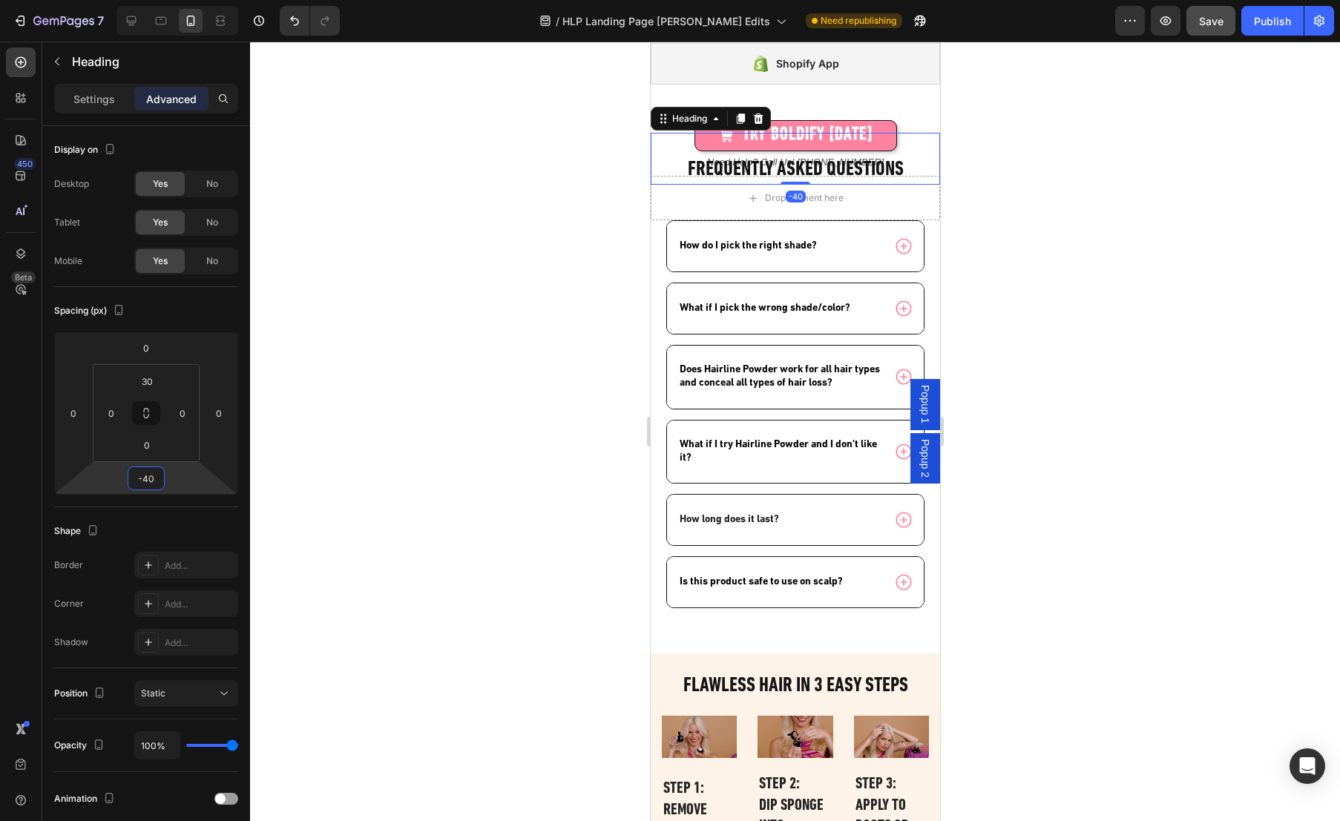
click at [181, 0] on html "7 Version history / HLP Landing Page [PERSON_NAME] Edits Need republishing Prev…" at bounding box center [670, 0] width 1340 height 0
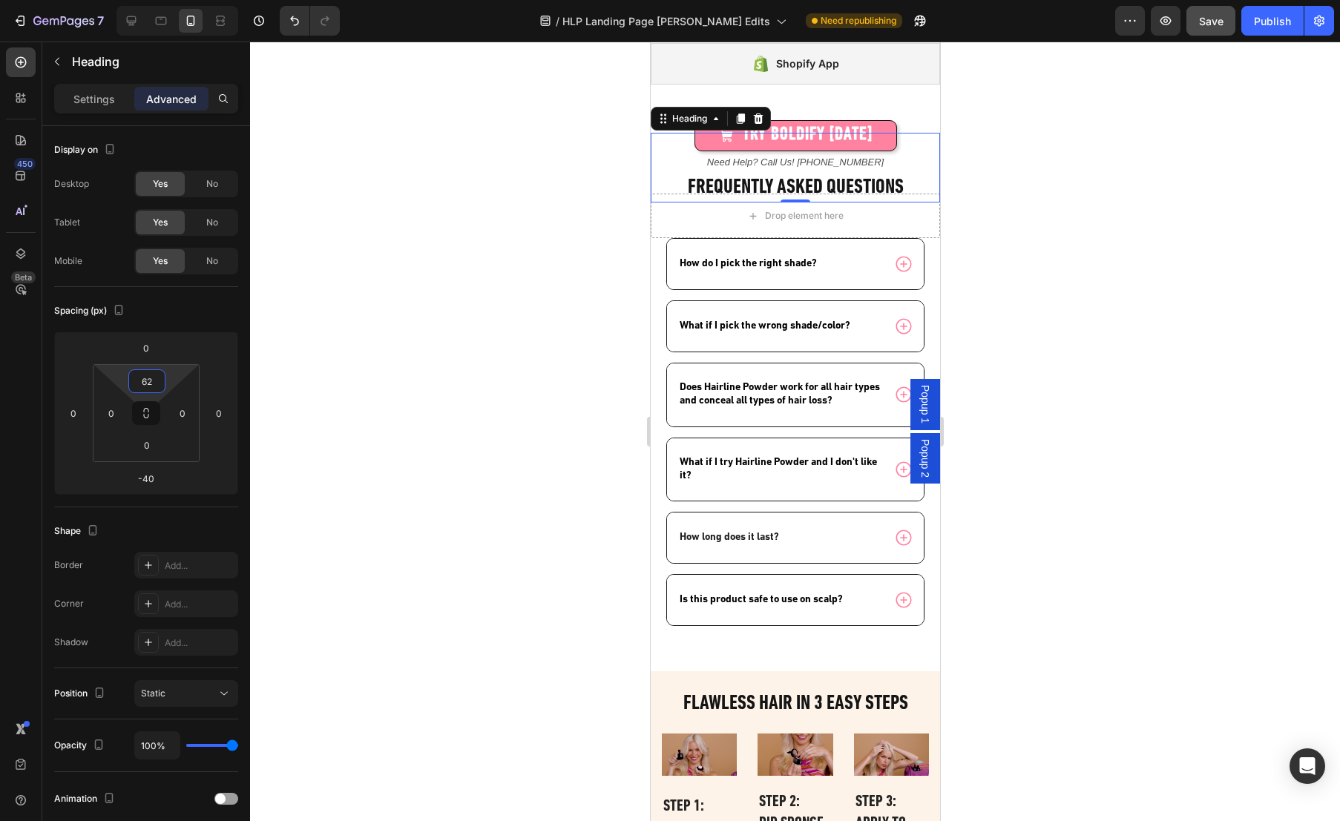
type input "64"
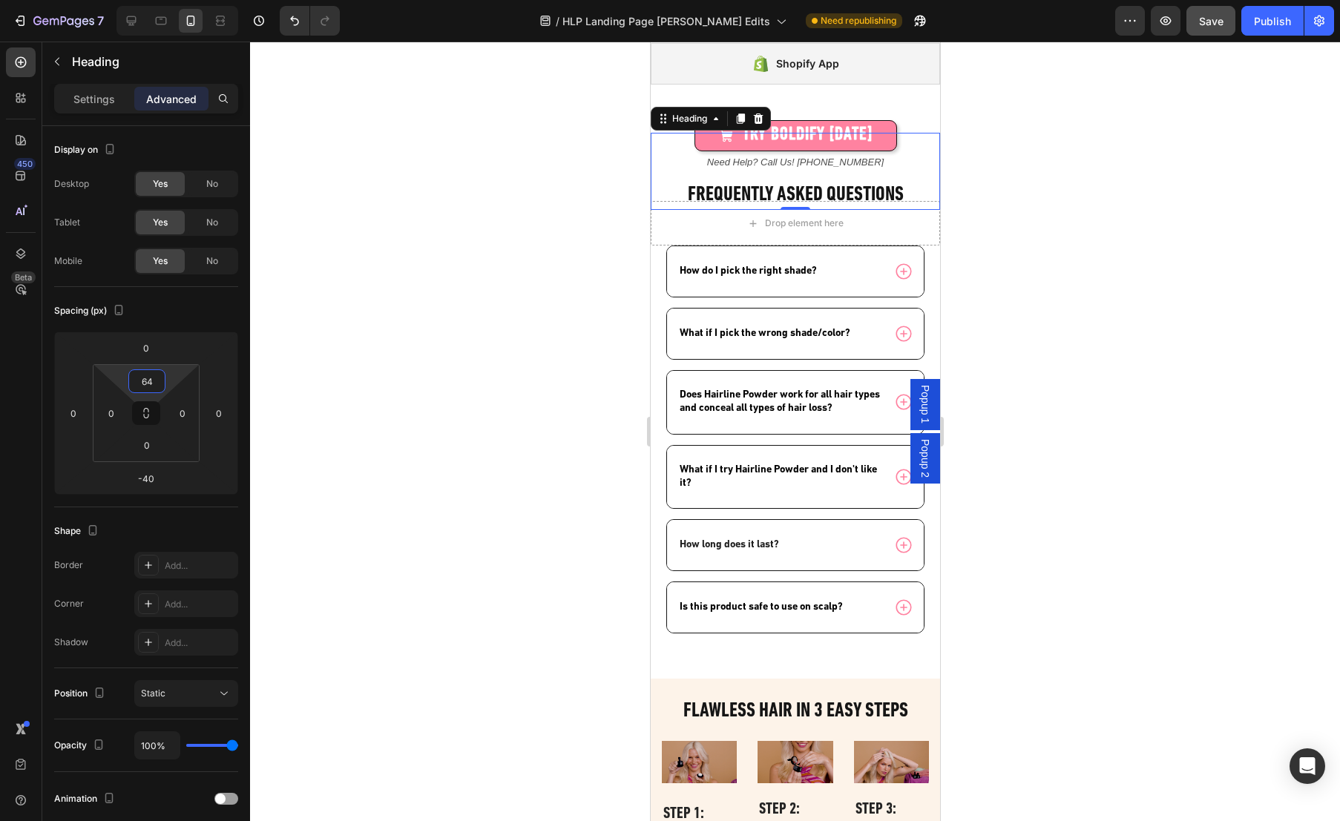
drag, startPoint x: 169, startPoint y: 376, endPoint x: 177, endPoint y: 364, distance: 15.0
click at [177, 0] on html "7 Version history / HLP Landing Page [PERSON_NAME] Edits Need republishing Prev…" at bounding box center [670, 0] width 1340 height 0
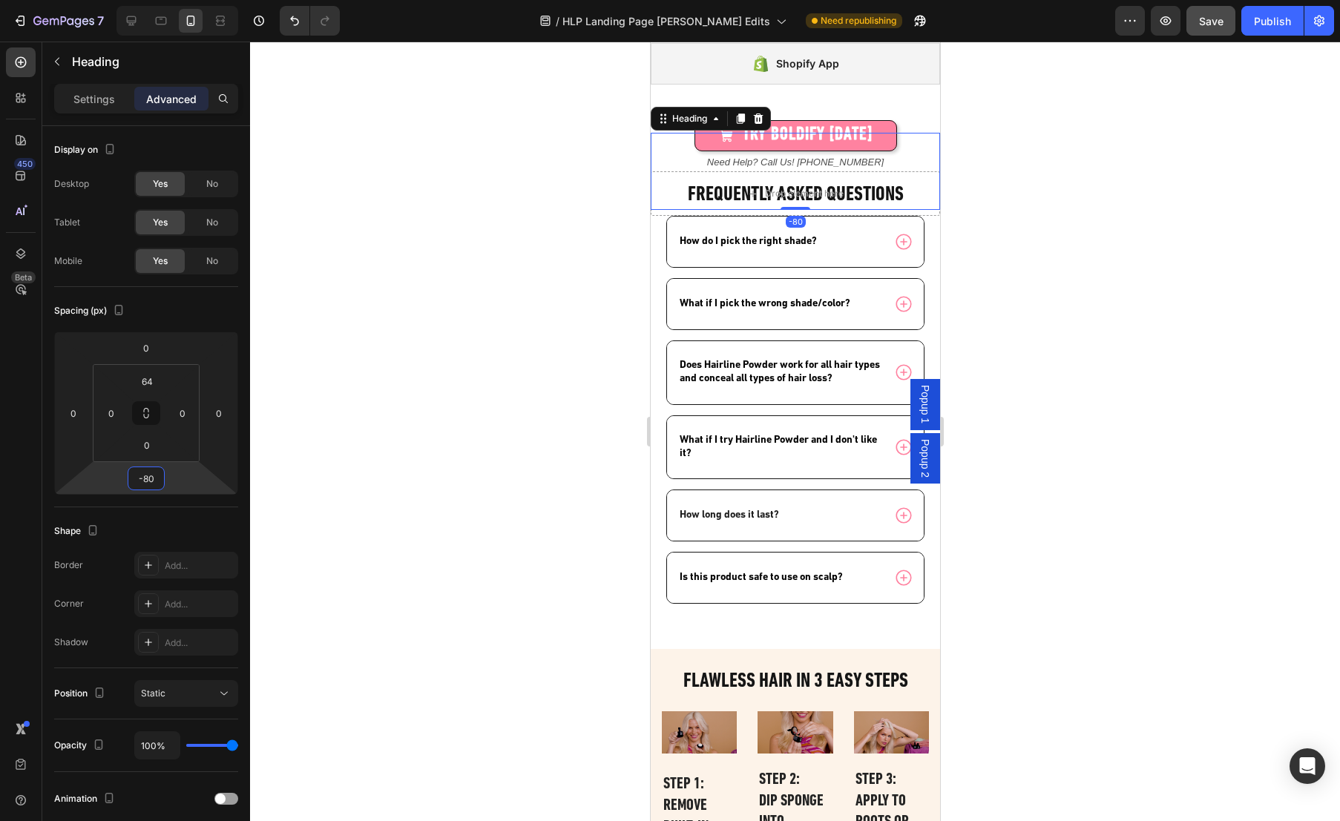
type input "-78"
drag, startPoint x: 180, startPoint y: 472, endPoint x: 183, endPoint y: 486, distance: 14.4
click at [183, 0] on html "7 Version history / HLP Landing Page [PERSON_NAME] Edits Need republishing Prev…" at bounding box center [670, 0] width 1340 height 0
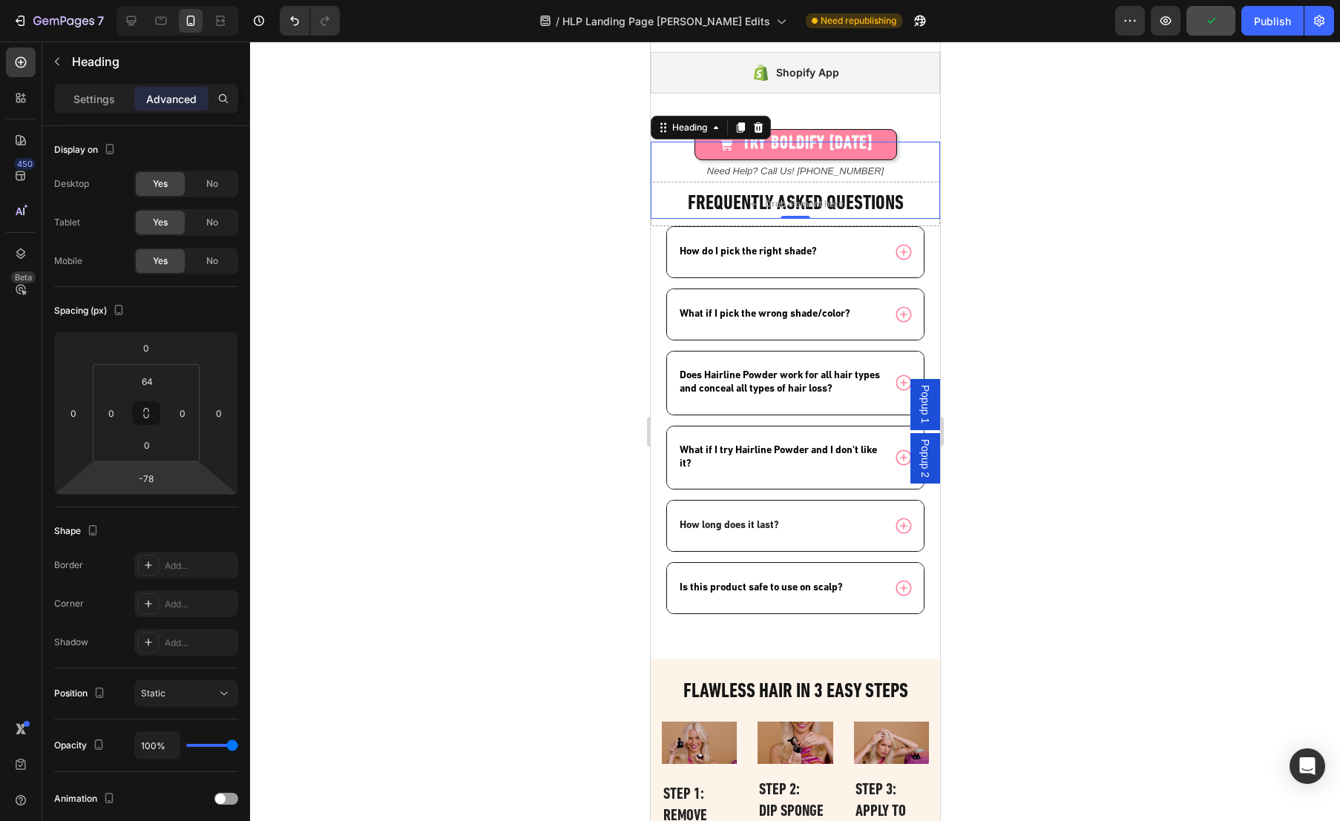
click at [524, 289] on div at bounding box center [795, 432] width 1090 height 780
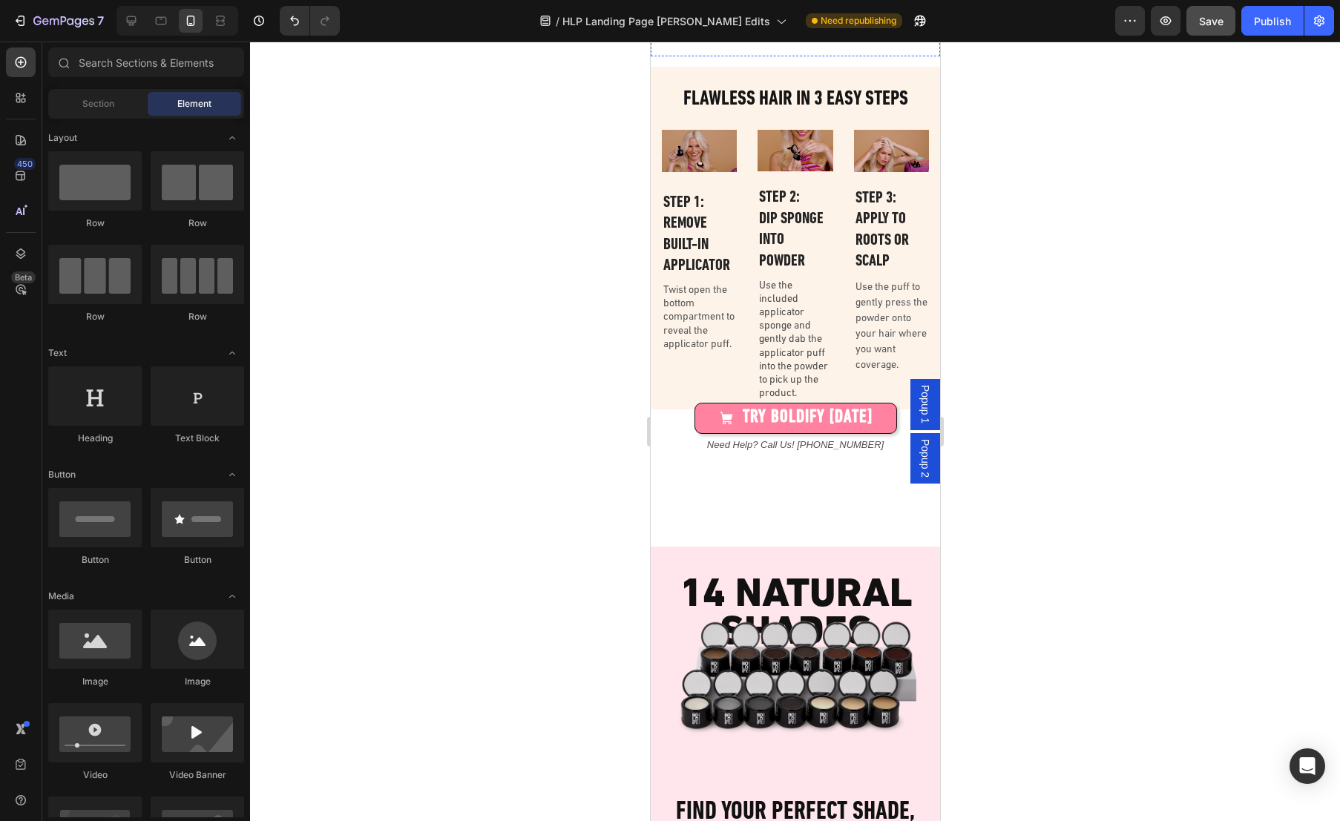
scroll to position [4006, 0]
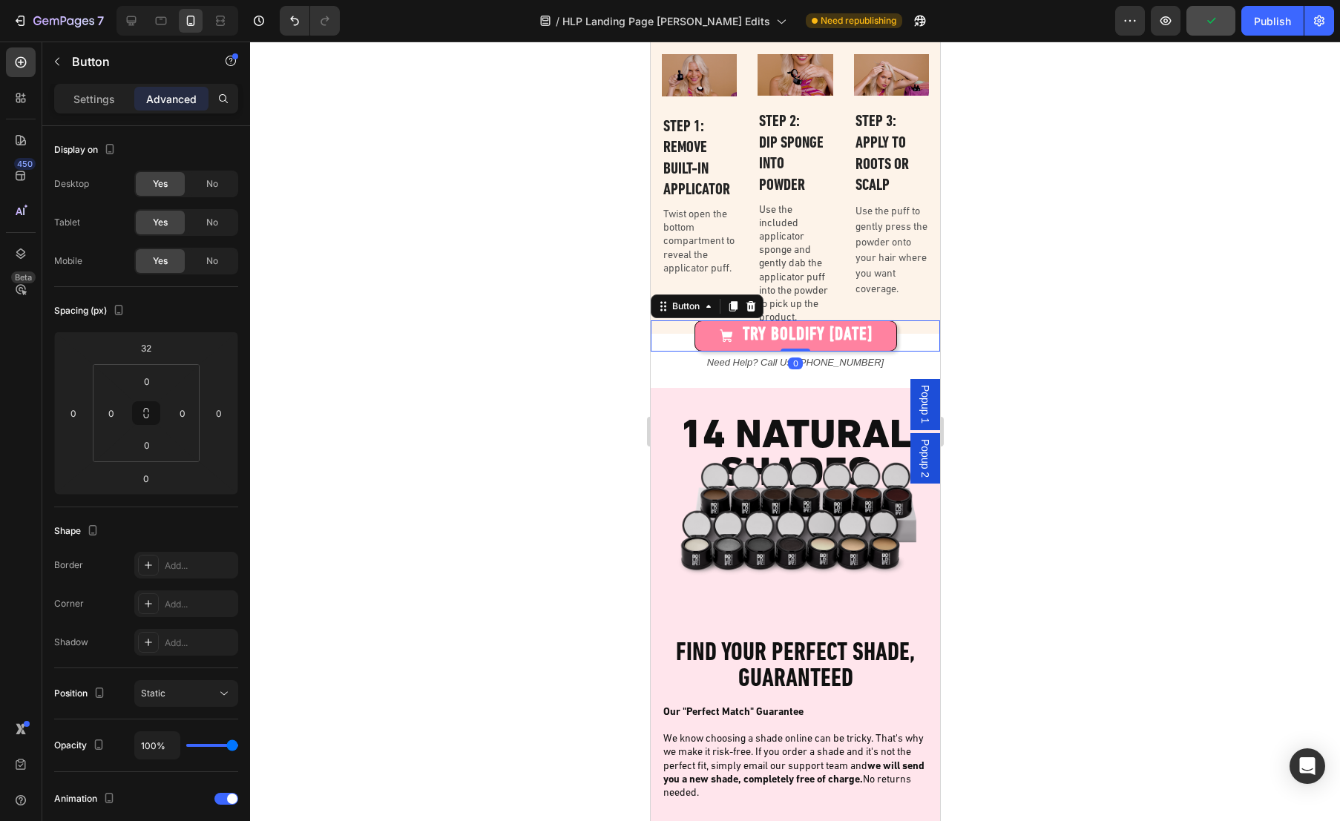
click at [670, 335] on div "TRY BOLDIFY [DATE] Button 0" at bounding box center [794, 335] width 289 height 31
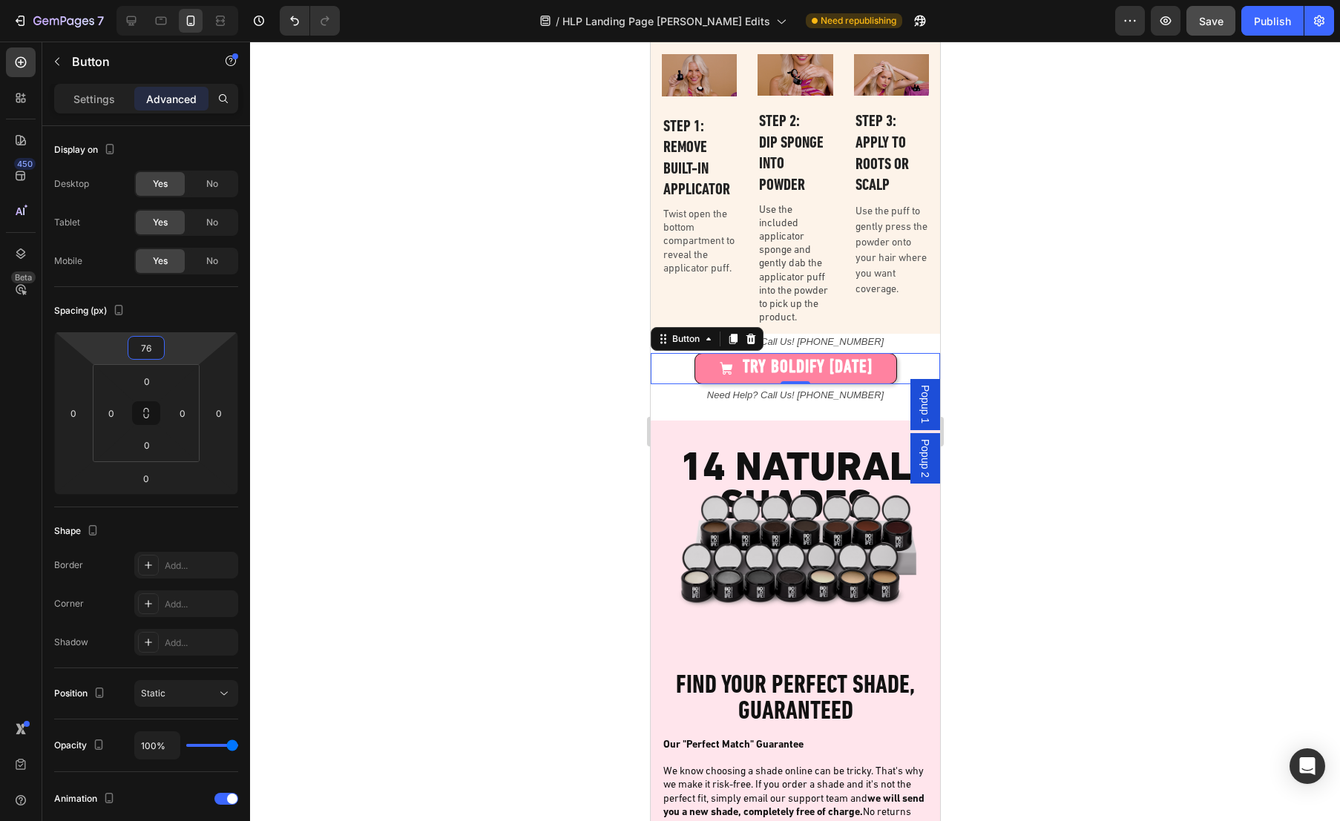
type input "78"
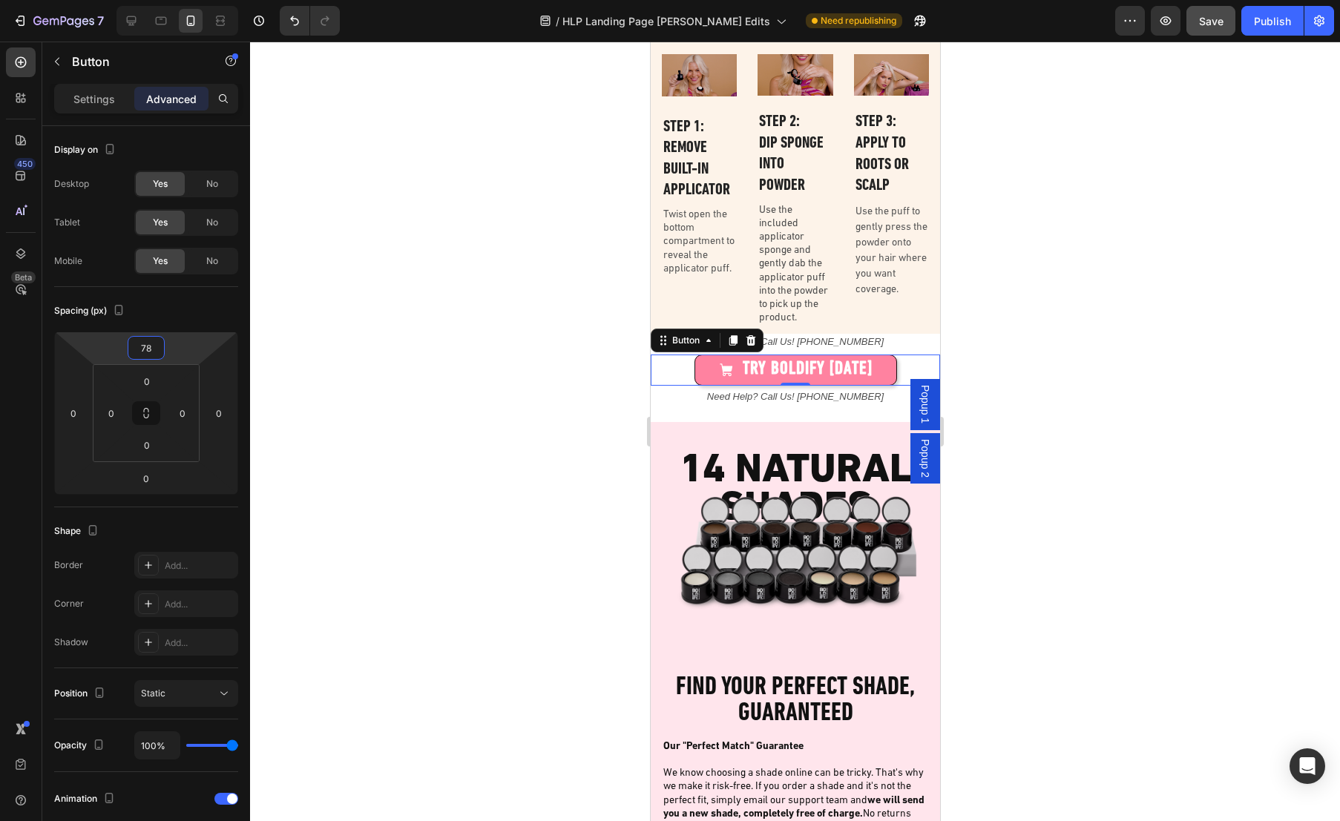
drag, startPoint x: 182, startPoint y: 348, endPoint x: 192, endPoint y: 331, distance: 20.0
click at [192, 0] on html "7 Version history / HLP Landing Page [PERSON_NAME] Edits Need republishing Prev…" at bounding box center [670, 0] width 1340 height 0
click at [900, 337] on div "TRY BOLDIFY [DATE] Button 0" at bounding box center [794, 341] width 289 height 89
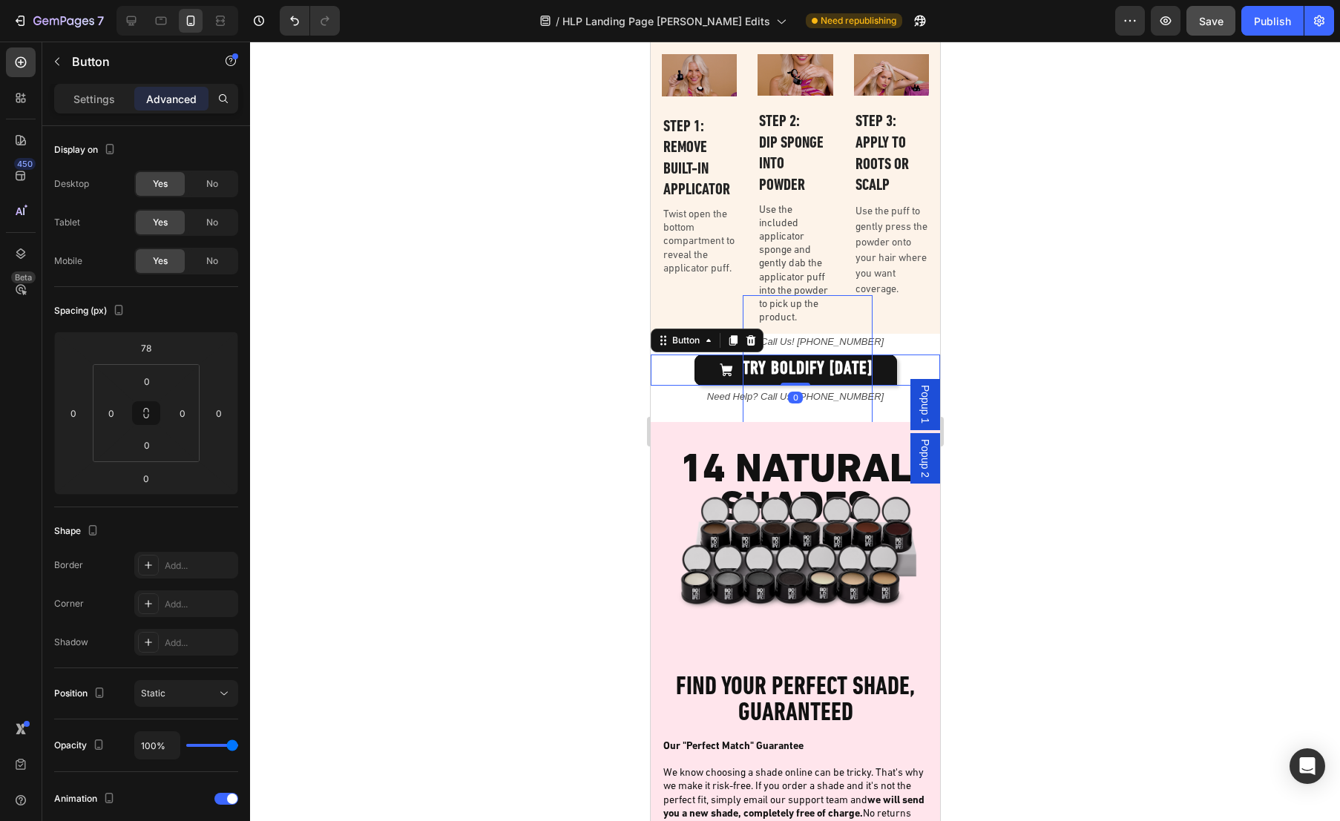
click at [858, 340] on p "TRY BOLDIFY [DATE]" at bounding box center [807, 369] width 130 height 149
click at [824, 338] on p "TRY BOLDIFY [DATE]" at bounding box center [807, 369] width 130 height 149
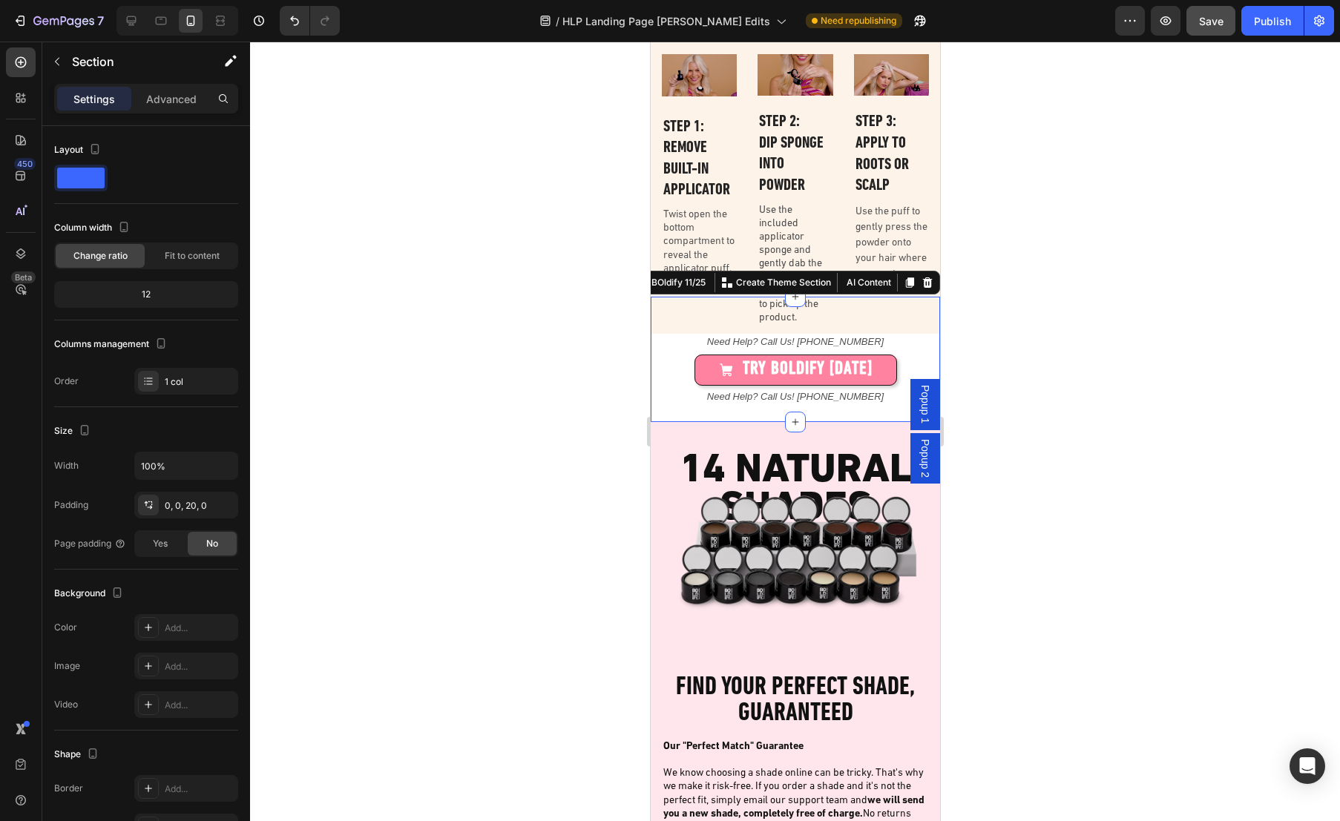
click at [890, 338] on div "TRY BOLDIFY [DATE] Button" at bounding box center [794, 341] width 289 height 89
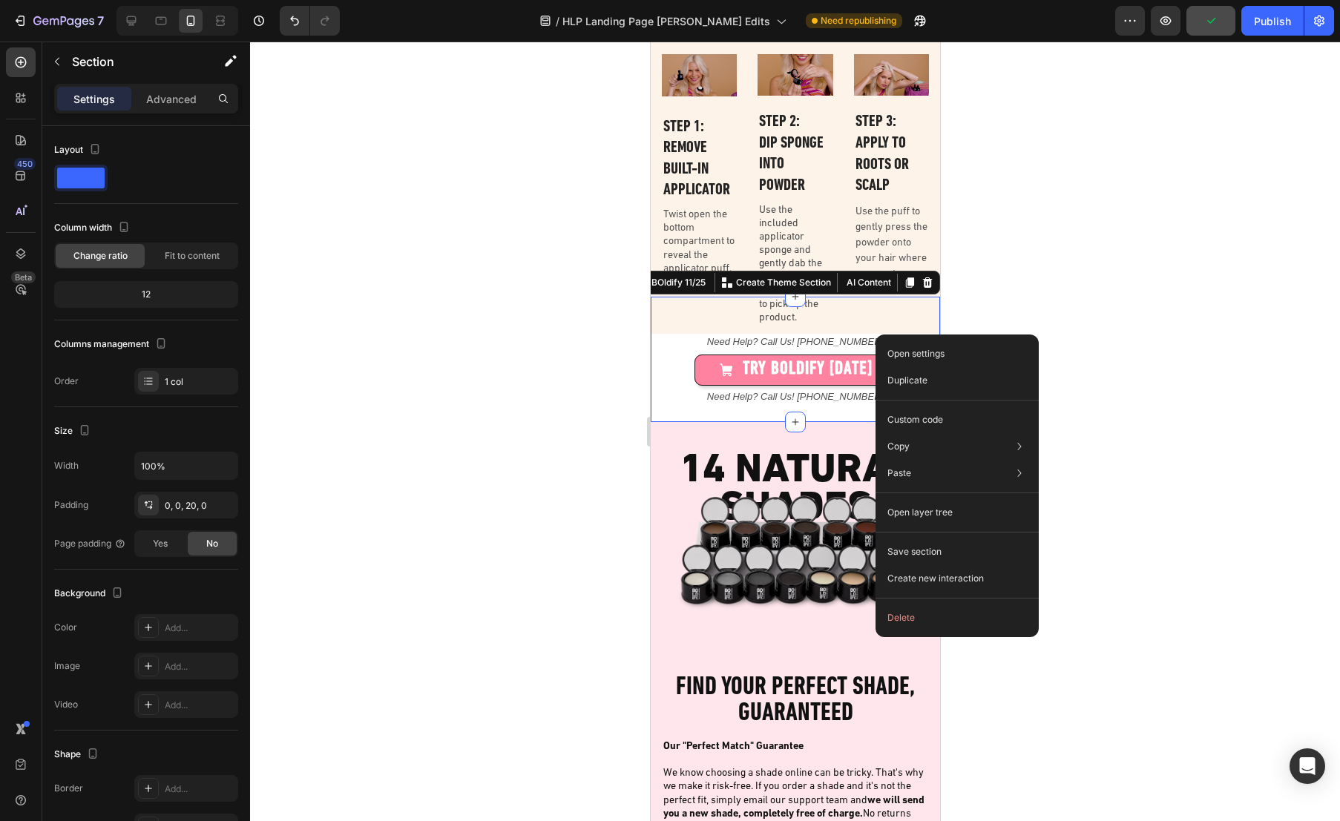
click at [710, 343] on div "TRY BOLDIFY [DATE] Button" at bounding box center [794, 341] width 289 height 89
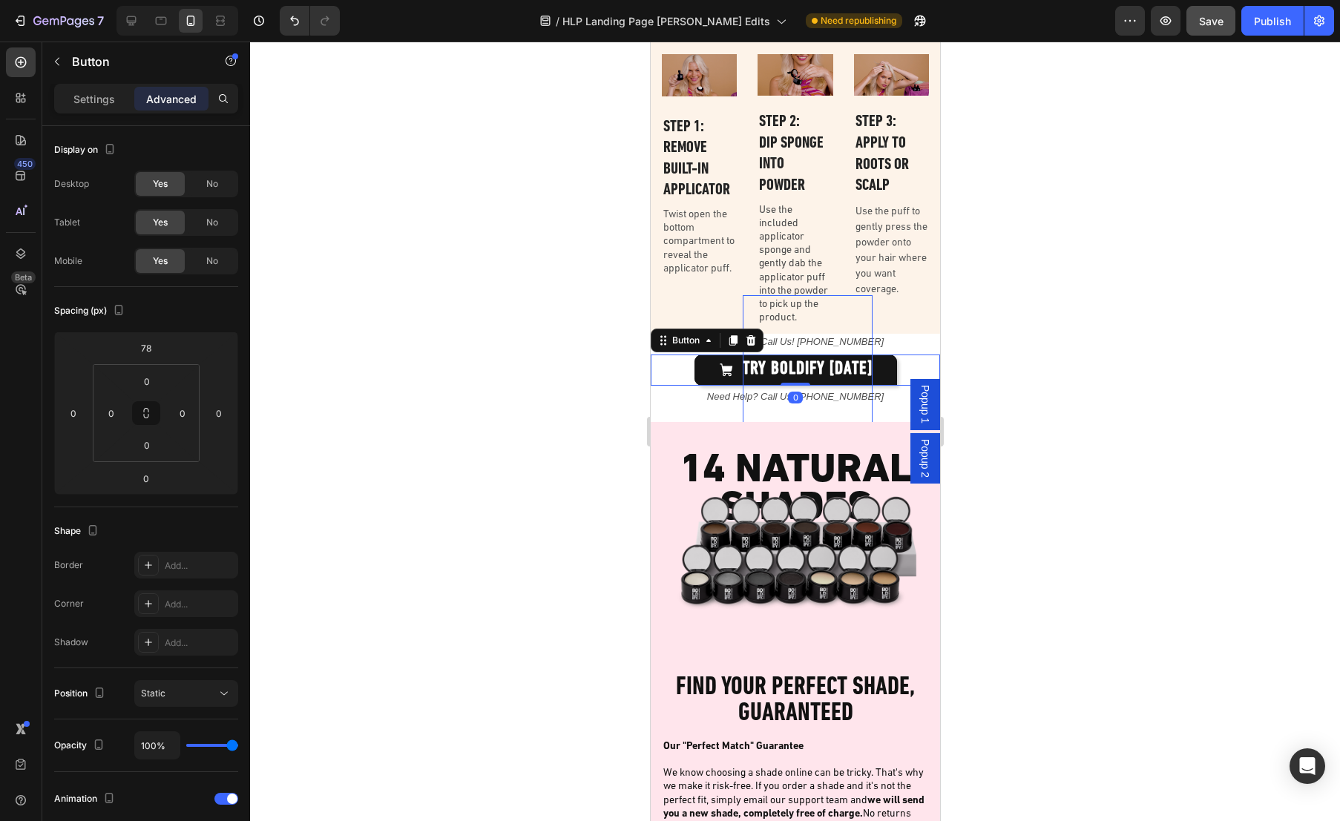
click at [863, 339] on p "TRY BOLDIFY [DATE]" at bounding box center [807, 369] width 130 height 149
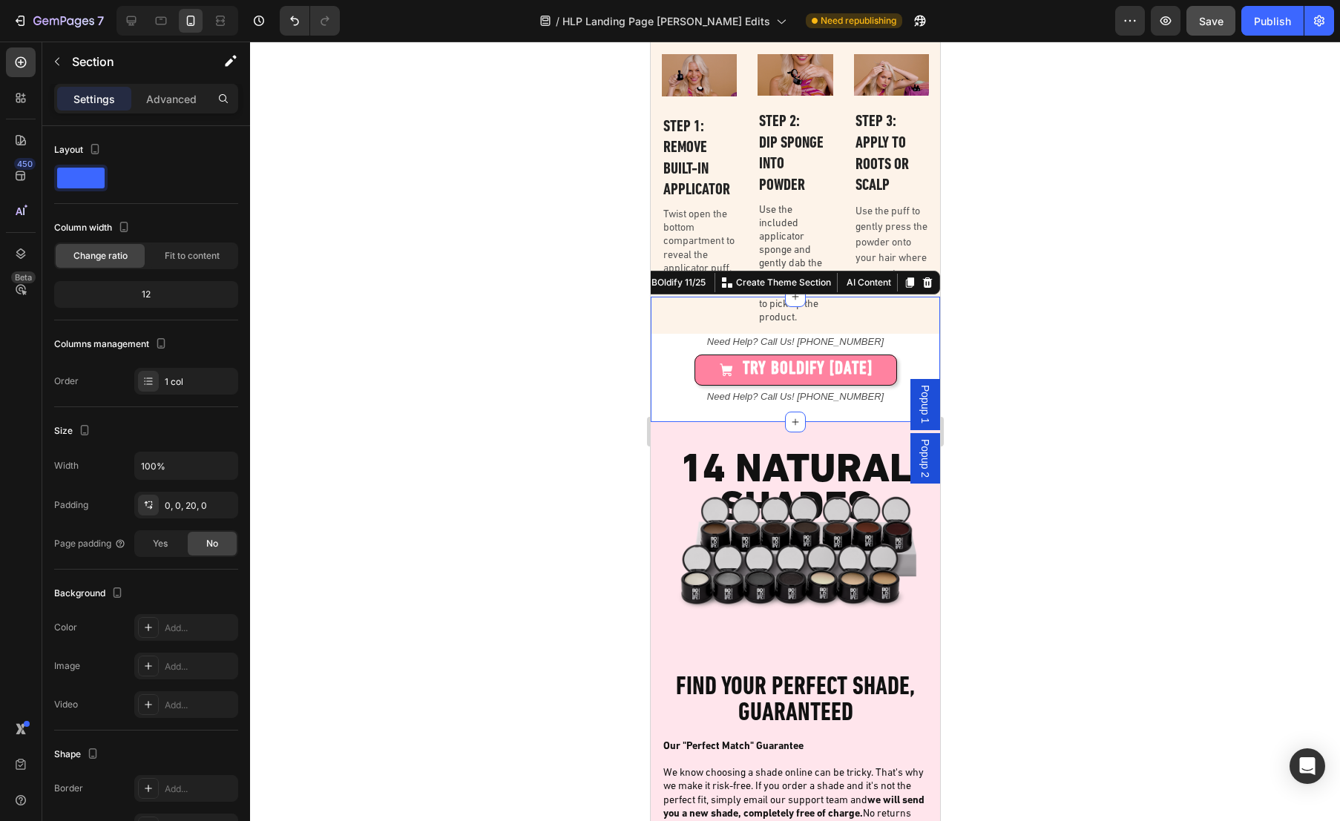
click at [881, 338] on div "TRY BOLDIFY [DATE] Button" at bounding box center [794, 341] width 289 height 89
click at [922, 279] on icon at bounding box center [927, 282] width 10 height 10
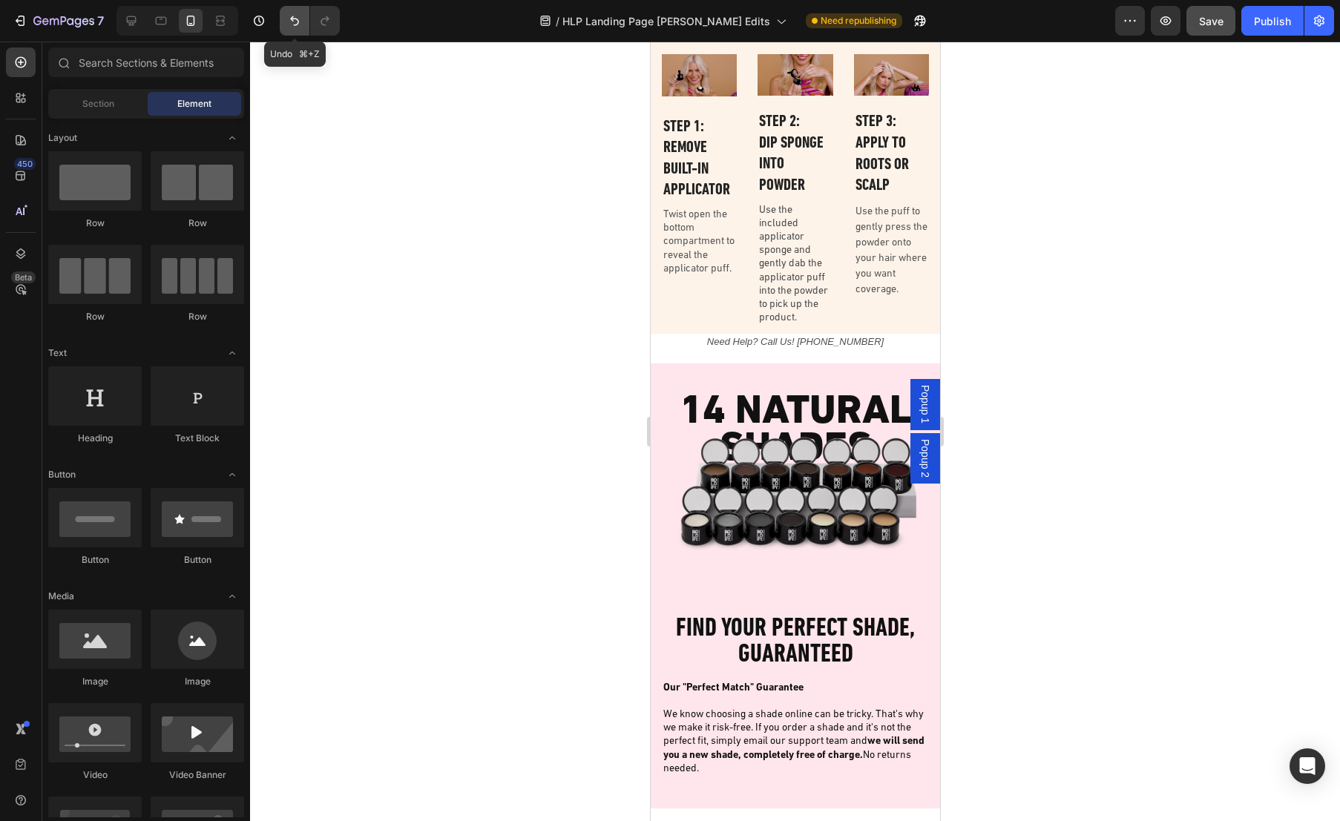
click at [292, 21] on icon "Undo/Redo" at bounding box center [294, 20] width 15 height 15
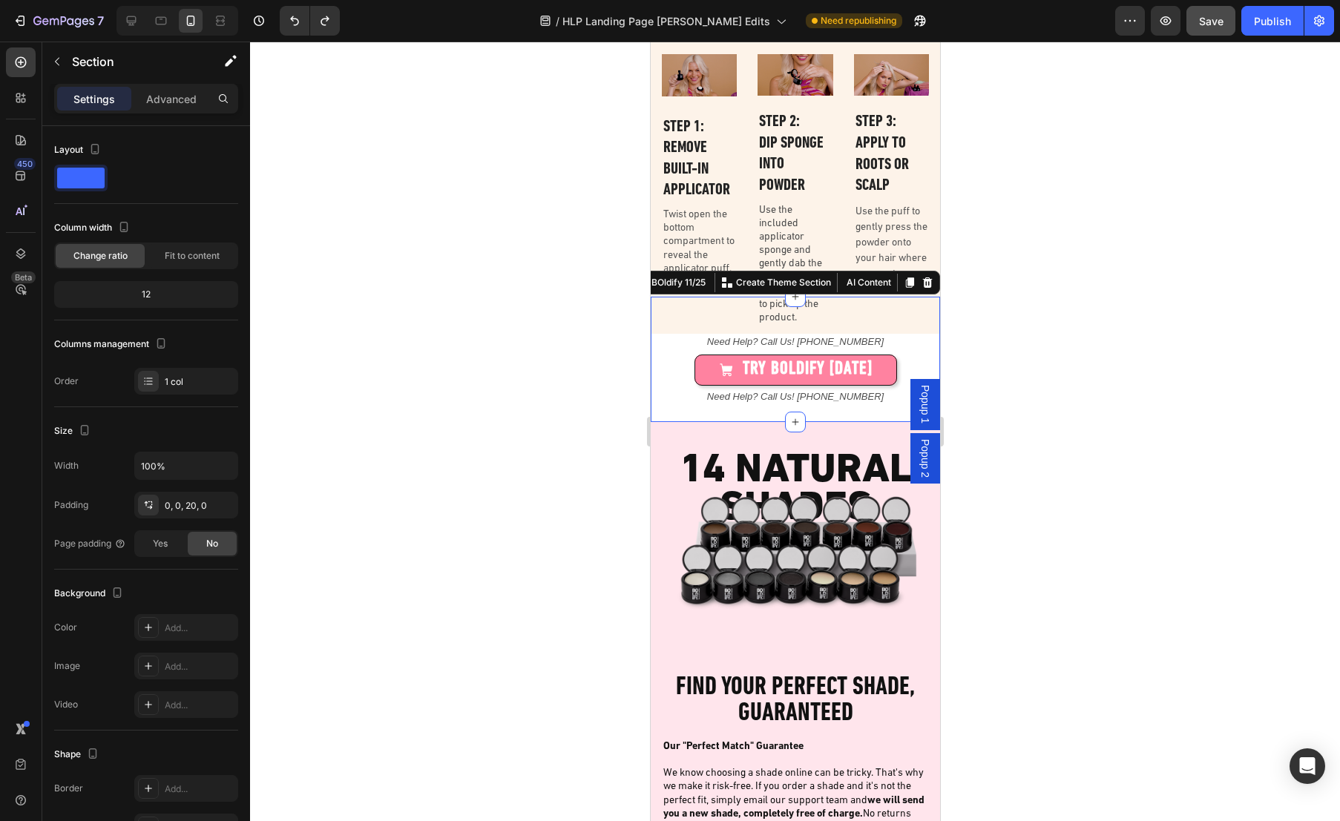
click at [665, 346] on div "TRY BOLDIFY [DATE] Button" at bounding box center [794, 341] width 289 height 89
click at [176, 105] on p "Advanced" at bounding box center [171, 99] width 50 height 16
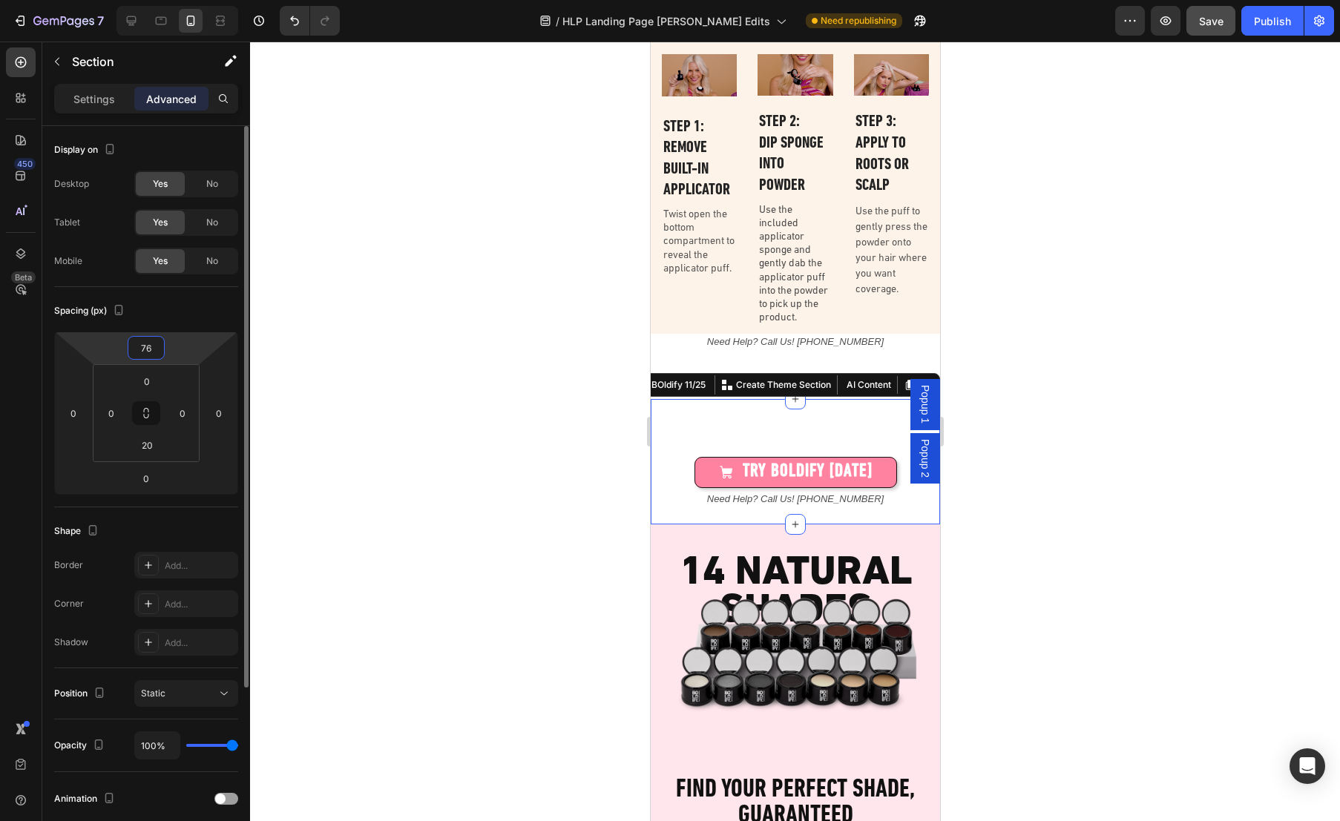
type input "78"
drag, startPoint x: 185, startPoint y: 348, endPoint x: 198, endPoint y: 283, distance: 65.9
click at [198, 0] on html "7 Version history / HLP Landing Page [PERSON_NAME] Edits Need republishing Prev…" at bounding box center [670, 0] width 1340 height 0
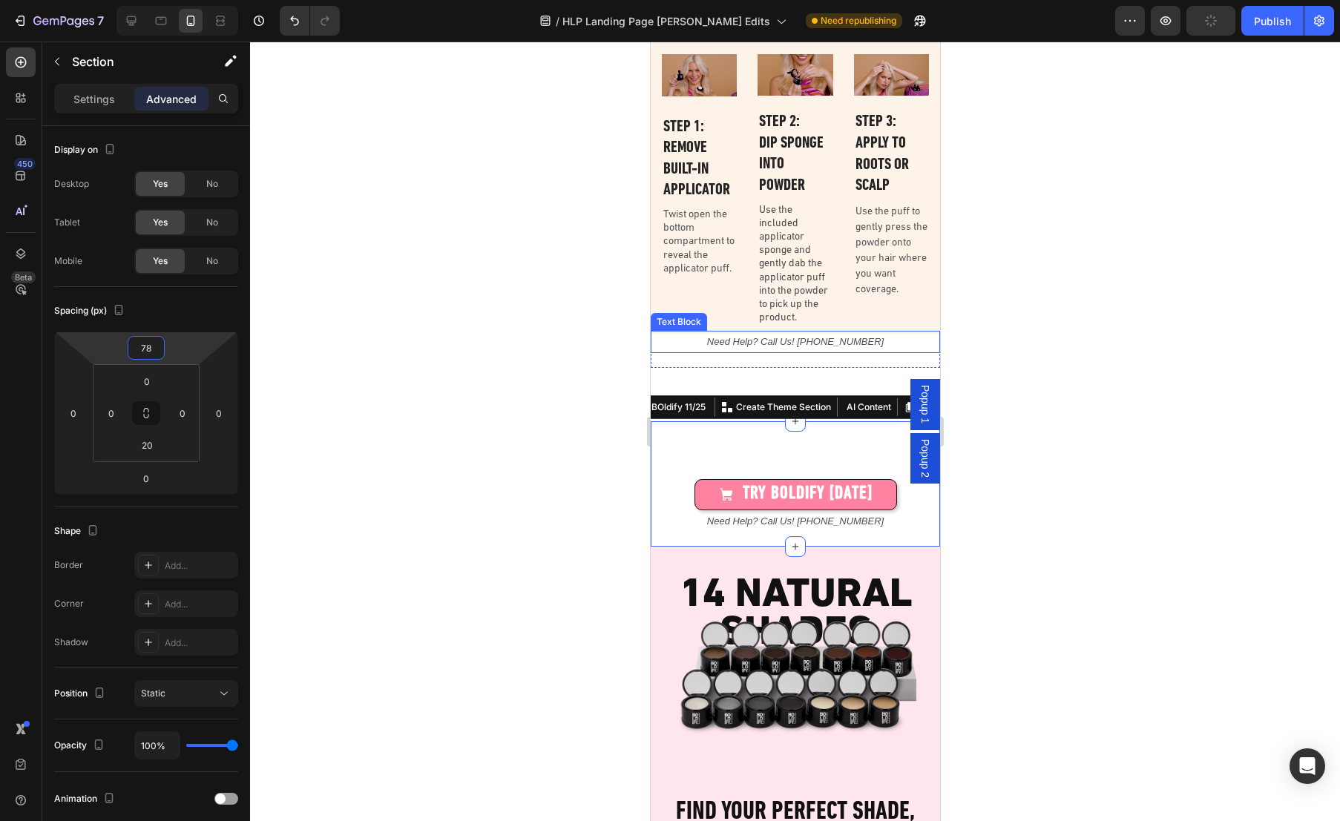
click at [815, 339] on icon "Need Help? Call Us! [PHONE_NUMBER]" at bounding box center [794, 341] width 177 height 11
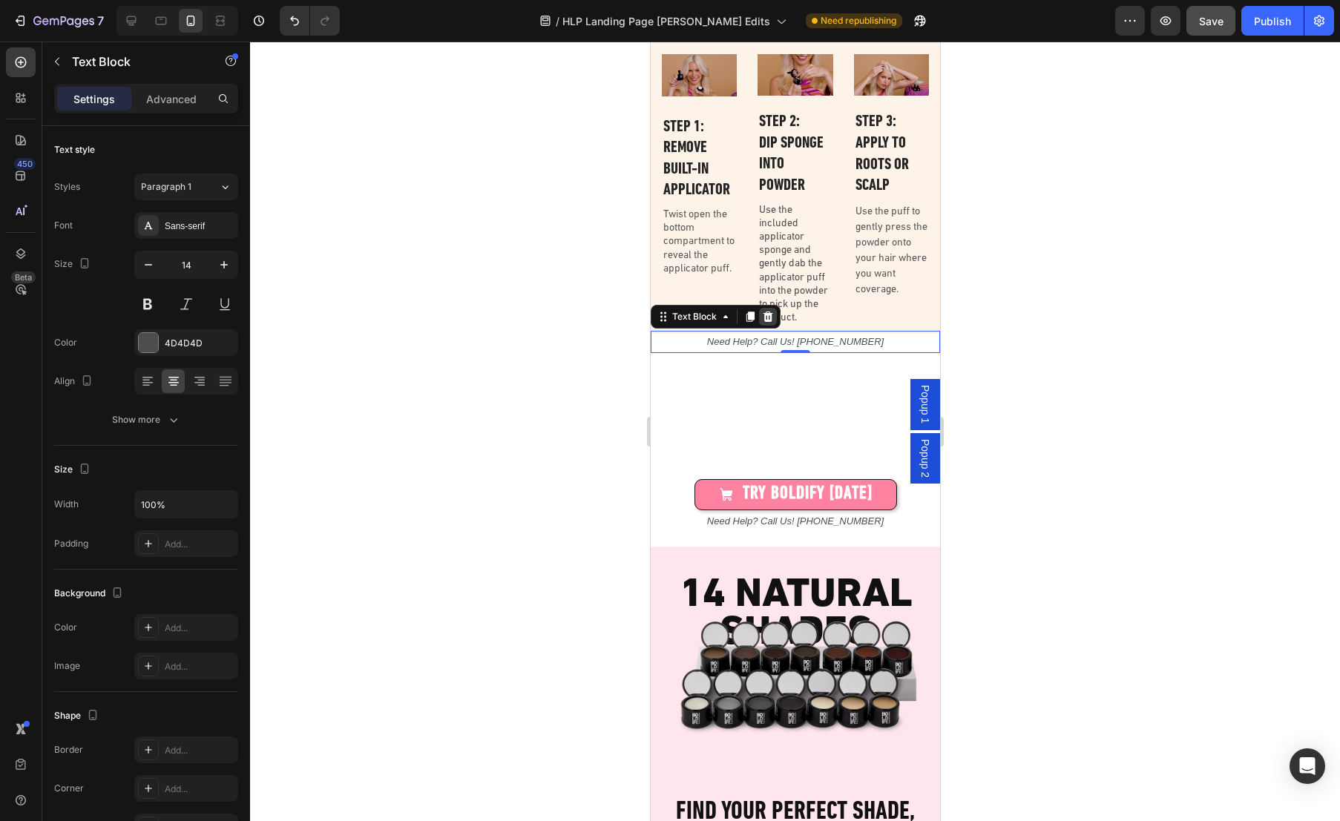
click at [766, 316] on icon at bounding box center [768, 317] width 10 height 10
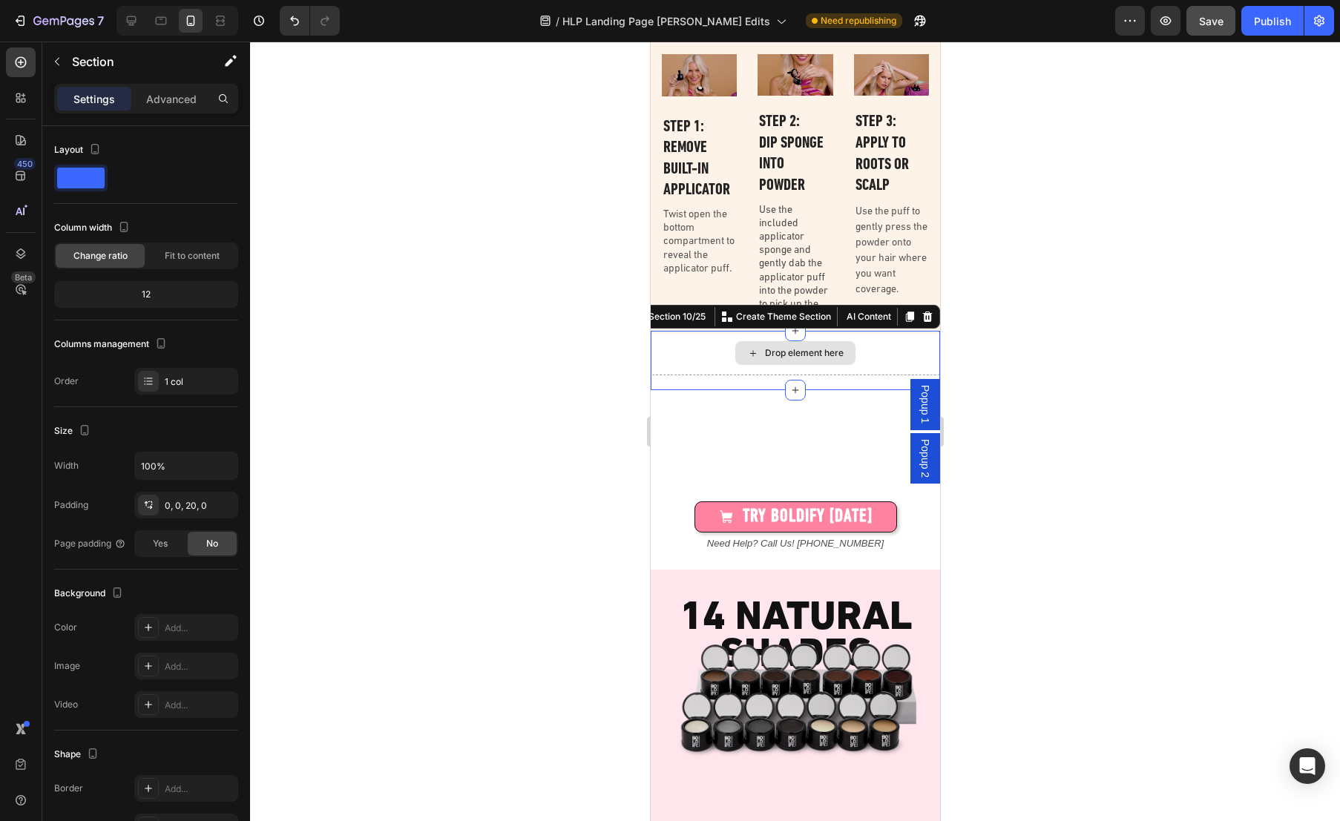
click at [892, 347] on div "Drop element here" at bounding box center [794, 353] width 289 height 45
click at [922, 314] on icon at bounding box center [927, 317] width 10 height 10
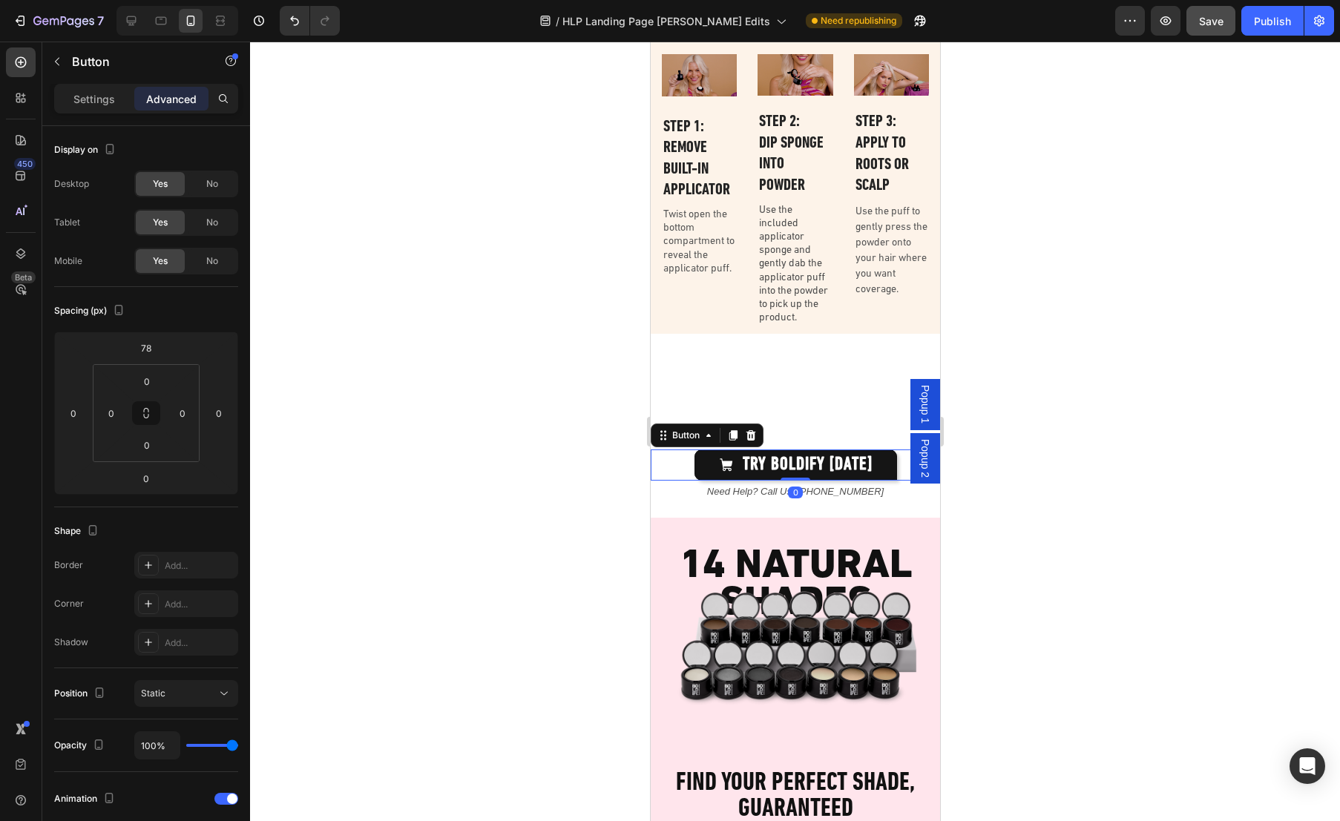
click at [718, 405] on span at bounding box center [725, 465] width 15 height 149
click at [177, 95] on p "Advanced" at bounding box center [171, 99] width 50 height 16
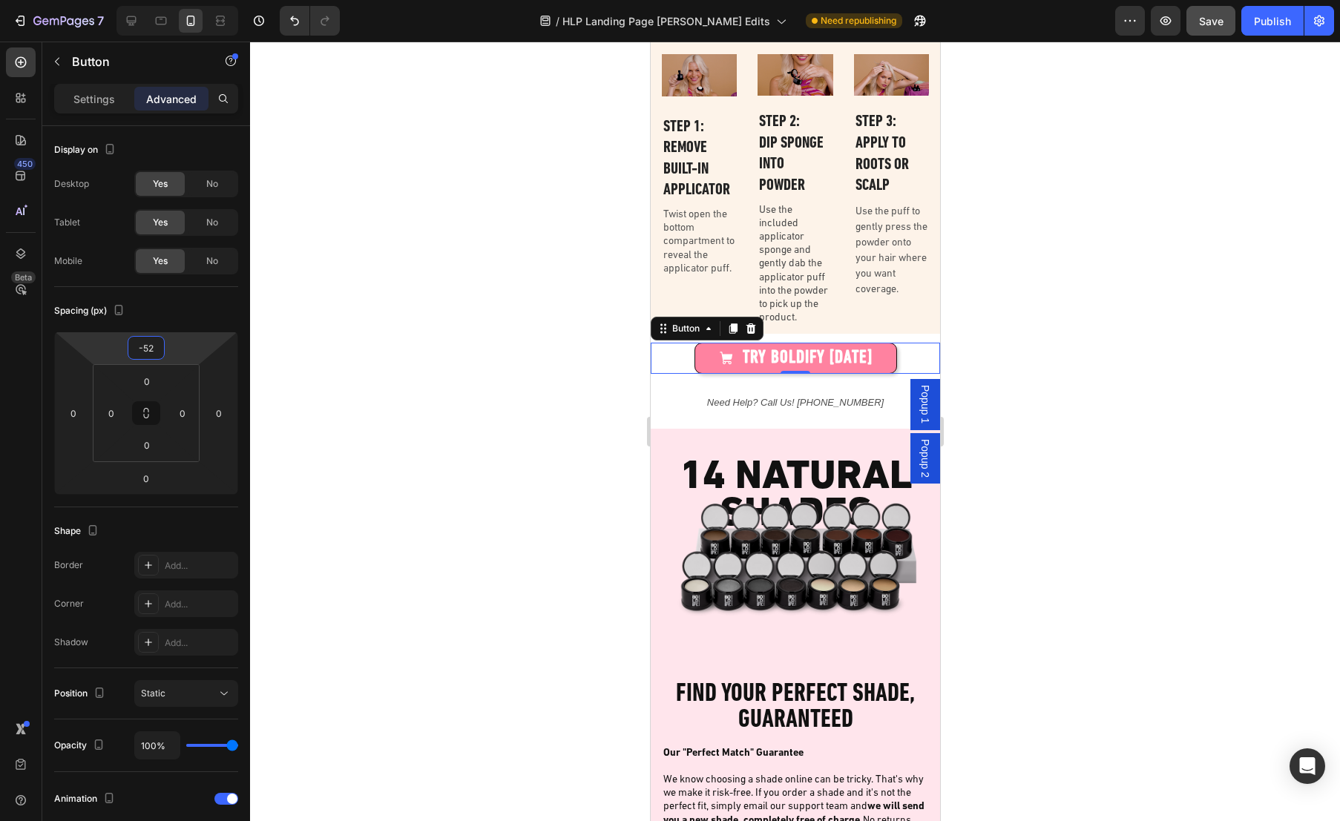
type input "-50"
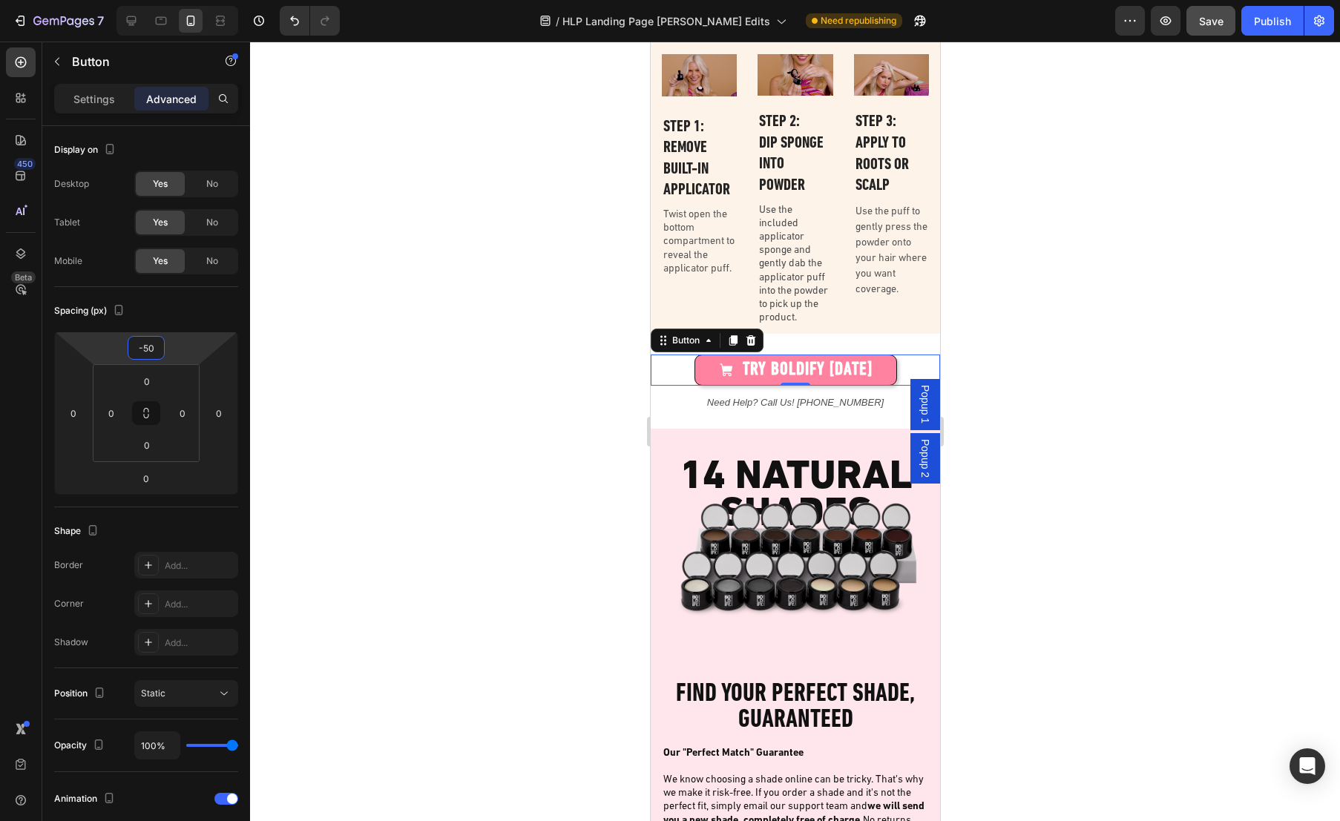
drag, startPoint x: 192, startPoint y: 343, endPoint x: 189, endPoint y: 390, distance: 47.6
click at [189, 0] on html "7 Version history / HLP Landing Page [PERSON_NAME] Edits Need republishing Prev…" at bounding box center [670, 0] width 1340 height 0
click at [574, 472] on div at bounding box center [795, 432] width 1090 height 780
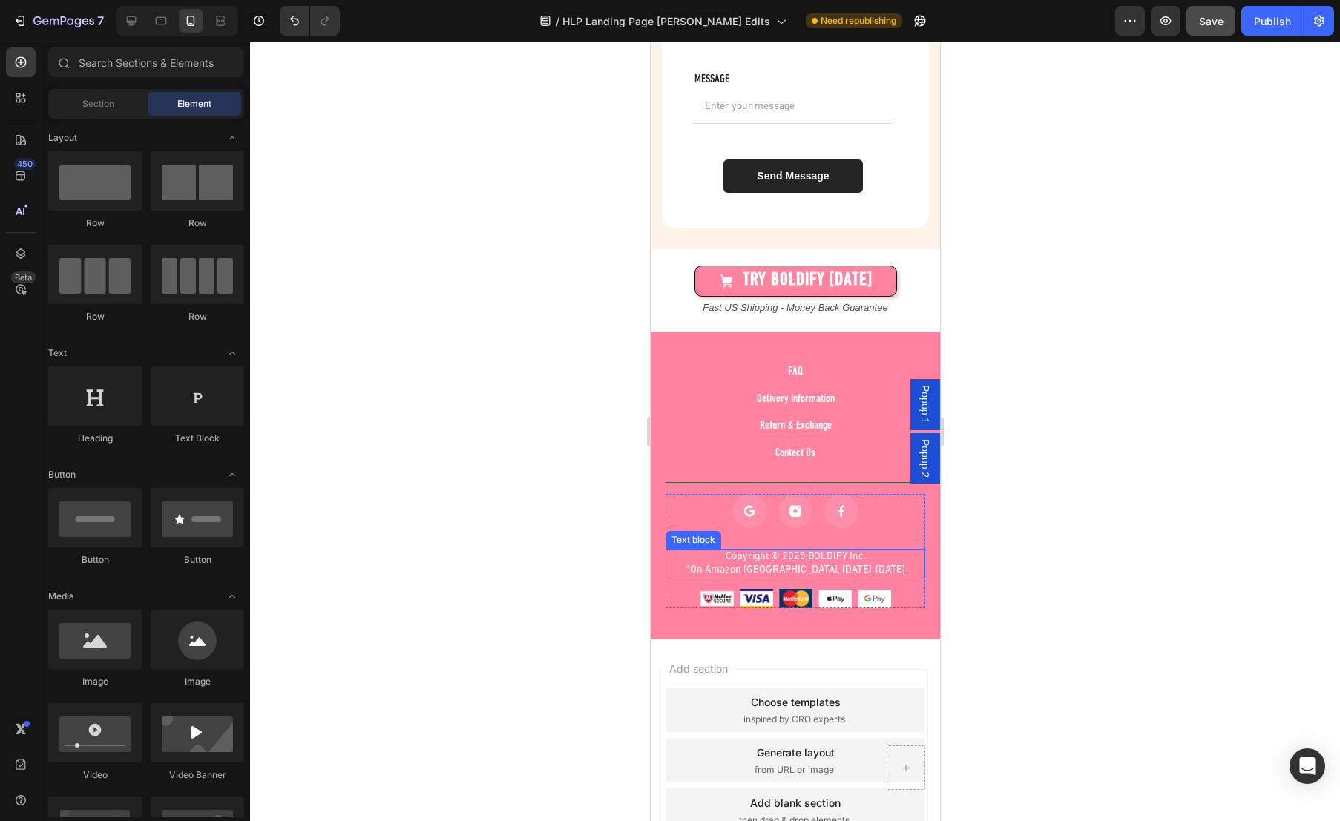
scroll to position [6335, 0]
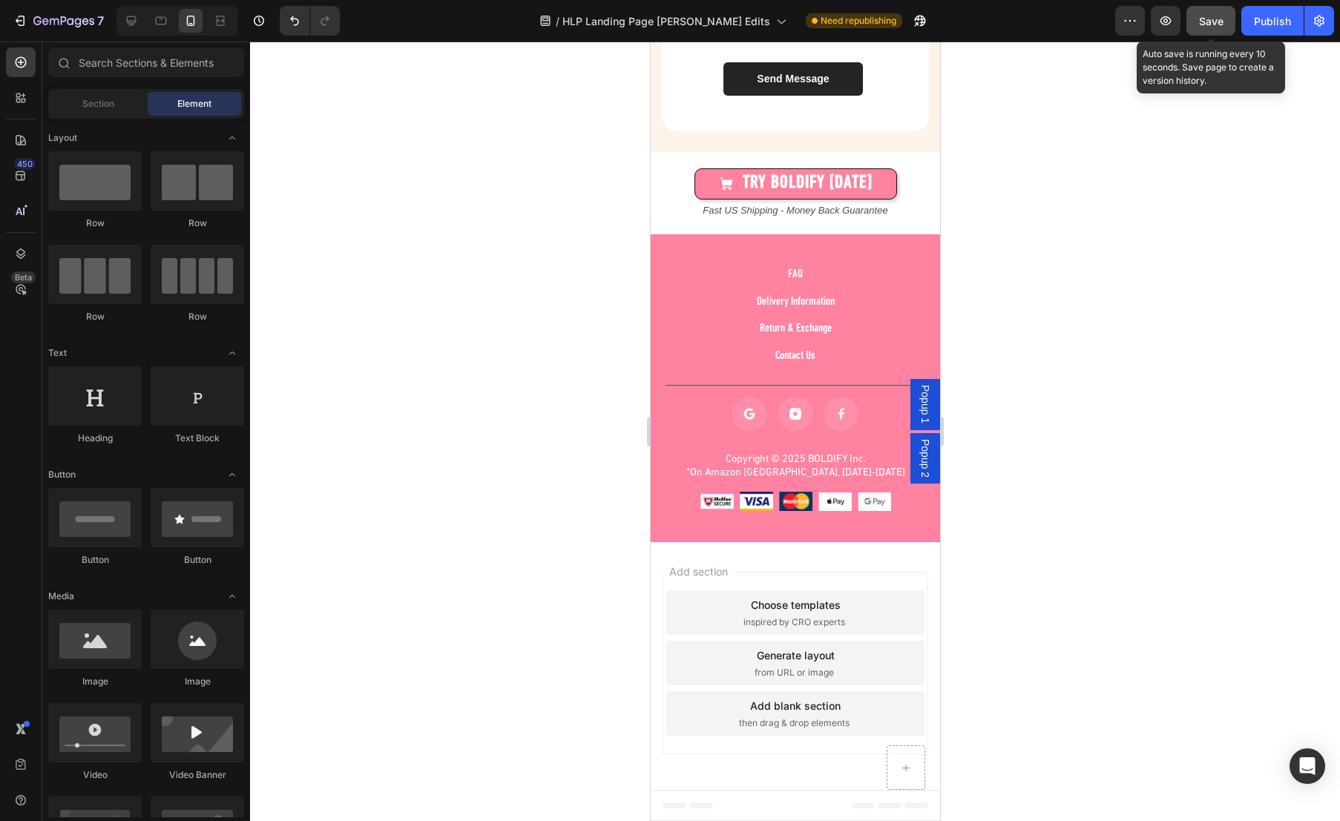
click at [1213, 33] on button "Save" at bounding box center [1210, 21] width 49 height 30
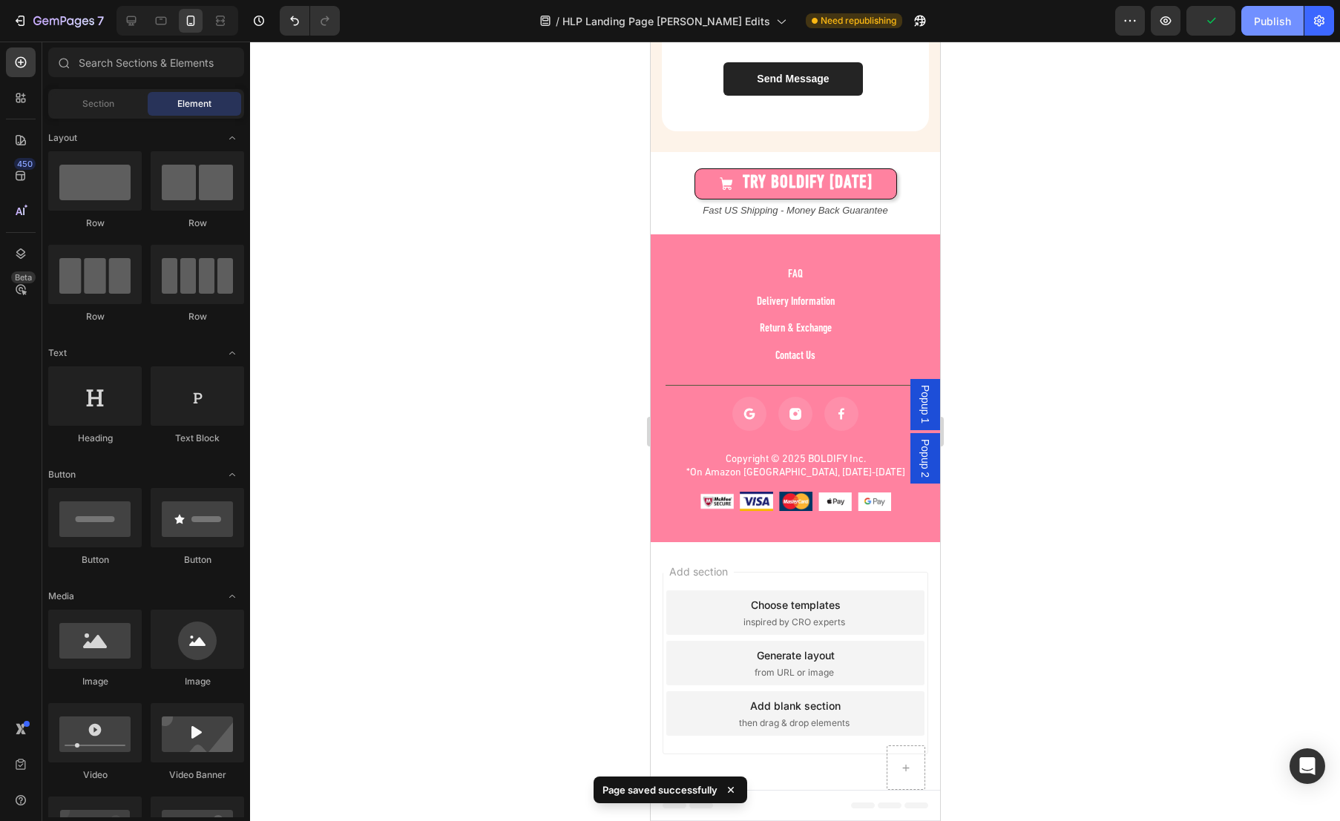
click at [1275, 15] on div "Publish" at bounding box center [1272, 21] width 37 height 16
